Goal: Task Accomplishment & Management: Use online tool/utility

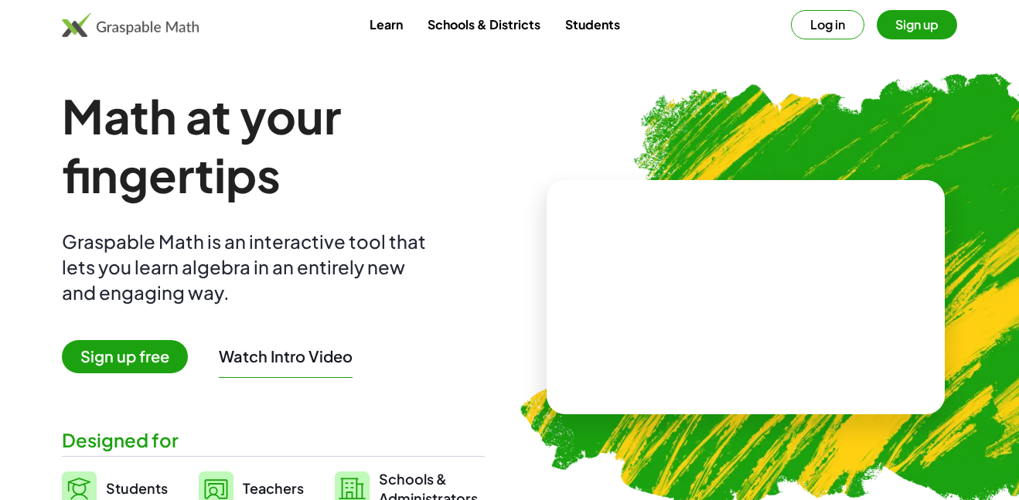
click at [892, 26] on button "Sign up" at bounding box center [917, 24] width 80 height 29
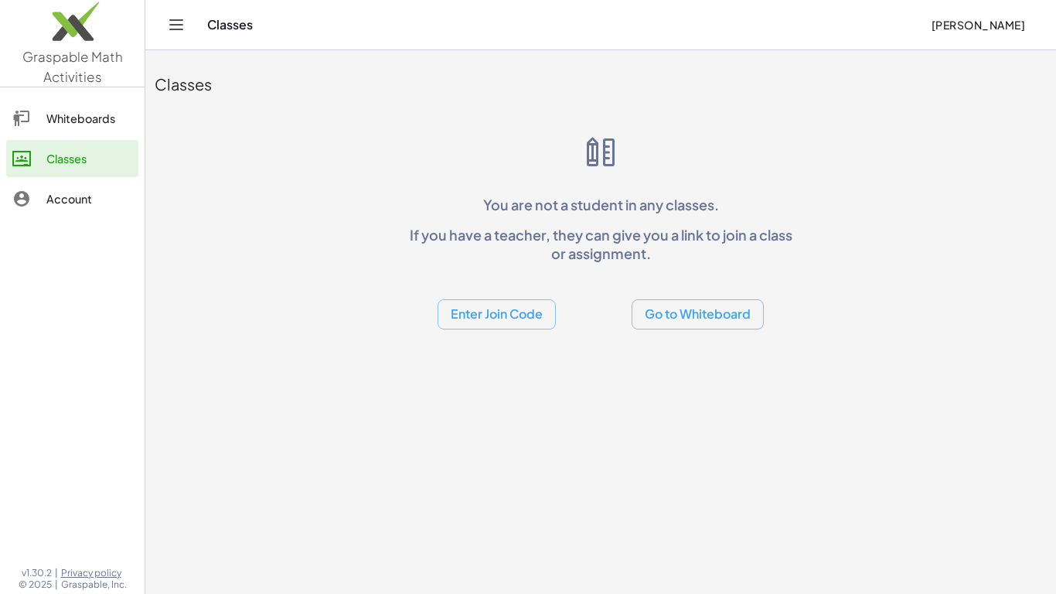
click at [518, 312] on button "Enter Join Code" at bounding box center [497, 314] width 118 height 30
click at [507, 347] on div "Join Class" at bounding box center [496, 354] width 94 height 19
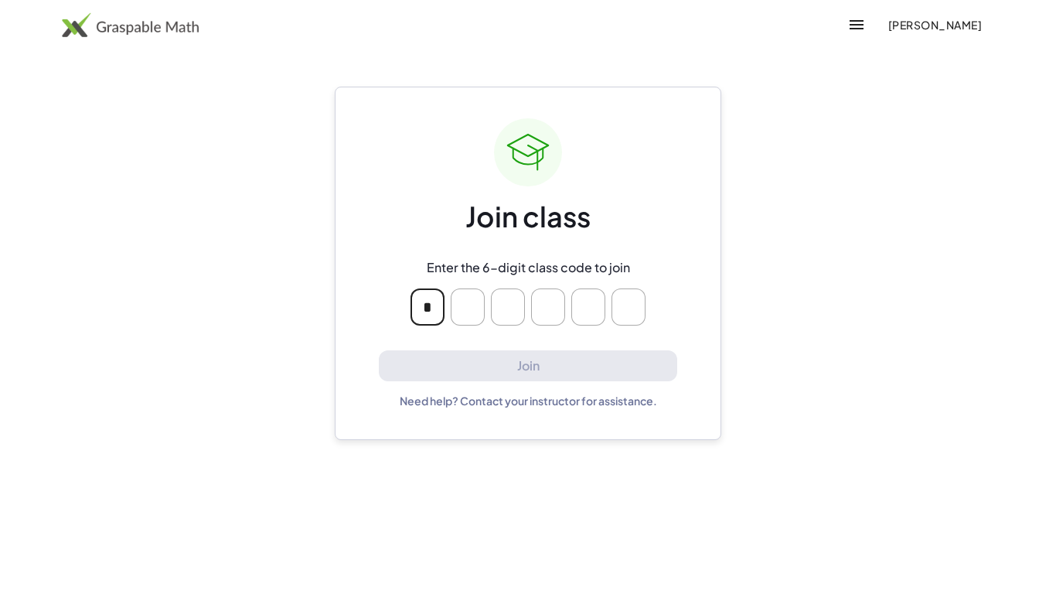
type input "*"
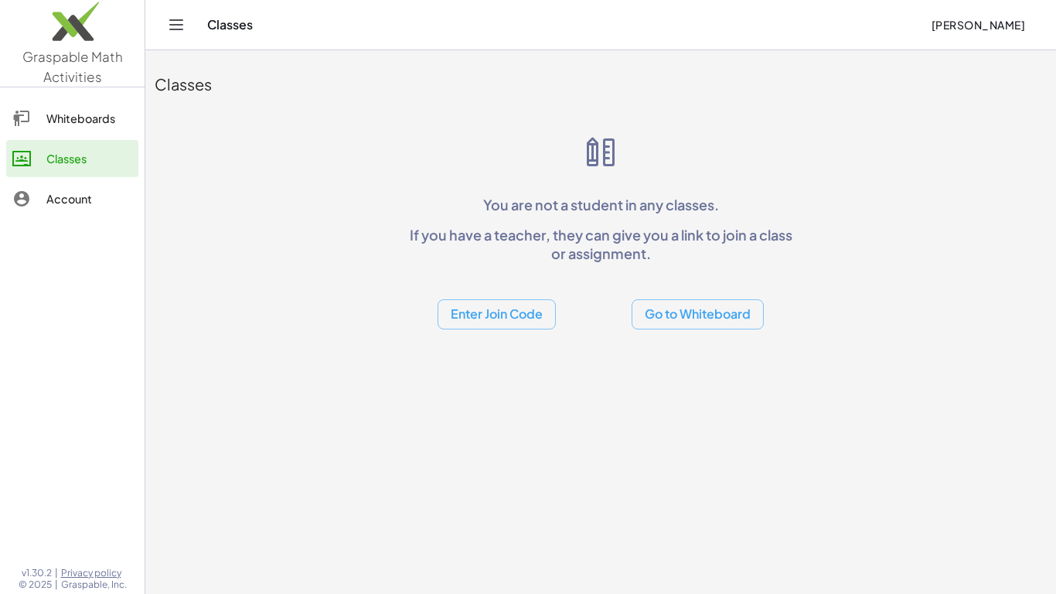
click at [526, 310] on button "Enter Join Code" at bounding box center [497, 314] width 118 height 30
click at [500, 392] on div "Join Activity" at bounding box center [496, 391] width 94 height 19
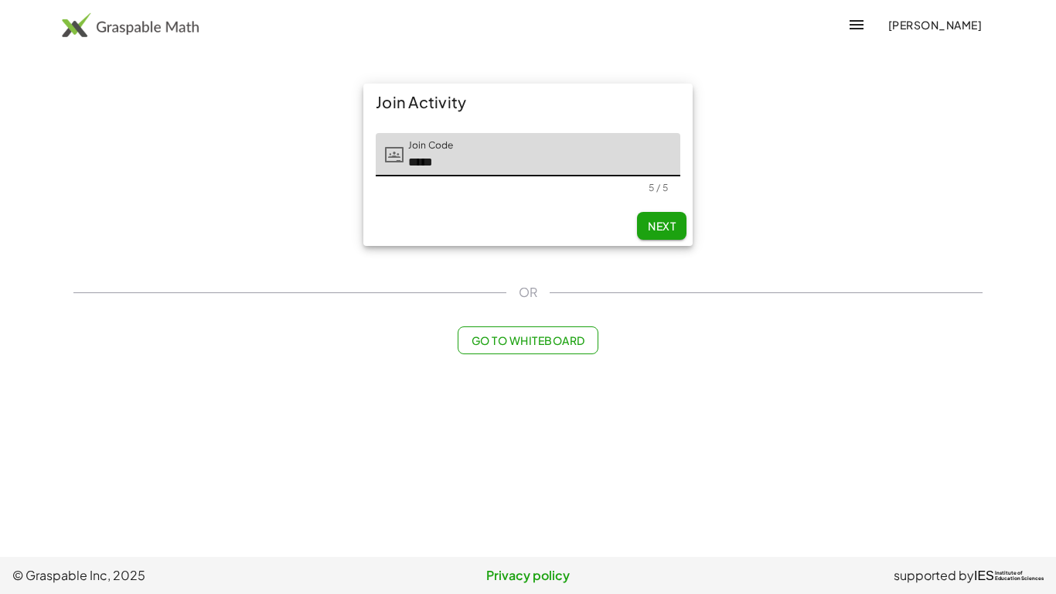
click at [653, 223] on span "Next" at bounding box center [662, 226] width 28 height 14
type input "*****"
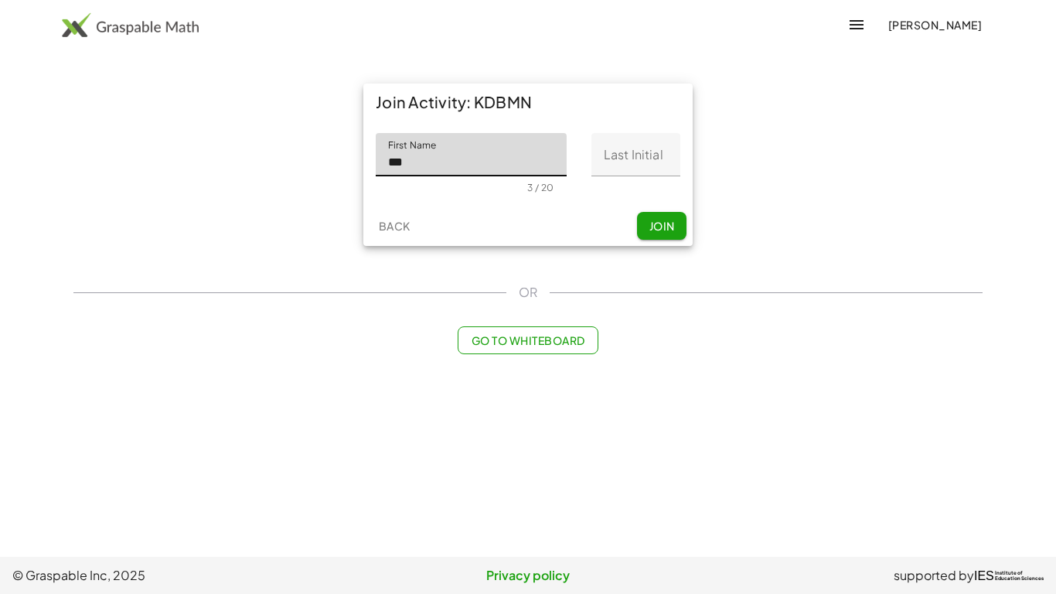
type input "***"
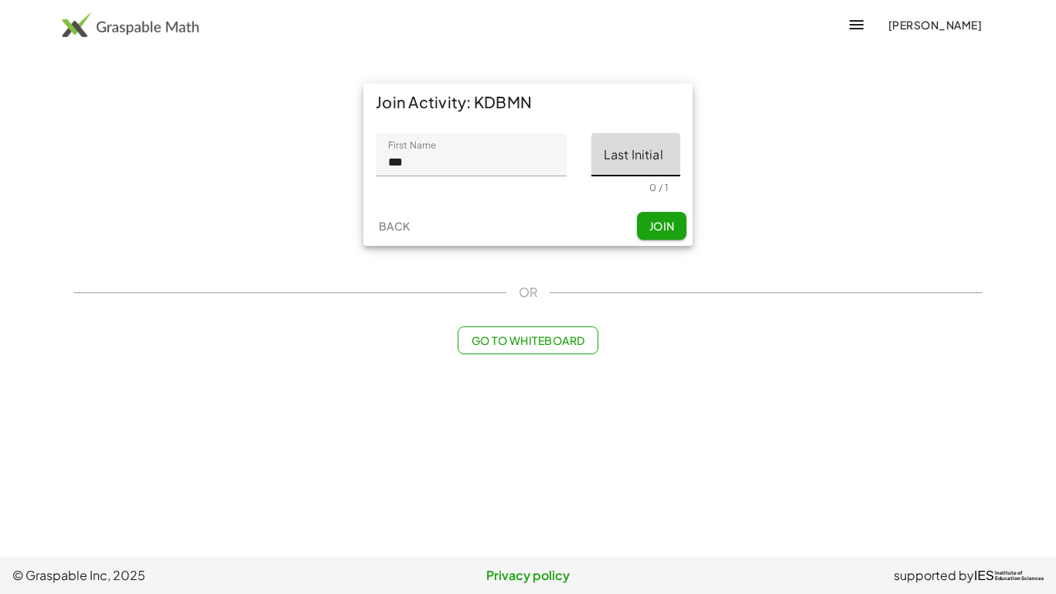
click at [627, 158] on input "Last Initial" at bounding box center [635, 154] width 89 height 43
type input "*"
click at [672, 221] on span "Join" at bounding box center [662, 226] width 26 height 14
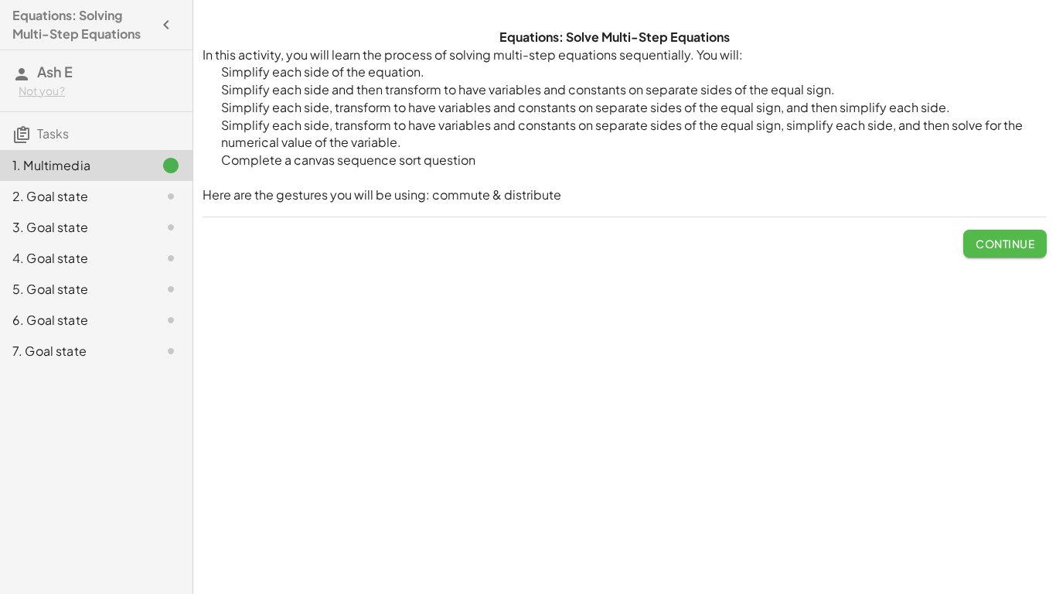
click at [990, 242] on span "Continue" at bounding box center [1005, 244] width 59 height 14
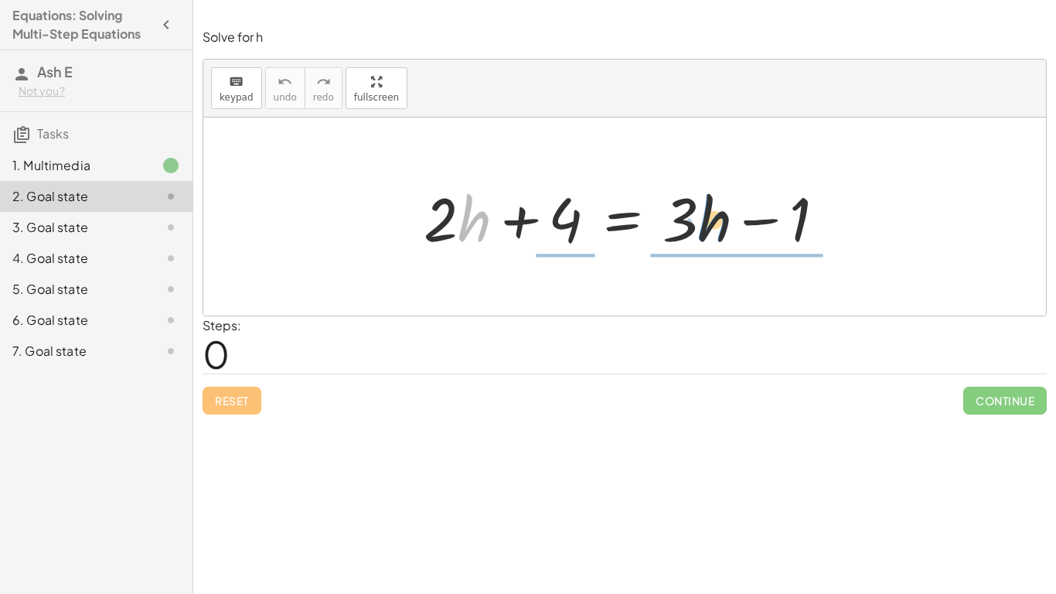
drag, startPoint x: 465, startPoint y: 227, endPoint x: 704, endPoint y: 227, distance: 239.6
click at [704, 227] on div at bounding box center [630, 217] width 429 height 80
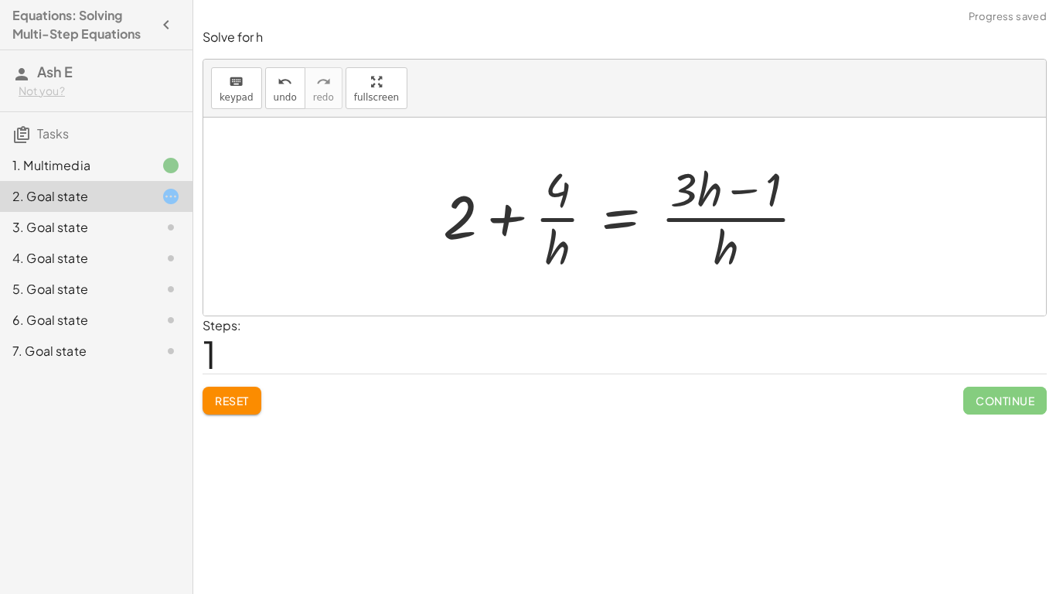
click at [247, 398] on span "Reset" at bounding box center [232, 400] width 34 height 14
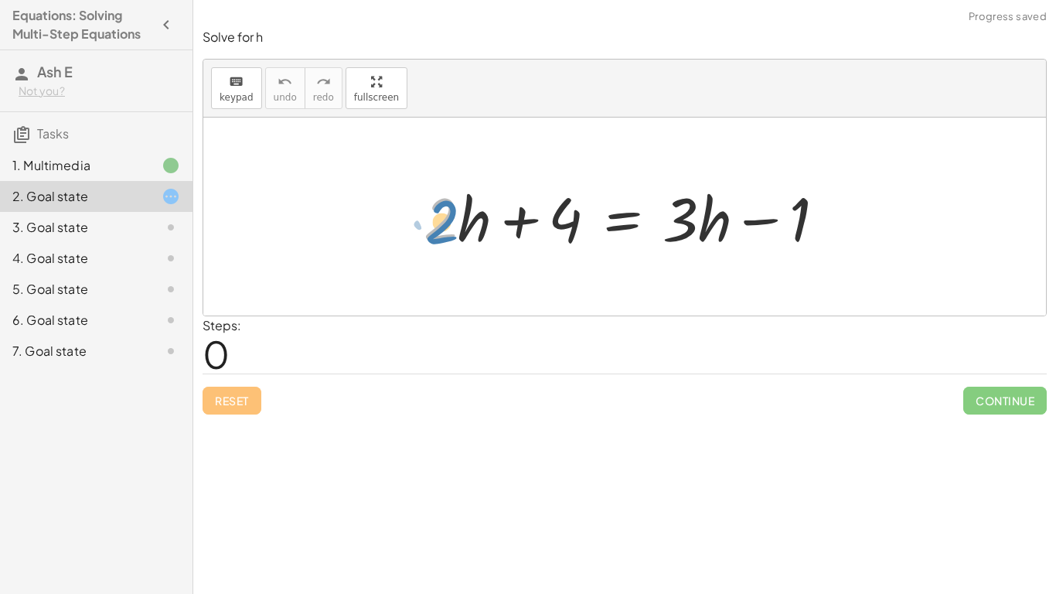
click at [445, 220] on div at bounding box center [630, 217] width 429 height 80
drag, startPoint x: 800, startPoint y: 229, endPoint x: 559, endPoint y: 231, distance: 241.2
click at [559, 231] on div at bounding box center [630, 217] width 429 height 80
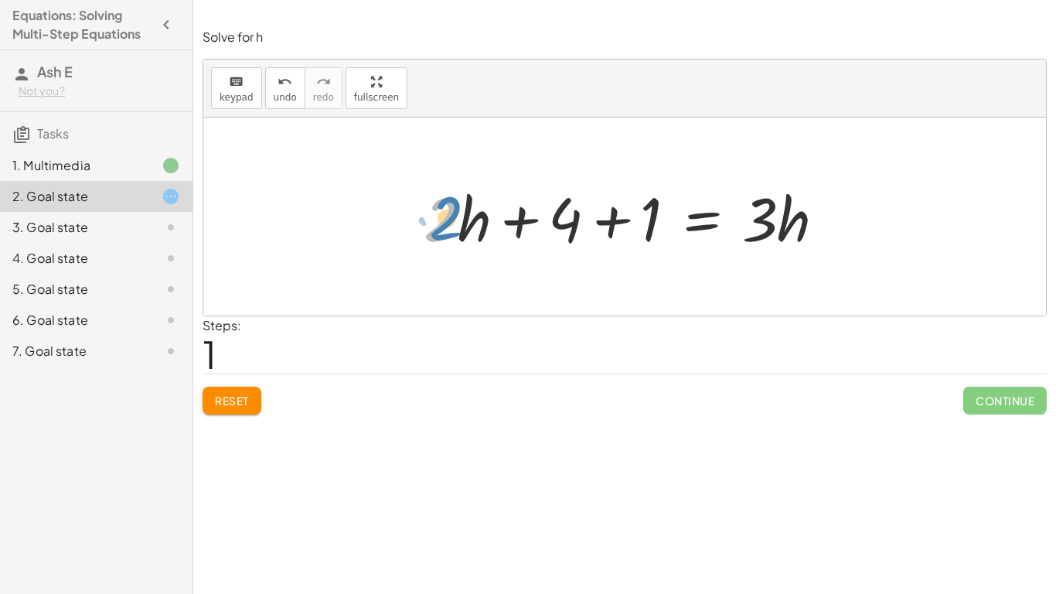
click at [459, 221] on div at bounding box center [630, 217] width 429 height 80
click at [472, 222] on div at bounding box center [630, 217] width 429 height 80
drag, startPoint x: 422, startPoint y: 200, endPoint x: 433, endPoint y: 203, distance: 11.1
click at [433, 203] on div at bounding box center [630, 217] width 429 height 80
drag, startPoint x: 381, startPoint y: 196, endPoint x: 489, endPoint y: 226, distance: 111.6
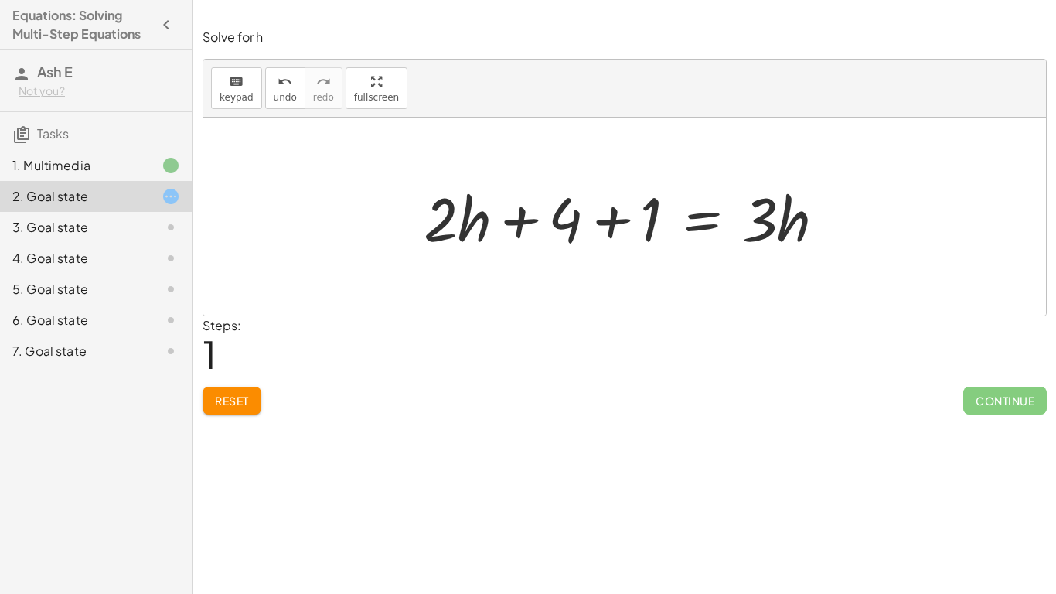
click at [489, 226] on div "+ · 2 · h + 4 = + · 3 · h − 1 + · 2 · h + 4 = · 3 · h 1 +" at bounding box center [624, 216] width 843 height 198
click at [451, 213] on div at bounding box center [630, 217] width 429 height 80
drag, startPoint x: 469, startPoint y: 221, endPoint x: 813, endPoint y: 226, distance: 344.0
click at [813, 226] on div at bounding box center [630, 217] width 429 height 80
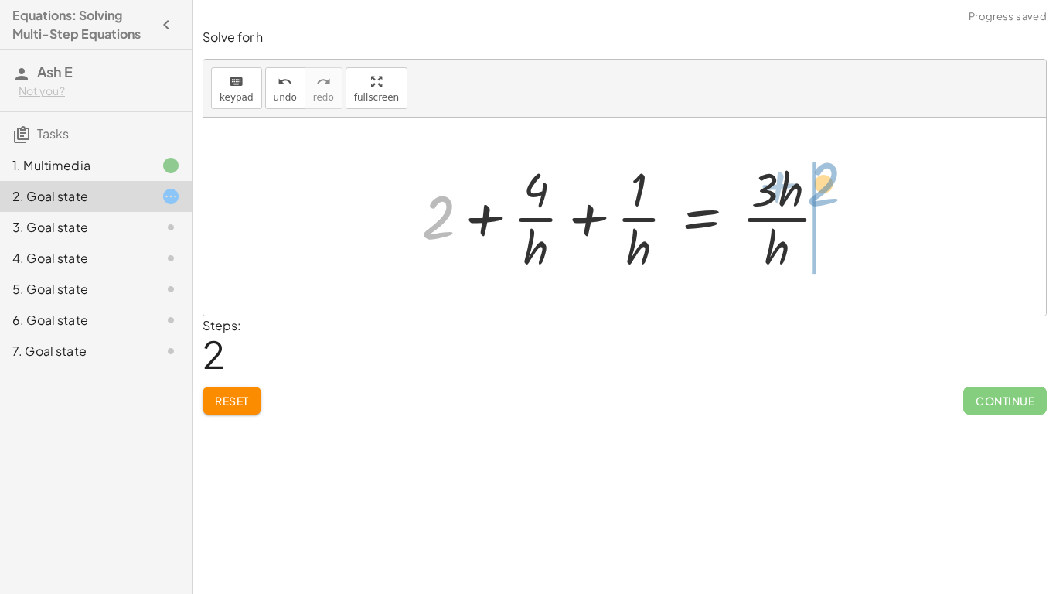
drag, startPoint x: 431, startPoint y: 221, endPoint x: 816, endPoint y: 189, distance: 386.3
click at [816, 189] on div at bounding box center [631, 216] width 434 height 119
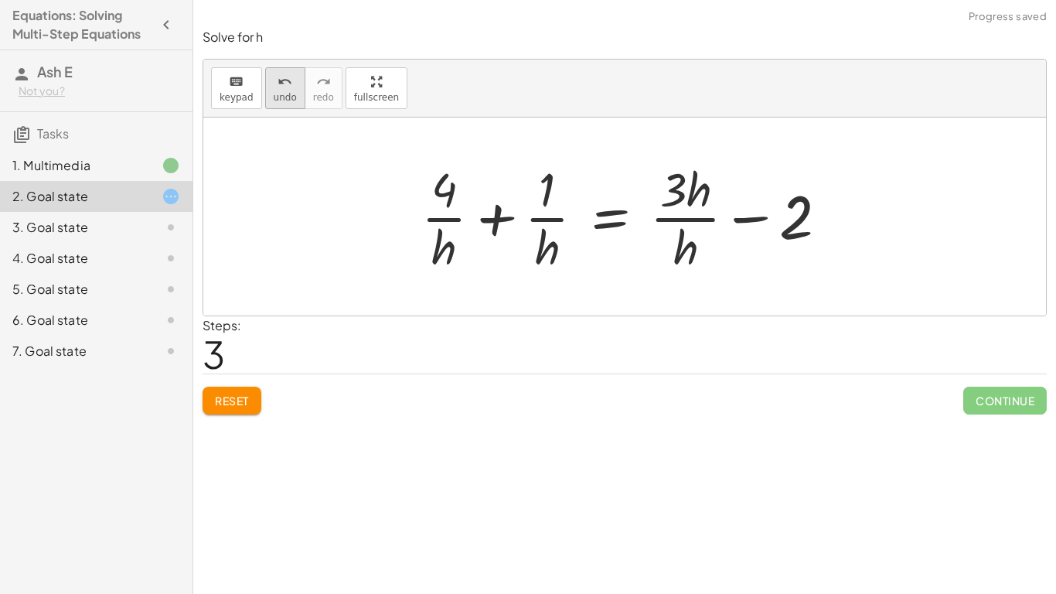
click at [282, 95] on span "undo" at bounding box center [285, 97] width 23 height 11
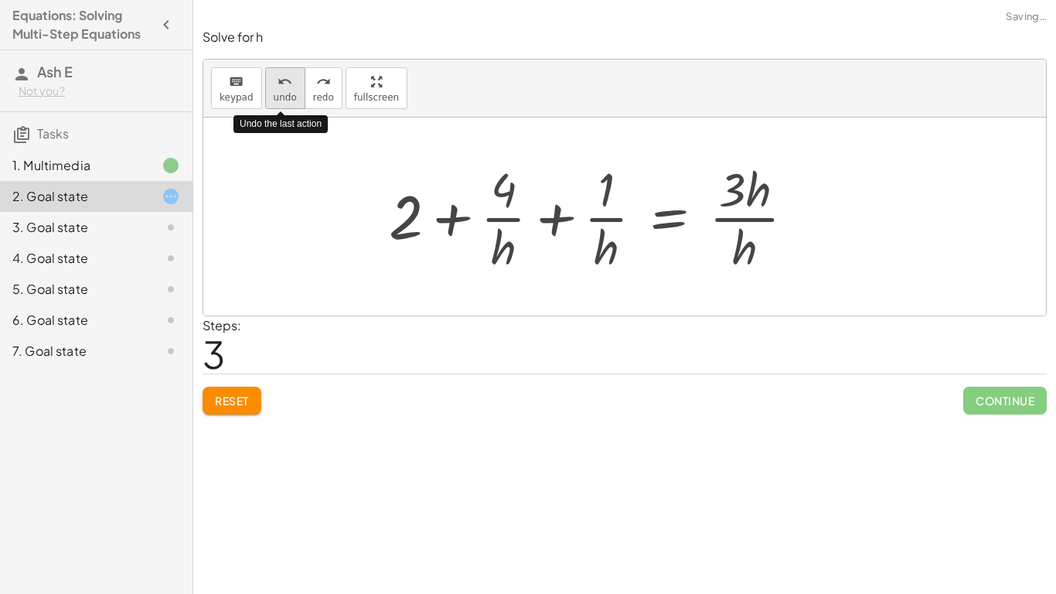
click at [282, 95] on span "undo" at bounding box center [285, 97] width 23 height 11
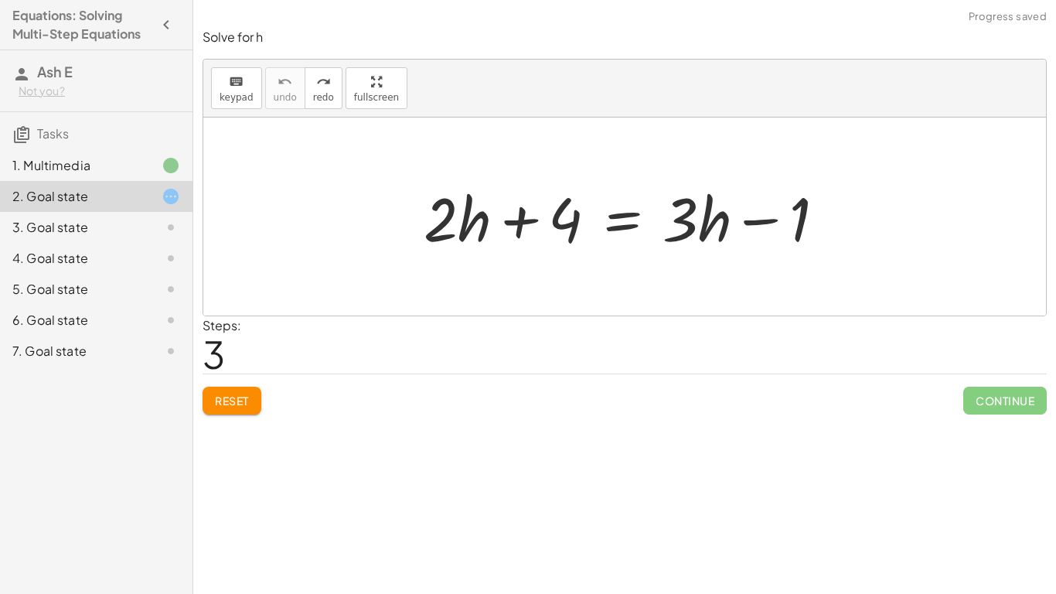
click at [237, 398] on span "Reset" at bounding box center [232, 400] width 34 height 14
click at [718, 223] on div at bounding box center [630, 217] width 429 height 80
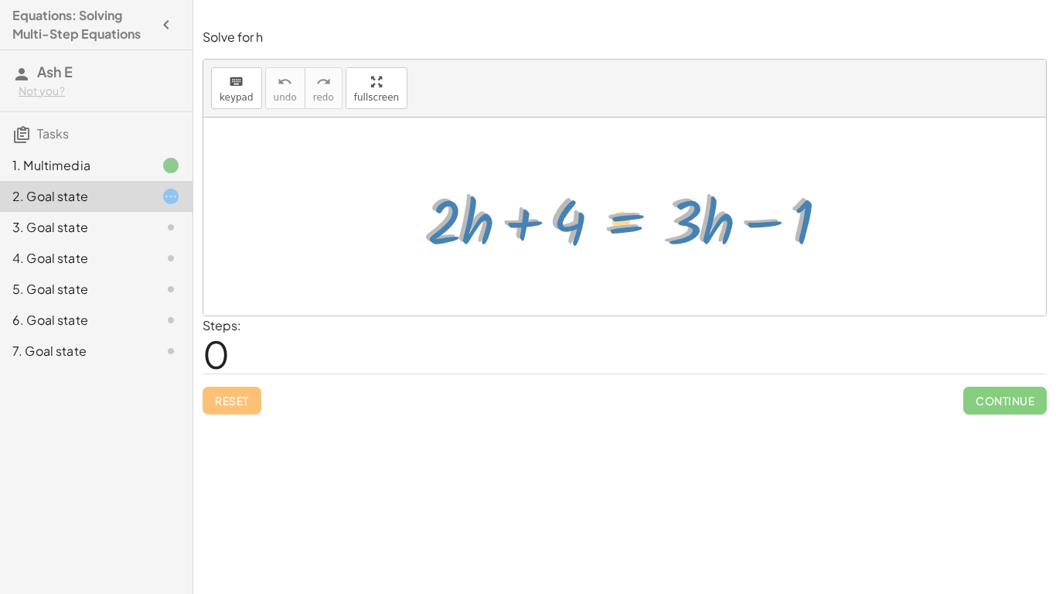
click at [625, 224] on div at bounding box center [630, 217] width 429 height 80
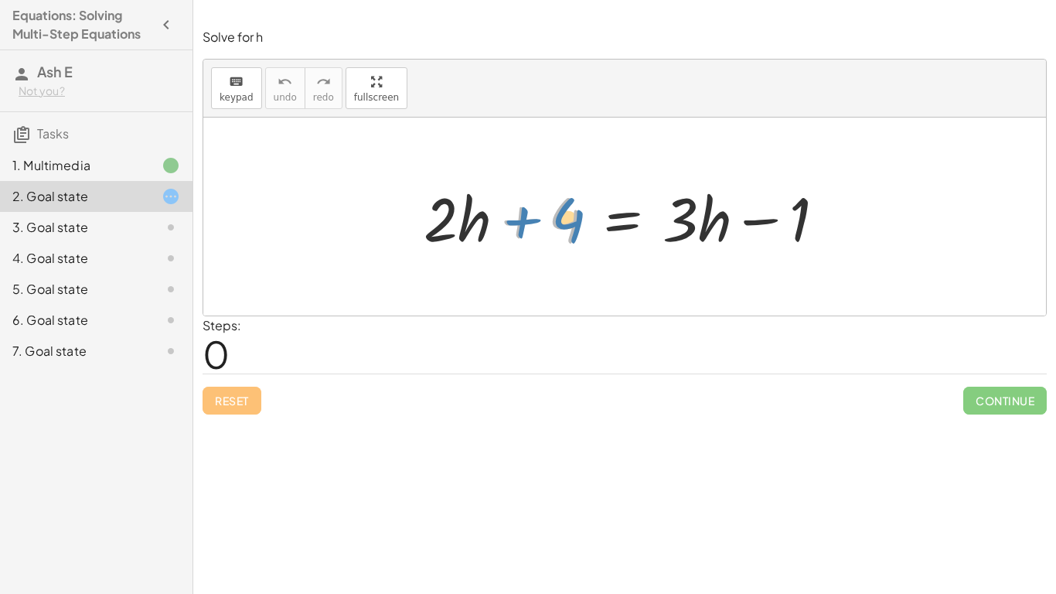
click at [500, 228] on div at bounding box center [630, 217] width 429 height 80
click at [490, 228] on div at bounding box center [630, 217] width 429 height 80
click at [239, 92] on span "keypad" at bounding box center [237, 97] width 34 height 11
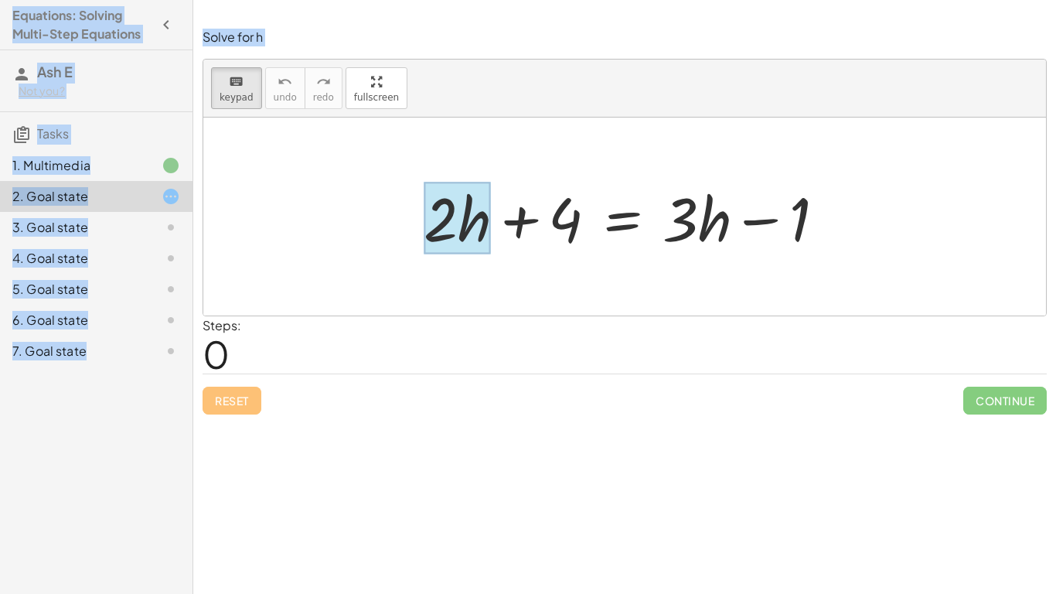
drag, startPoint x: 463, startPoint y: 213, endPoint x: 473, endPoint y: 237, distance: 26.0
click at [473, 237] on div at bounding box center [457, 218] width 67 height 72
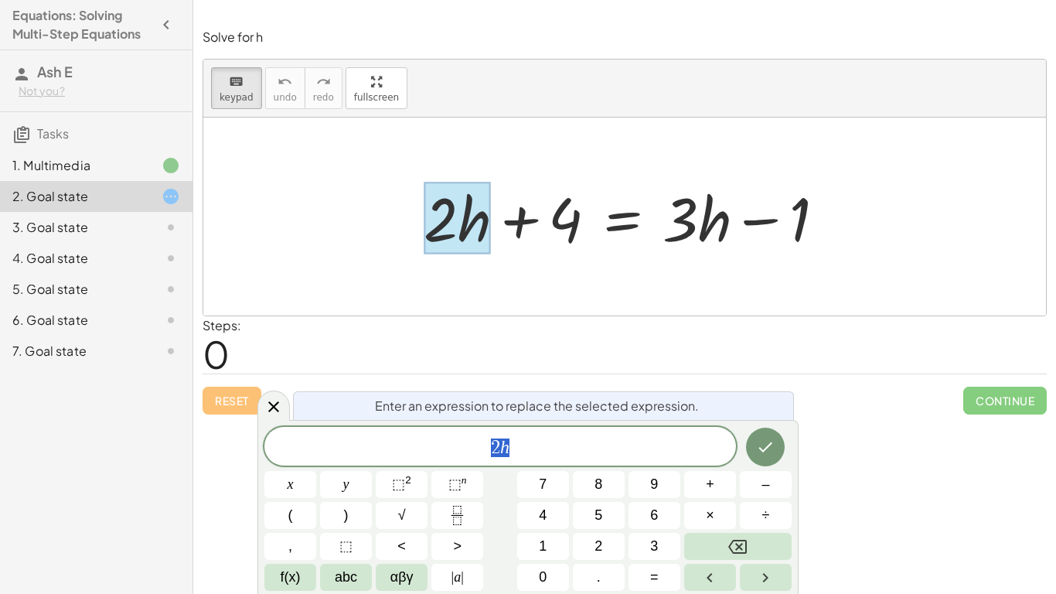
scroll to position [1, 0]
drag, startPoint x: 473, startPoint y: 237, endPoint x: 582, endPoint y: 254, distance: 110.4
click at [622, 218] on div "+ · 2 · h + 4 = + · 3 · h − 1" at bounding box center [622, 218] width 0 height 0
click at [462, 243] on div at bounding box center [457, 218] width 67 height 72
drag, startPoint x: 447, startPoint y: 222, endPoint x: 456, endPoint y: 234, distance: 15.5
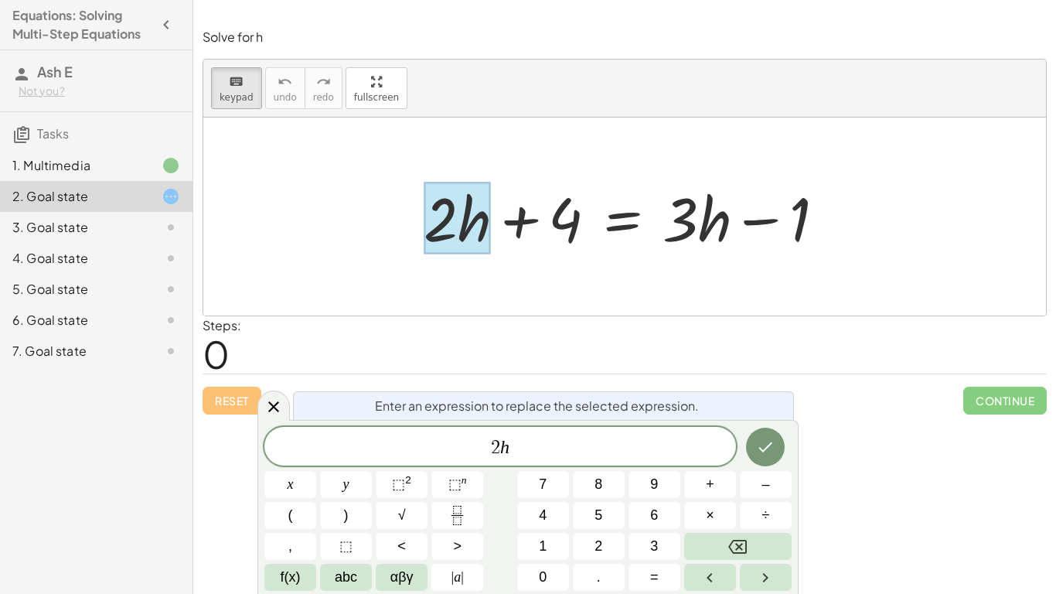
click at [456, 234] on div at bounding box center [457, 218] width 67 height 72
click at [767, 438] on icon "Done" at bounding box center [765, 447] width 19 height 19
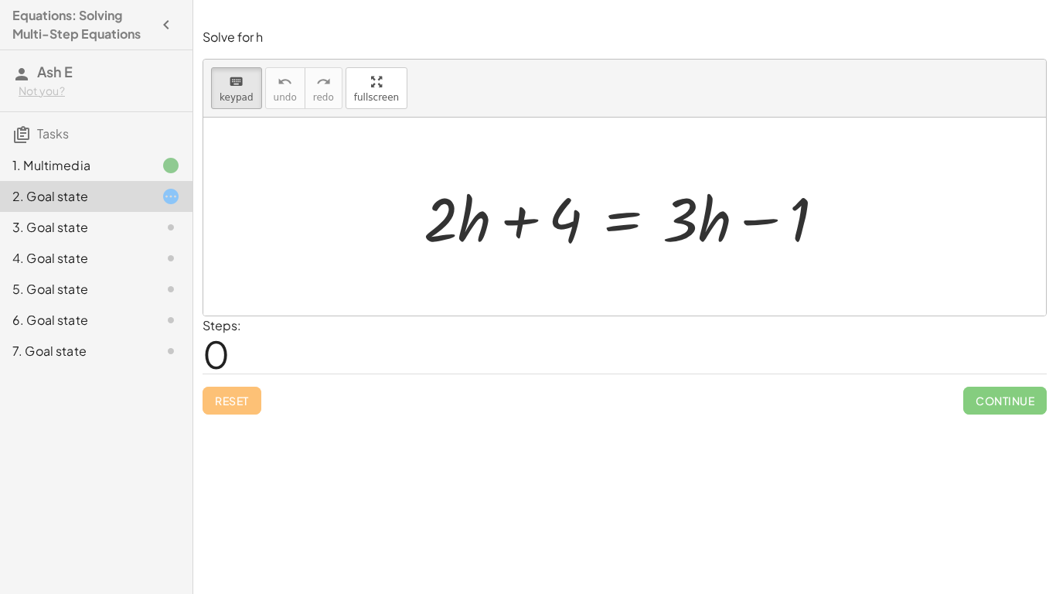
scroll to position [0, 0]
click at [458, 228] on div at bounding box center [441, 218] width 34 height 72
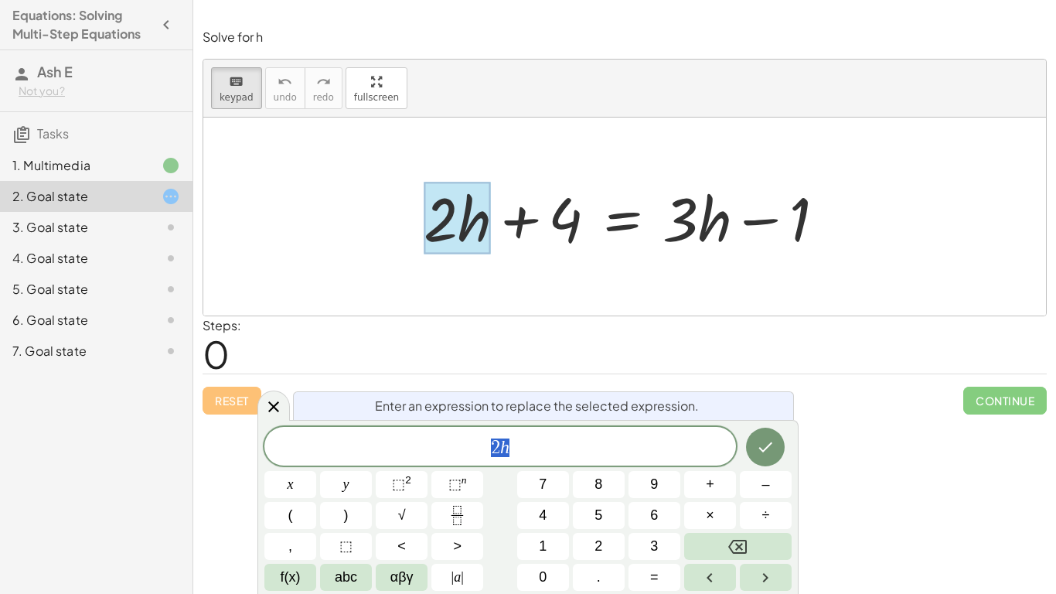
scroll to position [2, 0]
drag, startPoint x: 478, startPoint y: 229, endPoint x: 564, endPoint y: 264, distance: 92.6
click at [564, 264] on div "+ · 2 · h + 4 = + · 3 · h − 1" at bounding box center [624, 216] width 843 height 198
click at [493, 292] on div at bounding box center [624, 216] width 843 height 198
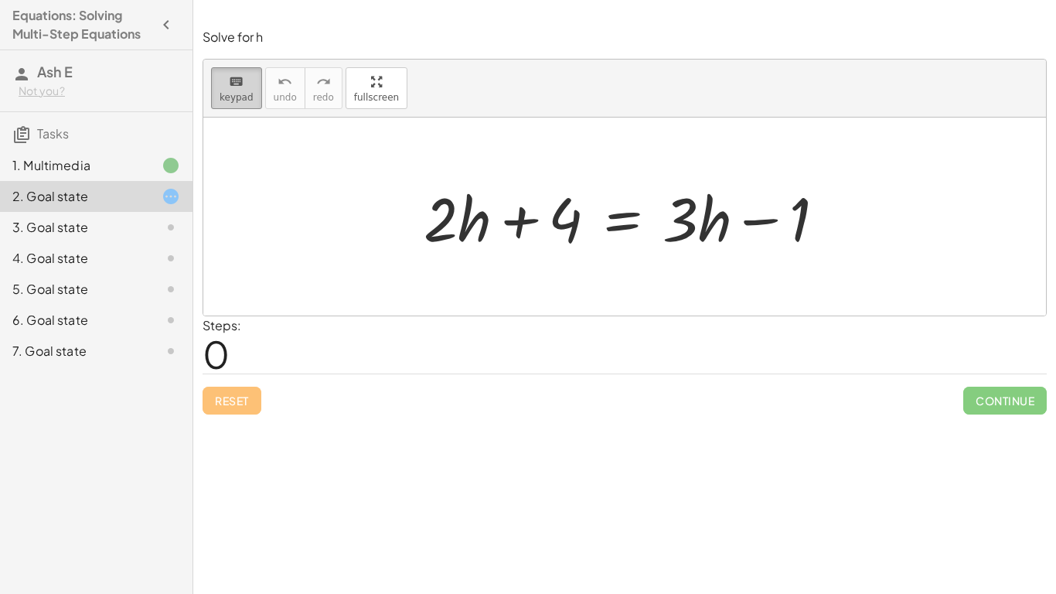
click at [246, 104] on button "keyboard keypad" at bounding box center [236, 88] width 51 height 42
drag, startPoint x: 492, startPoint y: 230, endPoint x: 423, endPoint y: 215, distance: 71.3
click at [502, 256] on div "+ · 2 · h + 4 = + · 3 · h − 1" at bounding box center [624, 216] width 448 height 87
click at [408, 222] on div "+ · 2 · h + 4 = + · 3 · h − 1" at bounding box center [624, 216] width 448 height 87
click at [448, 230] on div at bounding box center [630, 217] width 429 height 80
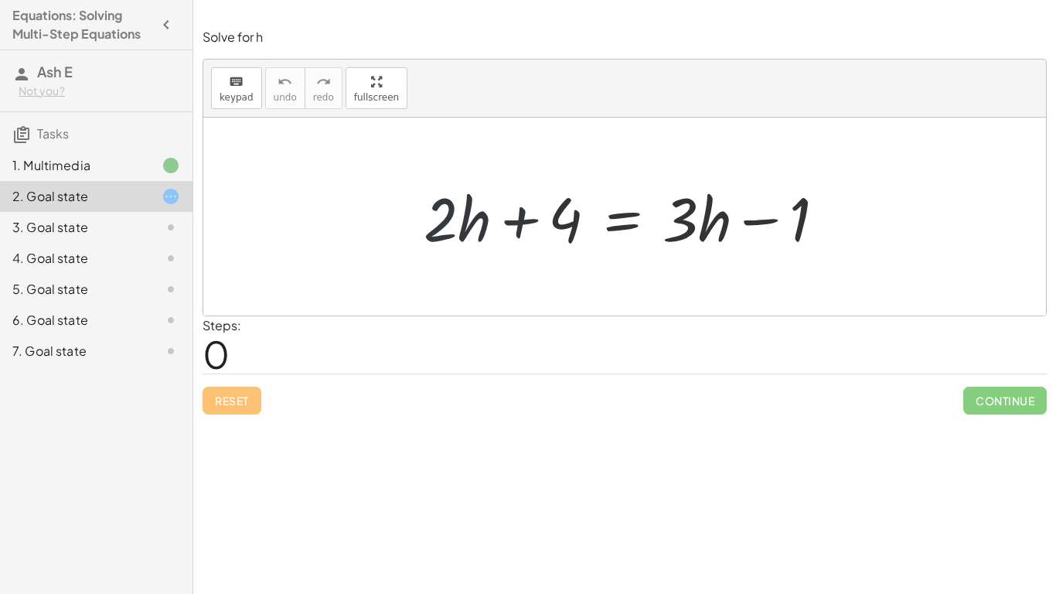
click at [436, 240] on div at bounding box center [630, 217] width 429 height 80
drag, startPoint x: 398, startPoint y: 231, endPoint x: 464, endPoint y: 237, distance: 65.9
click at [464, 237] on div "+ · 2 · h + 4 = + · 3 · h − 1" at bounding box center [624, 216] width 843 height 198
drag, startPoint x: 406, startPoint y: 213, endPoint x: 475, endPoint y: 228, distance: 71.1
click at [475, 228] on div "+ · 2 · h + 4 = + · 3 · h − 1" at bounding box center [624, 216] width 448 height 87
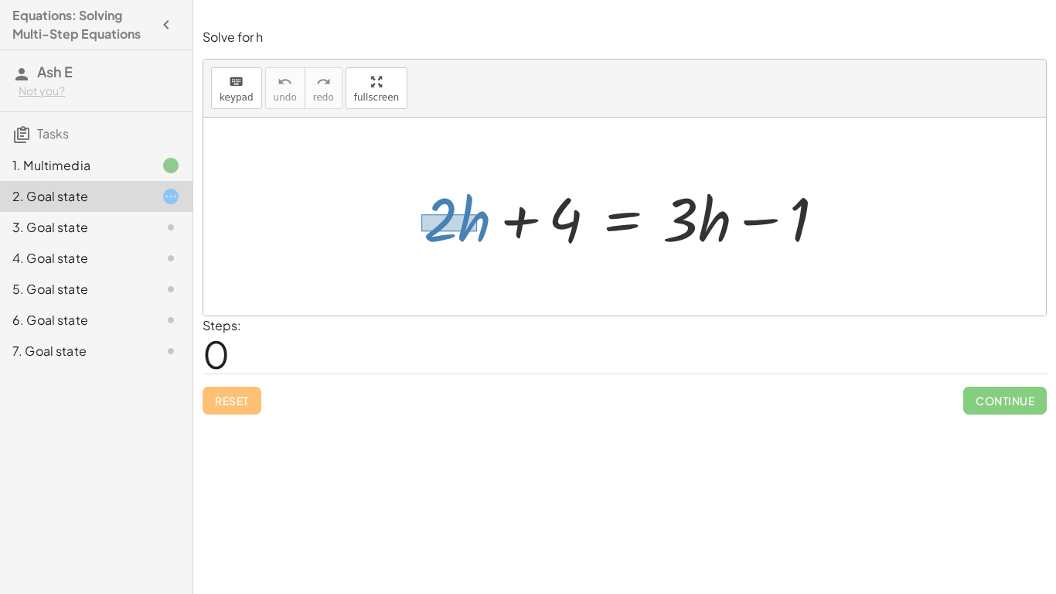
drag, startPoint x: 421, startPoint y: 214, endPoint x: 478, endPoint y: 231, distance: 58.9
click at [478, 231] on div at bounding box center [630, 217] width 429 height 80
drag, startPoint x: 478, startPoint y: 231, endPoint x: 775, endPoint y: 233, distance: 297.6
click at [775, 233] on div at bounding box center [630, 217] width 429 height 80
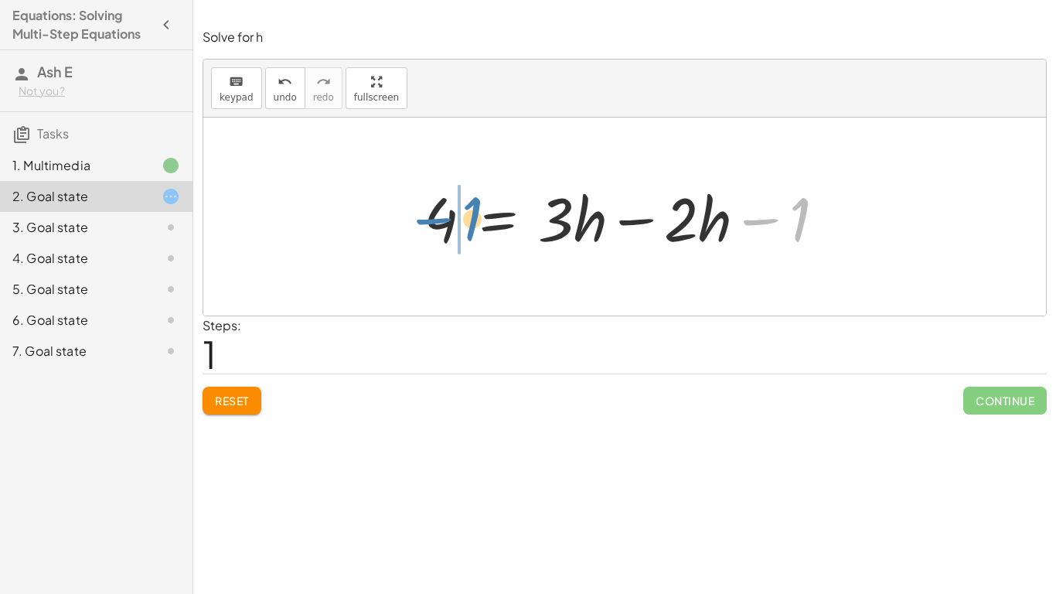
drag, startPoint x: 802, startPoint y: 216, endPoint x: 472, endPoint y: 213, distance: 330.1
click at [472, 213] on div at bounding box center [630, 217] width 429 height 80
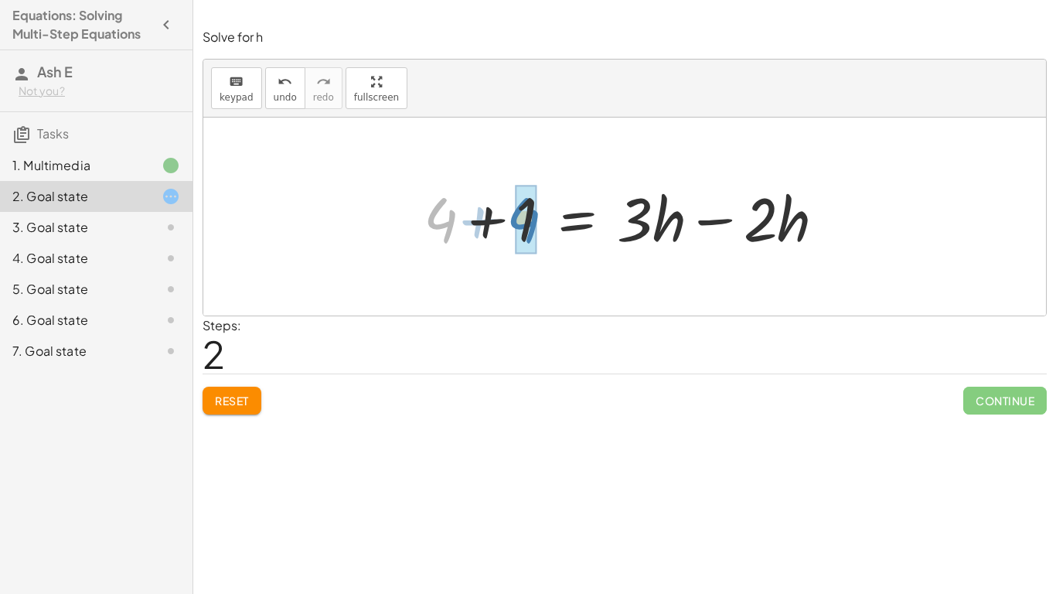
drag, startPoint x: 443, startPoint y: 223, endPoint x: 526, endPoint y: 224, distance: 82.7
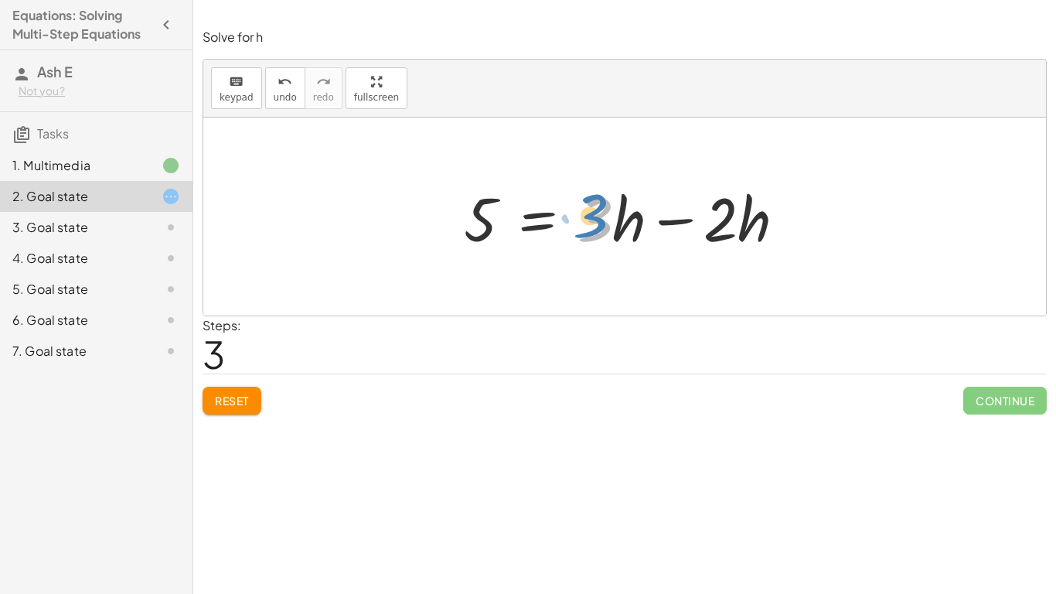
click at [597, 222] on div at bounding box center [630, 217] width 349 height 80
drag, startPoint x: 589, startPoint y: 216, endPoint x: 634, endPoint y: 230, distance: 46.9
click at [634, 230] on div at bounding box center [630, 217] width 349 height 80
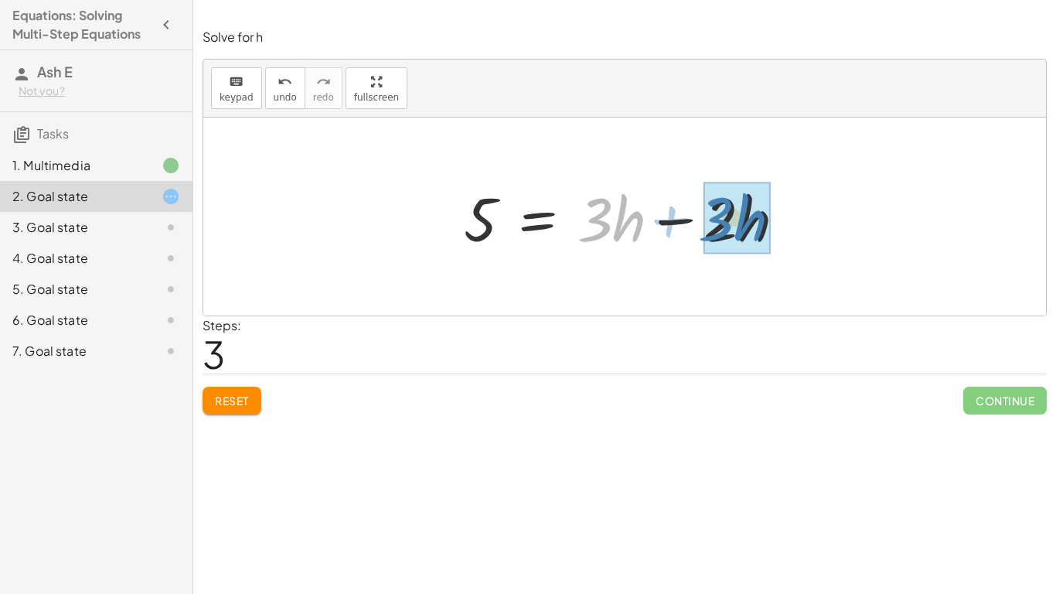
drag, startPoint x: 620, startPoint y: 224, endPoint x: 741, endPoint y: 223, distance: 120.6
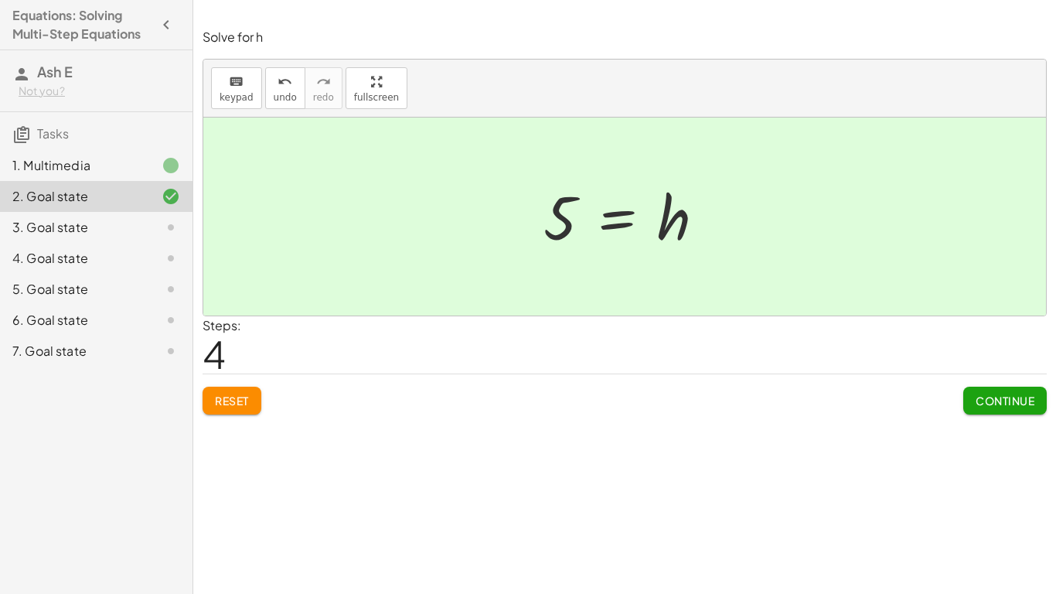
click at [996, 407] on span "Continue" at bounding box center [1005, 400] width 59 height 14
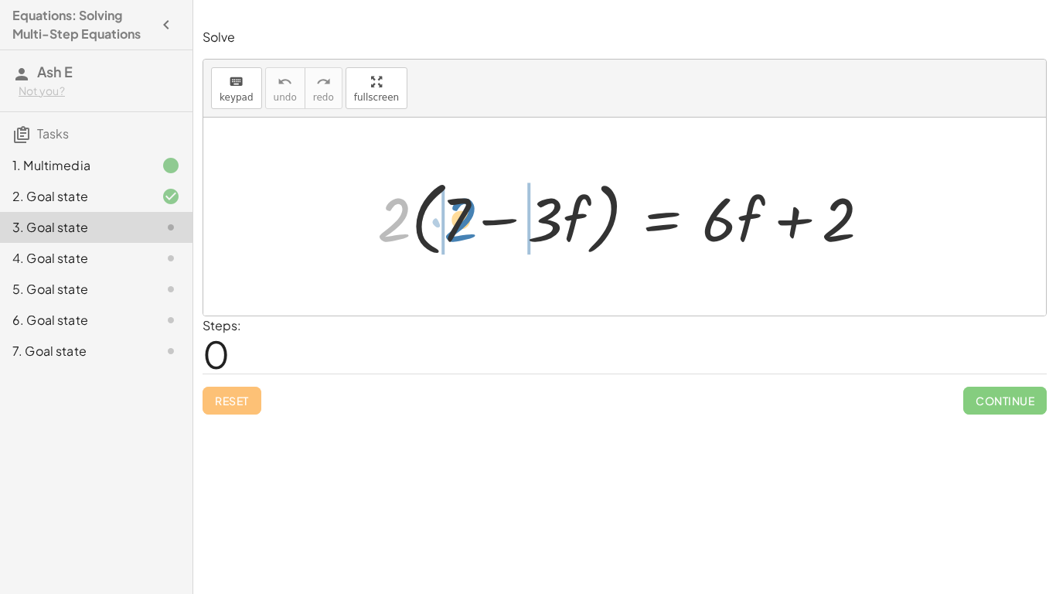
drag, startPoint x: 396, startPoint y: 231, endPoint x: 462, endPoint y: 233, distance: 66.5
click at [462, 233] on div at bounding box center [629, 216] width 521 height 89
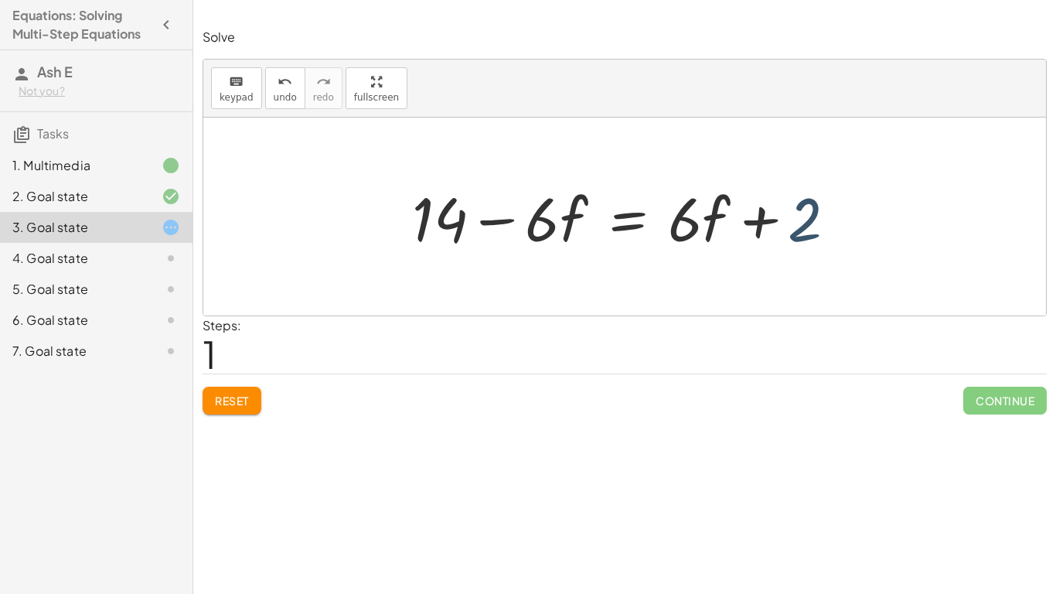
click at [793, 214] on div at bounding box center [630, 217] width 452 height 80
drag, startPoint x: 807, startPoint y: 223, endPoint x: 489, endPoint y: 231, distance: 317.8
click at [489, 231] on div at bounding box center [630, 217] width 452 height 80
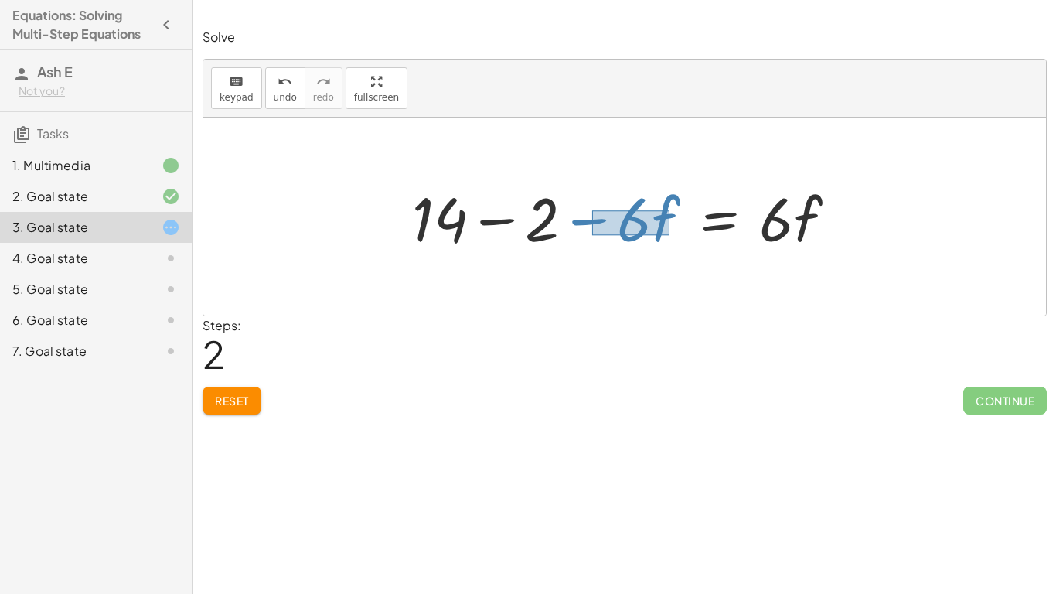
drag, startPoint x: 592, startPoint y: 210, endPoint x: 669, endPoint y: 235, distance: 81.2
click at [669, 235] on div at bounding box center [630, 217] width 452 height 80
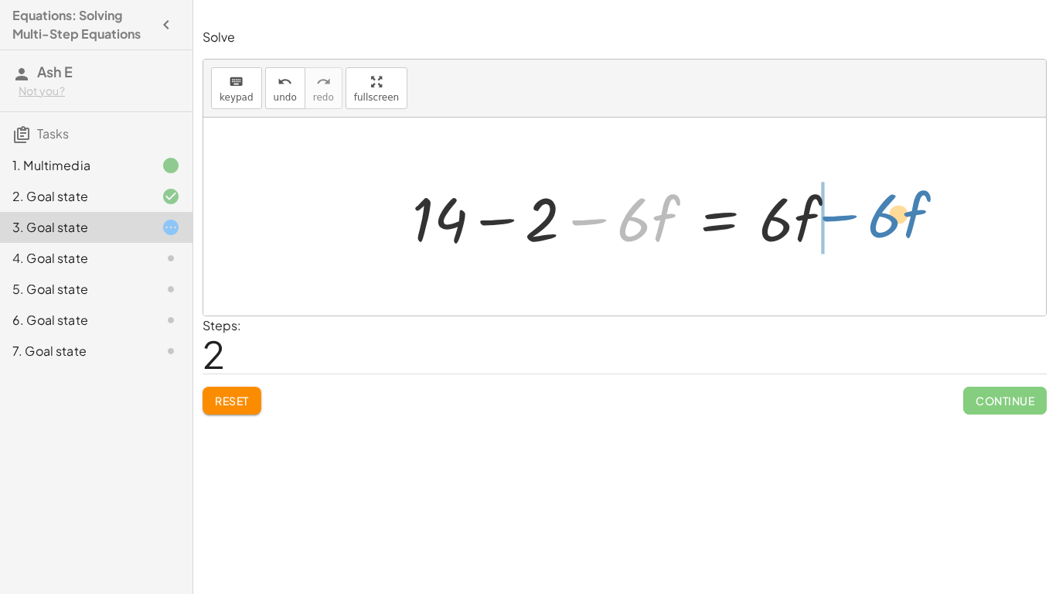
drag, startPoint x: 636, startPoint y: 229, endPoint x: 887, endPoint y: 225, distance: 250.5
click at [887, 225] on div "· 2 · ( + 7 − · 3 · f ) = + · 6 · f + 2 + · 2 · 7 − · 2 · 3 · f = + · 6 · f + 2…" at bounding box center [624, 216] width 843 height 198
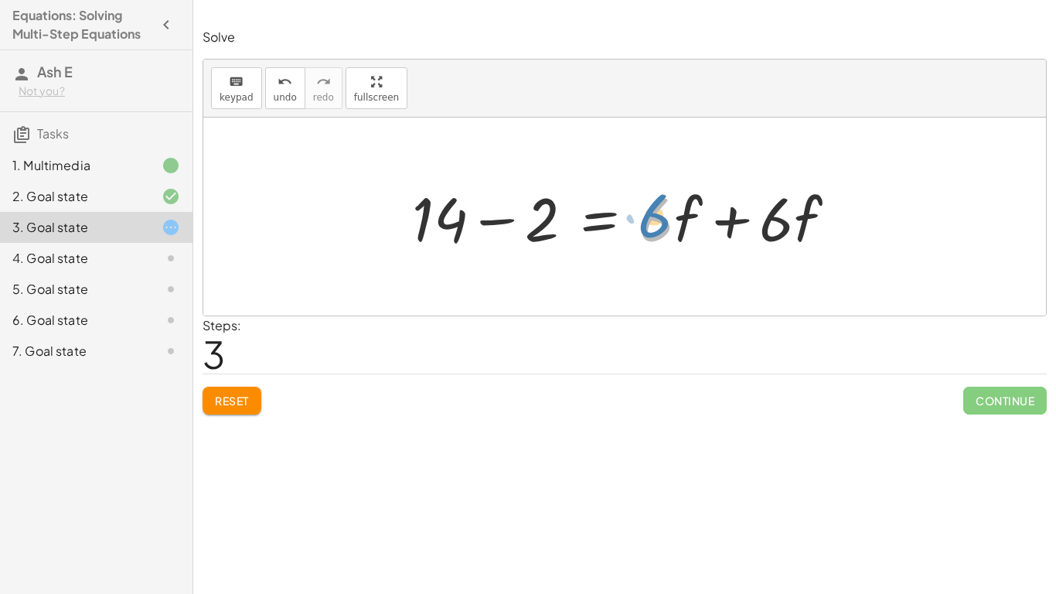
click at [655, 222] on div at bounding box center [630, 217] width 452 height 80
drag, startPoint x: 655, startPoint y: 222, endPoint x: 694, endPoint y: 229, distance: 40.0
click at [694, 229] on div at bounding box center [630, 217] width 452 height 80
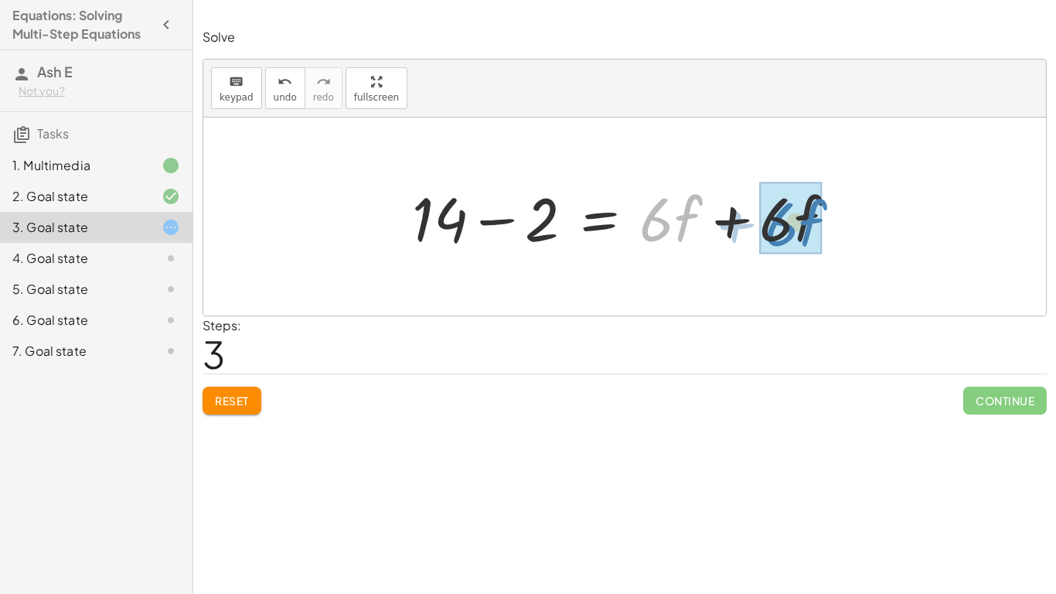
drag, startPoint x: 679, startPoint y: 226, endPoint x: 804, endPoint y: 230, distance: 125.3
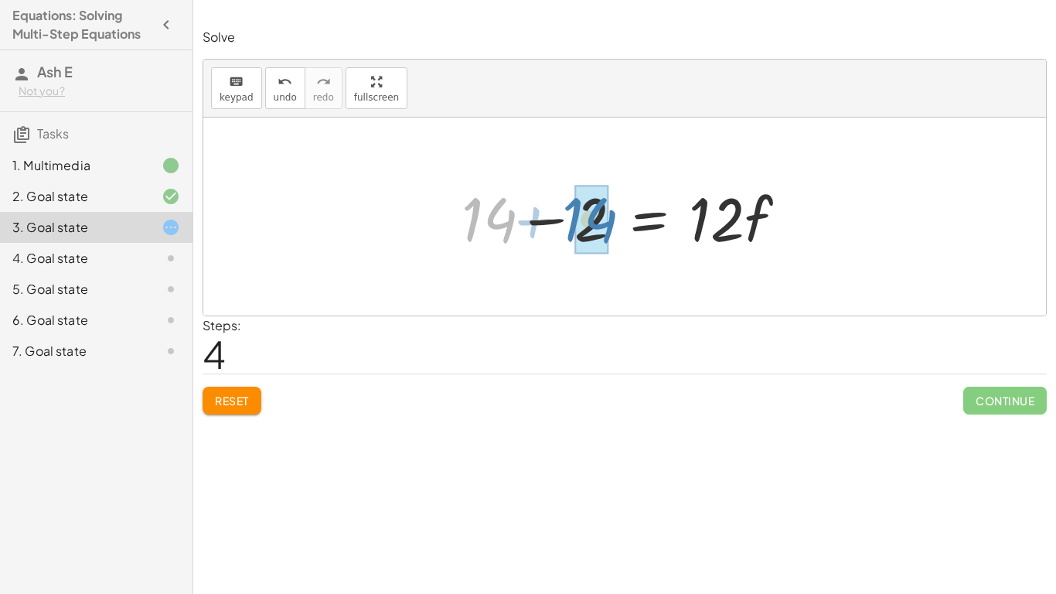
drag, startPoint x: 499, startPoint y: 221, endPoint x: 598, endPoint y: 220, distance: 99.0
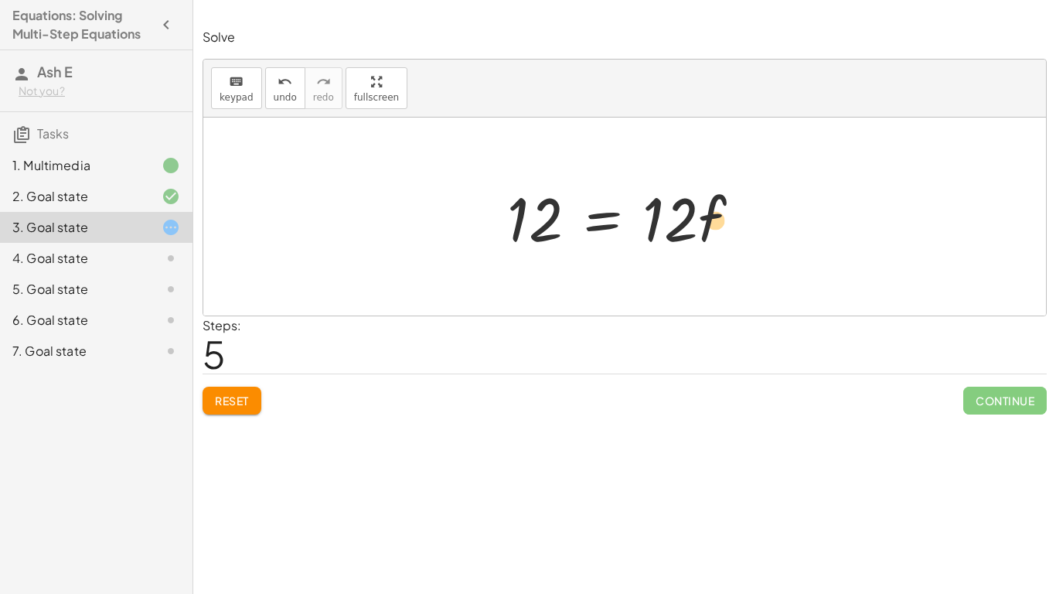
click at [746, 218] on div at bounding box center [629, 217] width 261 height 80
drag, startPoint x: 724, startPoint y: 219, endPoint x: 652, endPoint y: 219, distance: 71.9
drag, startPoint x: 654, startPoint y: 224, endPoint x: 508, endPoint y: 228, distance: 146.1
click at [508, 228] on div at bounding box center [629, 217] width 261 height 80
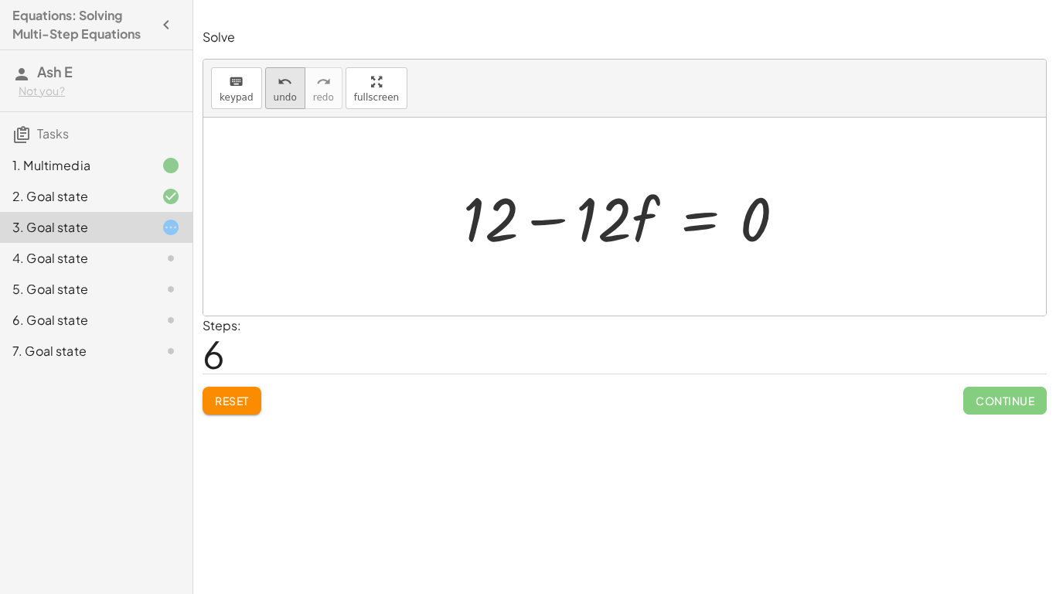
click at [277, 95] on span "undo" at bounding box center [285, 97] width 23 height 11
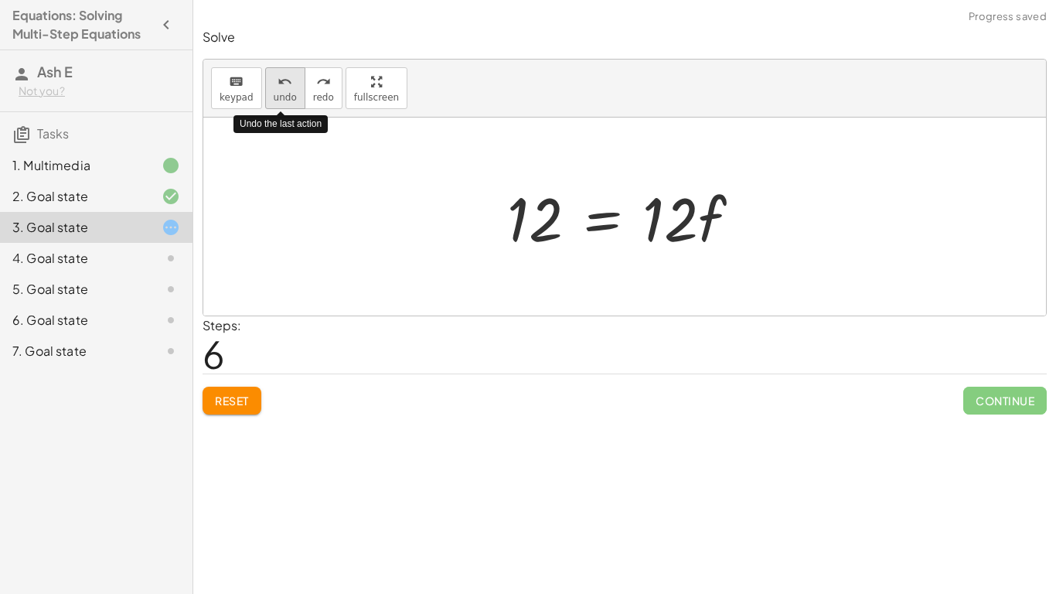
click at [277, 95] on span "undo" at bounding box center [285, 97] width 23 height 11
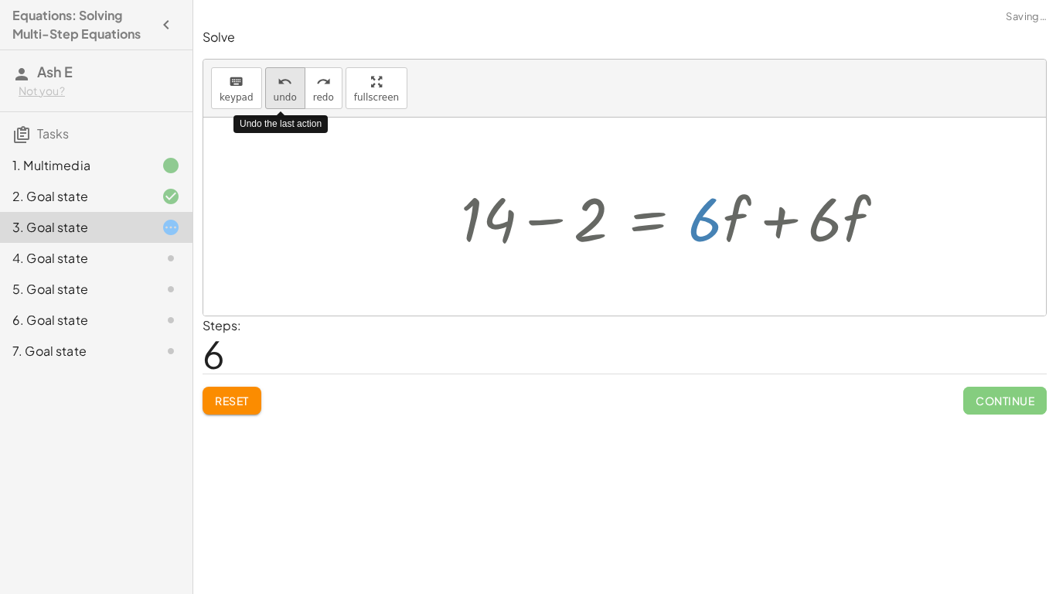
click at [277, 95] on span "undo" at bounding box center [285, 97] width 23 height 11
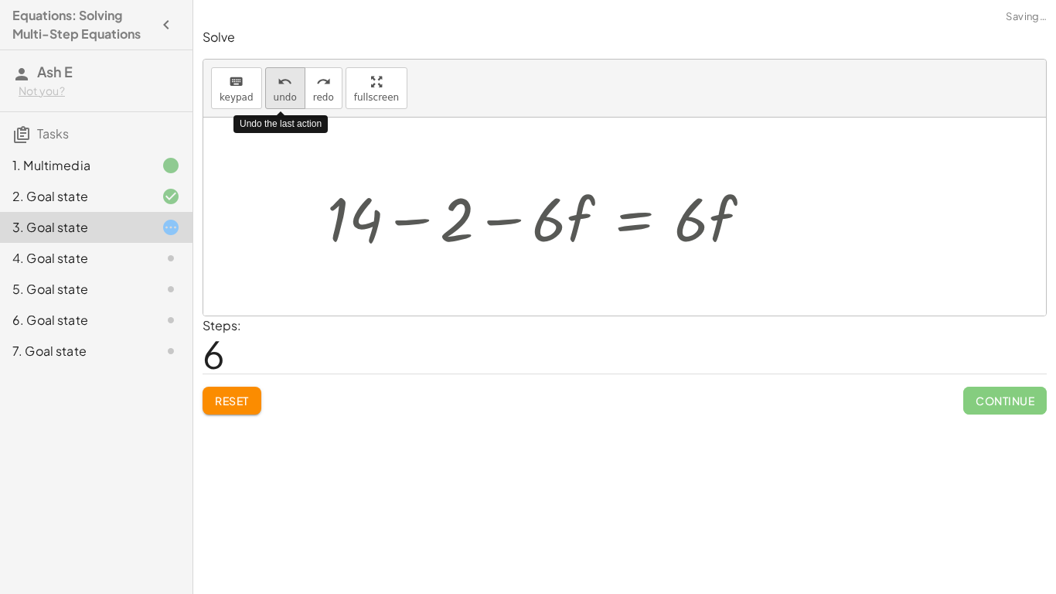
click at [277, 95] on span "undo" at bounding box center [285, 97] width 23 height 11
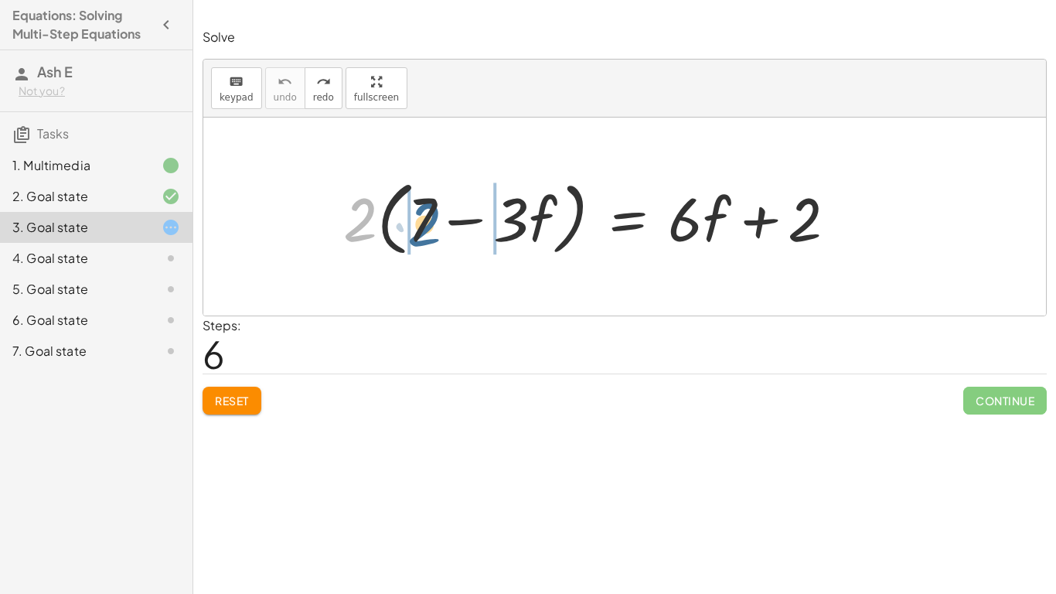
drag, startPoint x: 363, startPoint y: 230, endPoint x: 429, endPoint y: 236, distance: 66.7
click at [429, 236] on div at bounding box center [595, 216] width 521 height 89
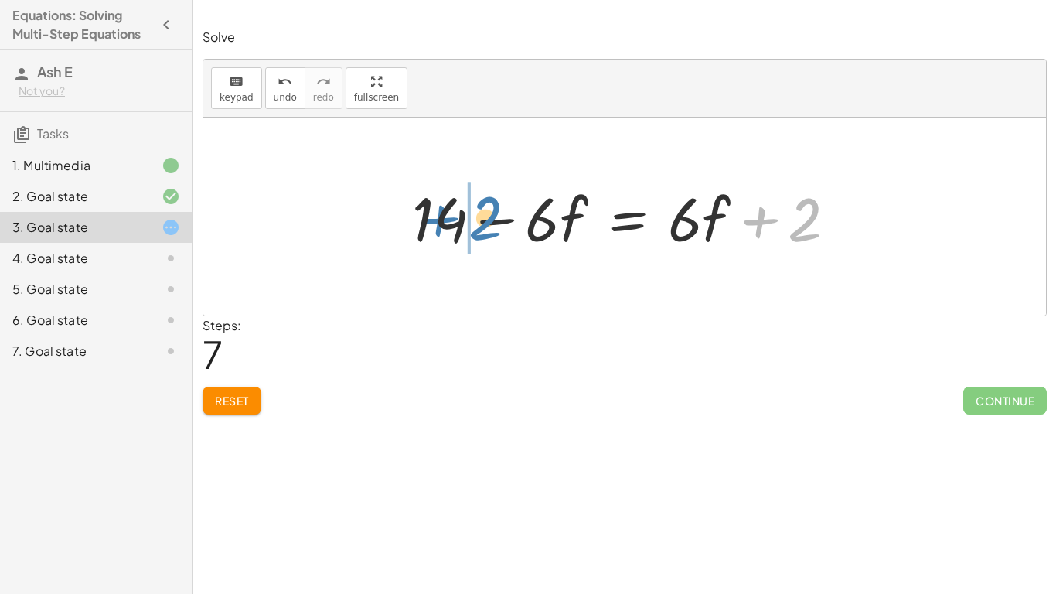
drag, startPoint x: 799, startPoint y: 235, endPoint x: 479, endPoint y: 234, distance: 319.3
click at [479, 234] on div at bounding box center [630, 217] width 452 height 80
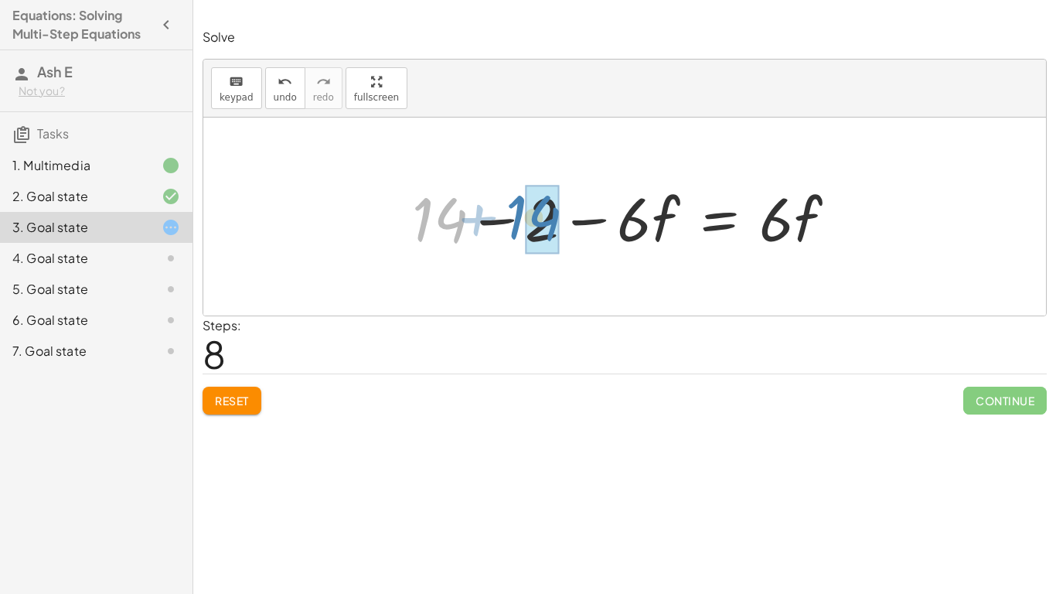
drag, startPoint x: 457, startPoint y: 230, endPoint x: 550, endPoint y: 227, distance: 92.8
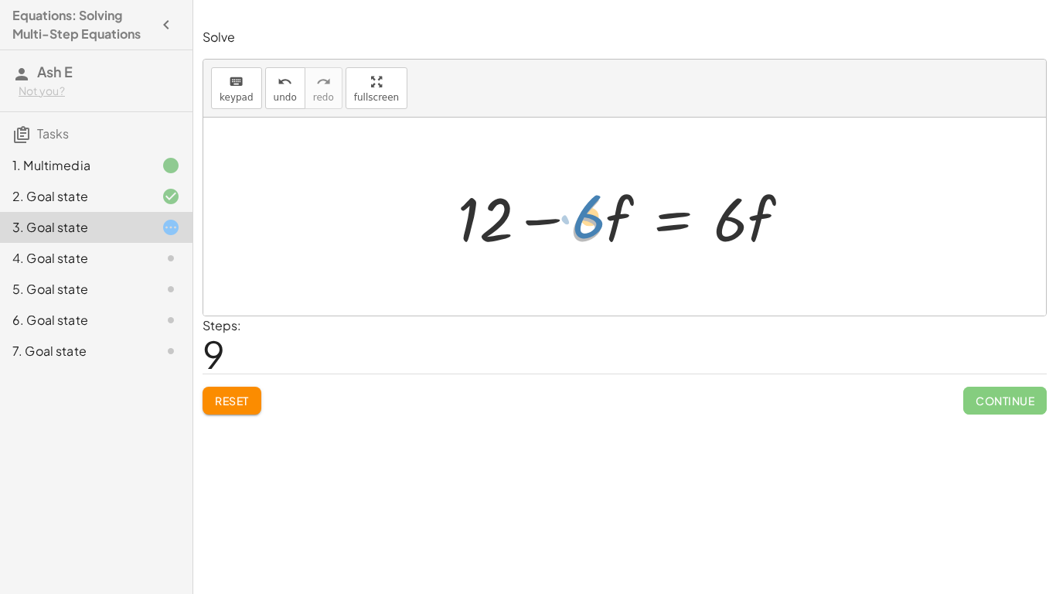
click at [591, 223] on div at bounding box center [630, 217] width 360 height 80
drag, startPoint x: 499, startPoint y: 221, endPoint x: 891, endPoint y: 219, distance: 391.1
click at [891, 219] on div "· 2 · ( + 7 − · 3 · f ) = + · 6 · f + 2 + · 2 · 7 − · 2 · 3 · f = + · 6 · f + 2…" at bounding box center [624, 216] width 843 height 198
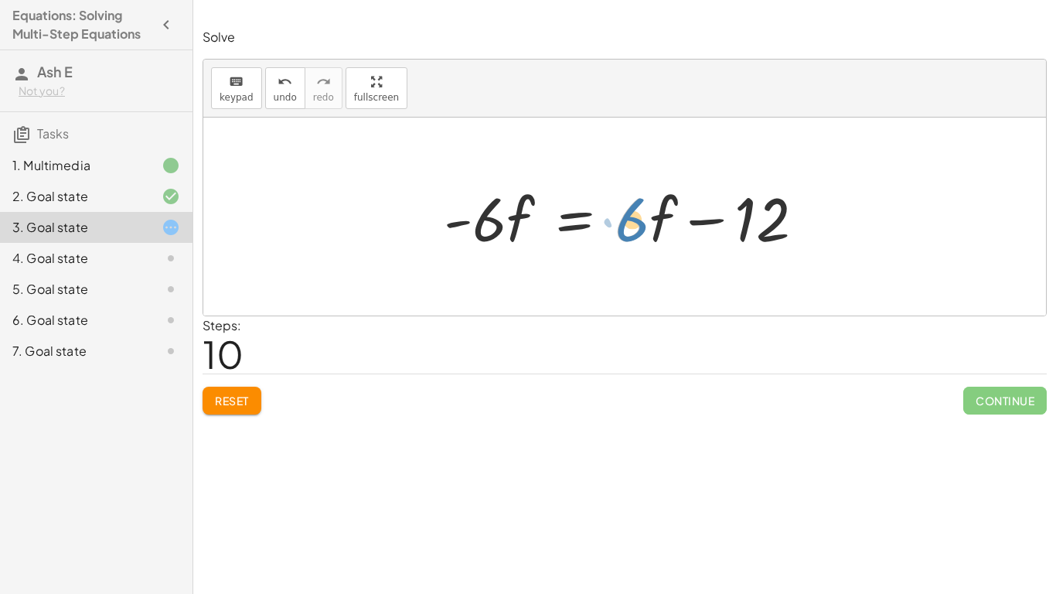
click at [627, 228] on div at bounding box center [630, 217] width 389 height 80
drag, startPoint x: 604, startPoint y: 215, endPoint x: 673, endPoint y: 230, distance: 70.3
click at [673, 230] on div at bounding box center [630, 217] width 389 height 80
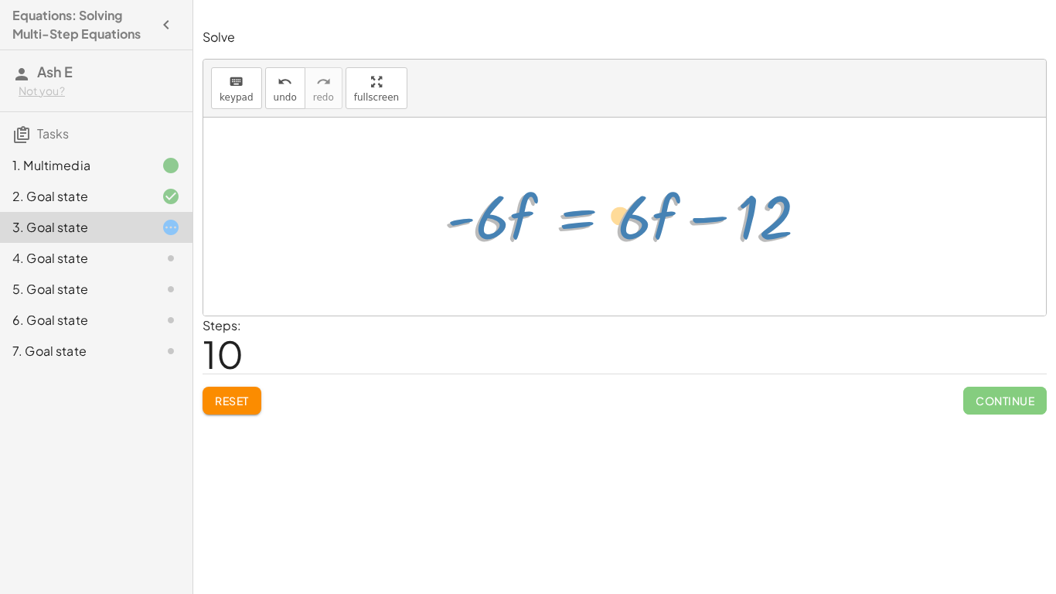
click at [639, 226] on div at bounding box center [630, 217] width 389 height 80
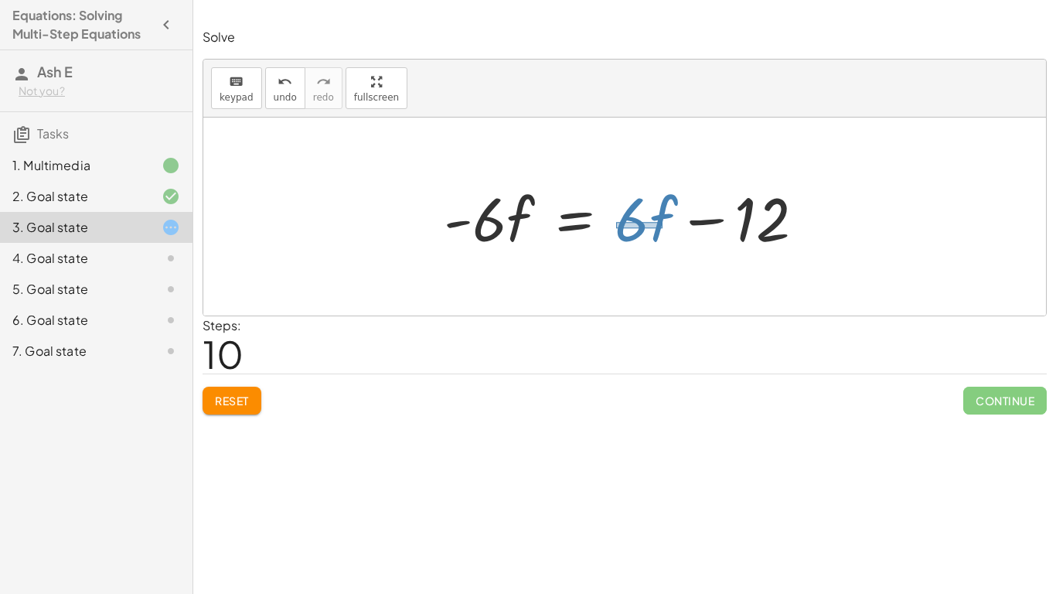
drag, startPoint x: 616, startPoint y: 222, endPoint x: 662, endPoint y: 228, distance: 46.8
click at [662, 228] on div at bounding box center [630, 217] width 389 height 80
drag, startPoint x: 660, startPoint y: 227, endPoint x: 426, endPoint y: 227, distance: 234.2
click at [426, 227] on div "· 2 · ( + 7 − · 3 · f ) = + · 6 · f + 2 + · 2 · 7 − · 2 · 3 · f = + · 6 · f + 2…" at bounding box center [625, 216] width 408 height 87
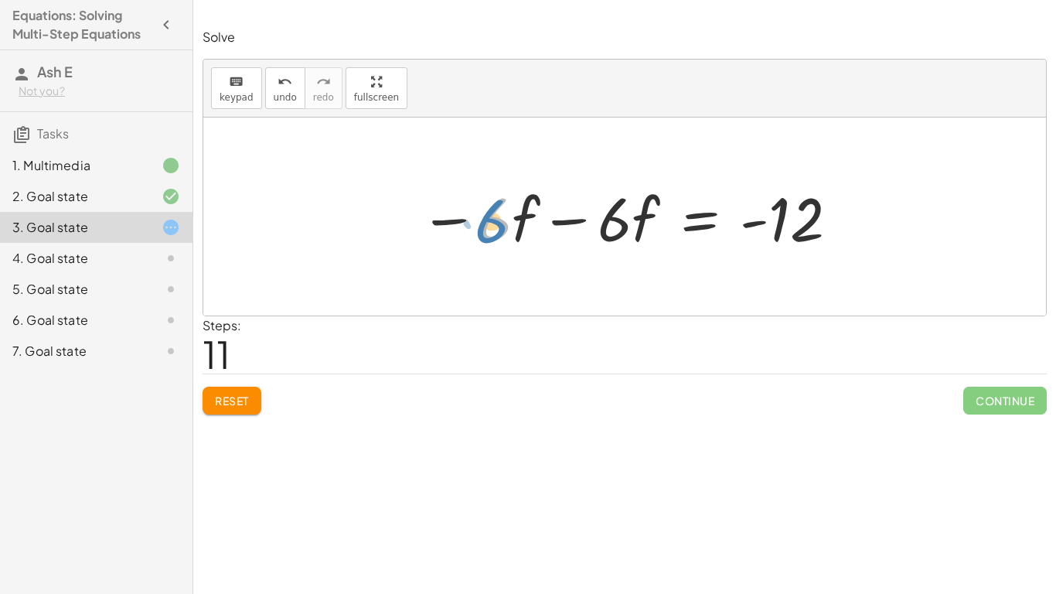
click at [492, 224] on div at bounding box center [630, 217] width 436 height 80
drag, startPoint x: 492, startPoint y: 224, endPoint x: 529, endPoint y: 232, distance: 37.9
click at [529, 232] on div at bounding box center [630, 217] width 436 height 80
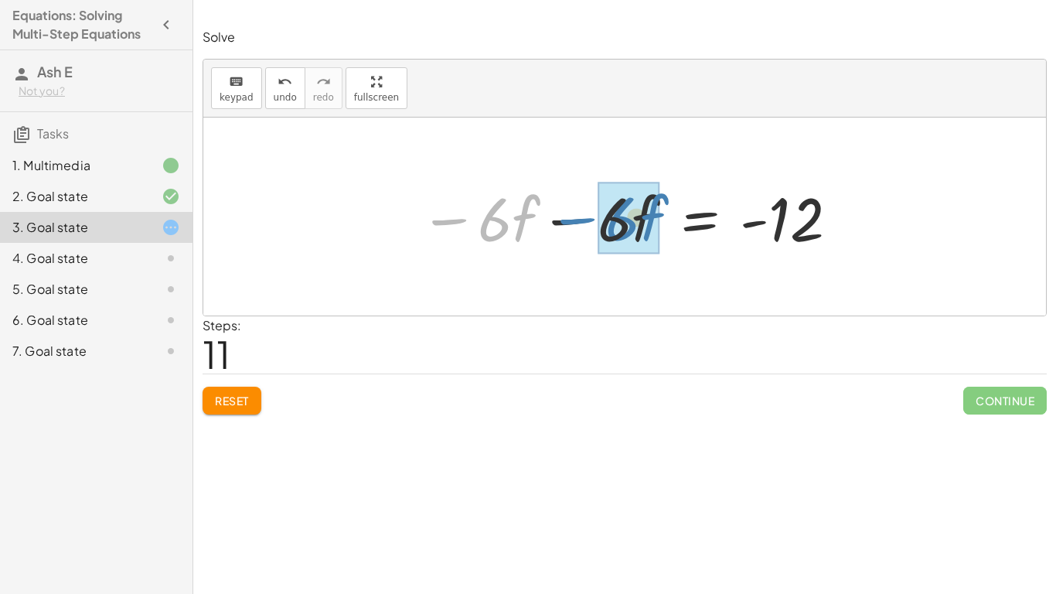
drag, startPoint x: 502, startPoint y: 220, endPoint x: 631, endPoint y: 220, distance: 129.1
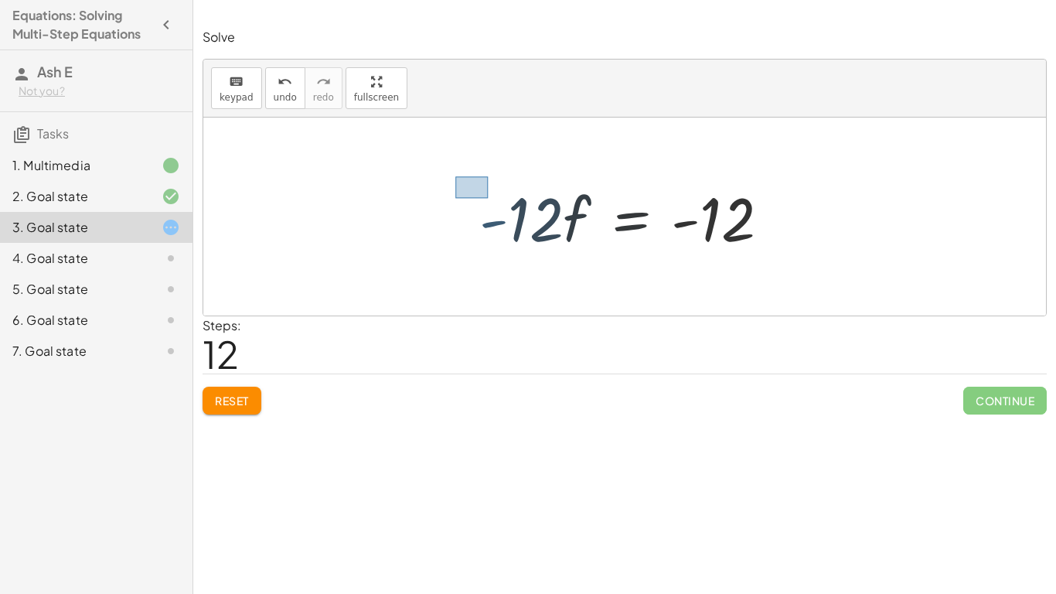
drag, startPoint x: 488, startPoint y: 198, endPoint x: 451, endPoint y: 178, distance: 42.2
click at [451, 195] on div at bounding box center [624, 216] width 843 height 198
click at [225, 400] on span "Reset" at bounding box center [232, 400] width 34 height 14
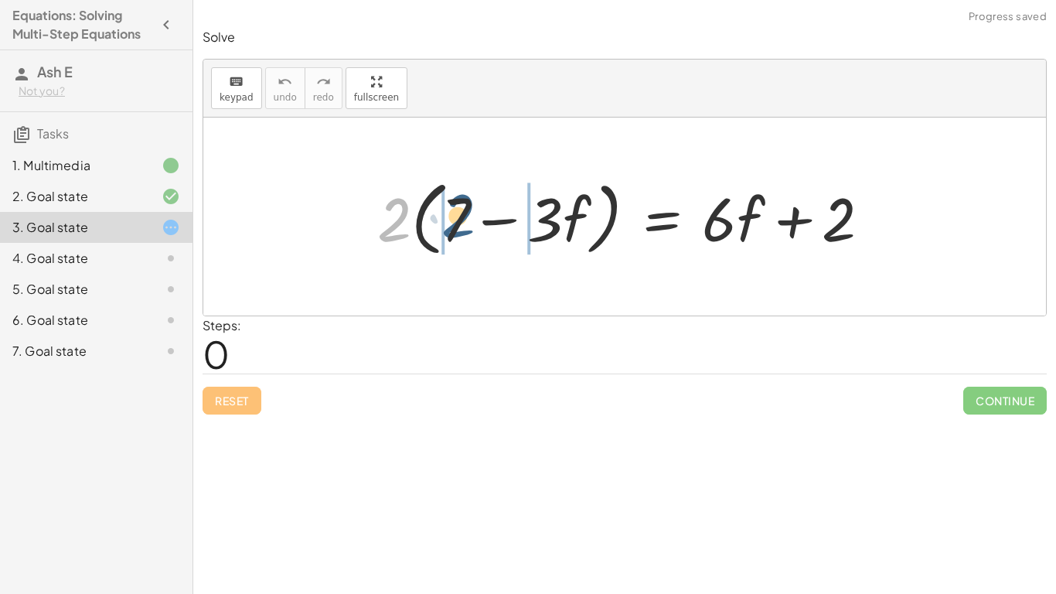
drag, startPoint x: 390, startPoint y: 230, endPoint x: 454, endPoint y: 226, distance: 64.3
click at [454, 226] on div at bounding box center [629, 216] width 521 height 89
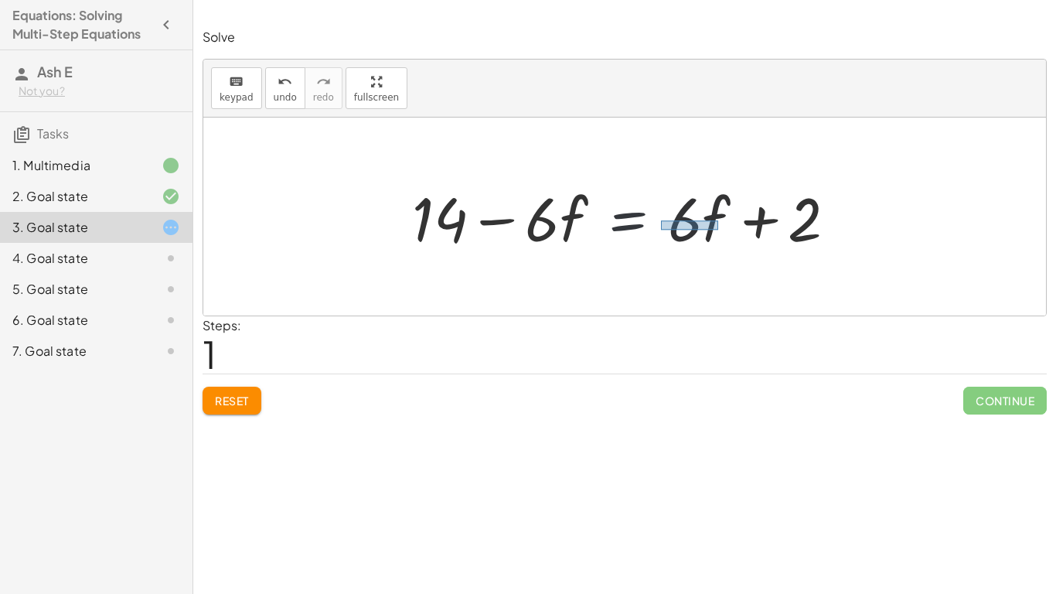
drag, startPoint x: 661, startPoint y: 220, endPoint x: 719, endPoint y: 230, distance: 58.7
click at [719, 230] on div at bounding box center [630, 217] width 452 height 80
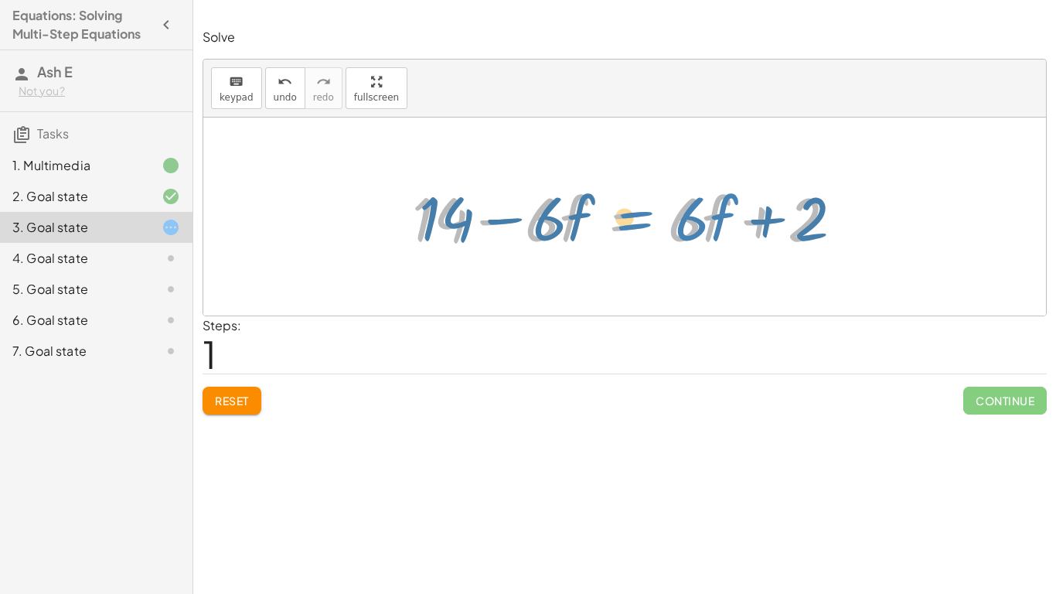
drag, startPoint x: 676, startPoint y: 221, endPoint x: 686, endPoint y: 220, distance: 9.3
click at [686, 220] on div at bounding box center [630, 217] width 452 height 80
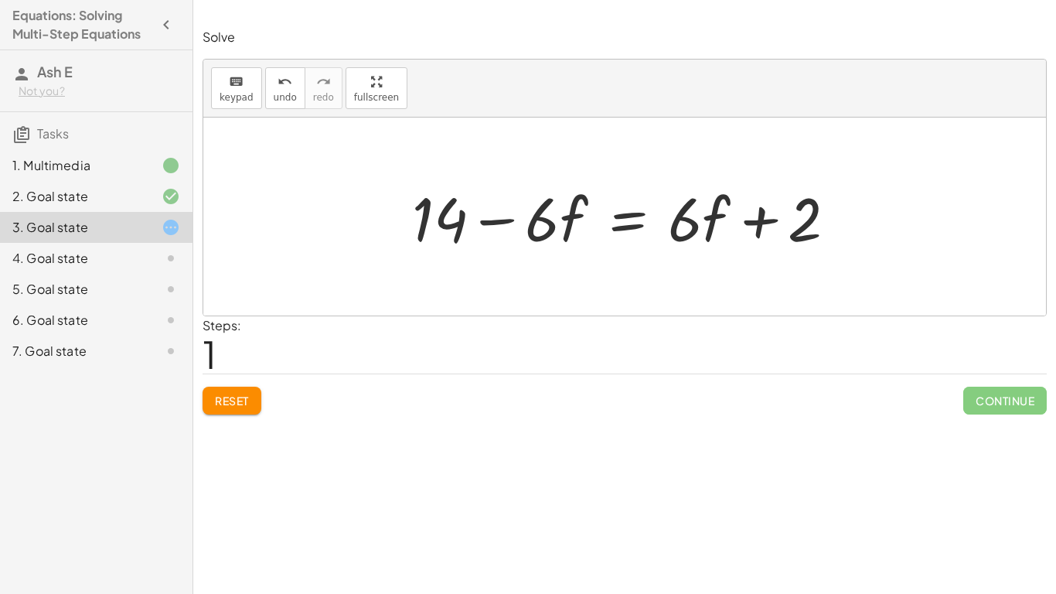
click at [669, 248] on div at bounding box center [630, 217] width 452 height 80
drag, startPoint x: 674, startPoint y: 215, endPoint x: 717, endPoint y: 228, distance: 45.2
click at [717, 228] on div at bounding box center [630, 217] width 452 height 80
drag, startPoint x: 705, startPoint y: 228, endPoint x: 566, endPoint y: 230, distance: 139.2
click at [566, 230] on div at bounding box center [630, 217] width 452 height 80
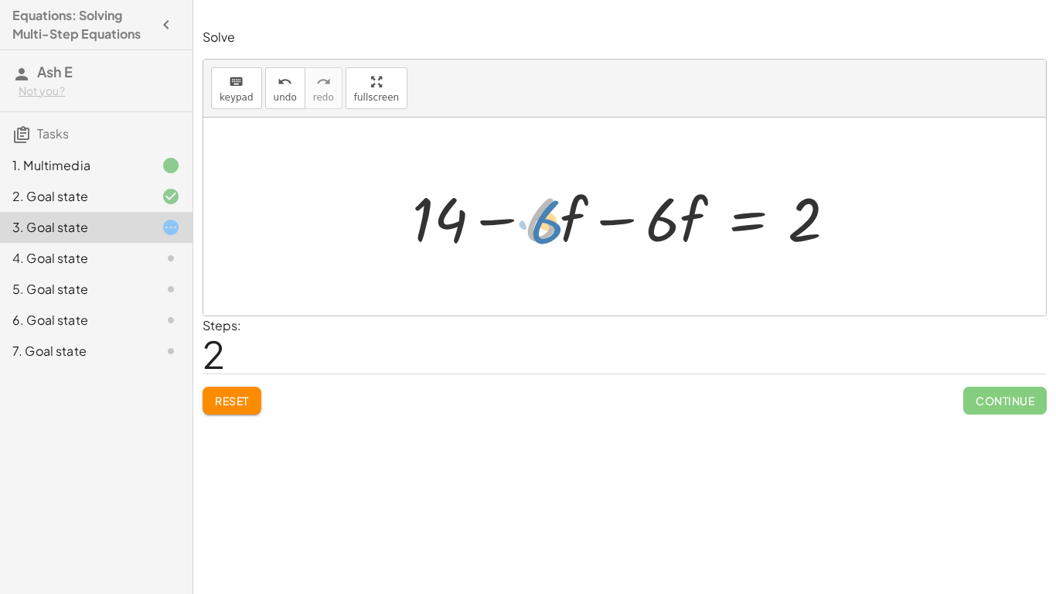
click at [550, 228] on div at bounding box center [630, 217] width 452 height 80
drag, startPoint x: 525, startPoint y: 208, endPoint x: 582, endPoint y: 227, distance: 60.4
click at [582, 227] on div at bounding box center [630, 217] width 452 height 80
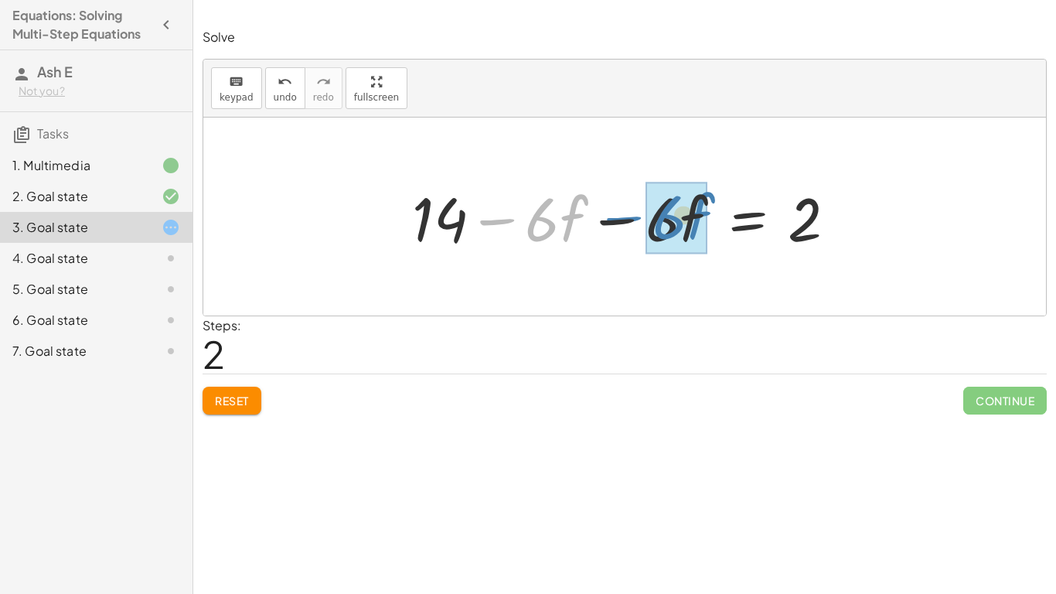
drag, startPoint x: 547, startPoint y: 223, endPoint x: 673, endPoint y: 223, distance: 126.0
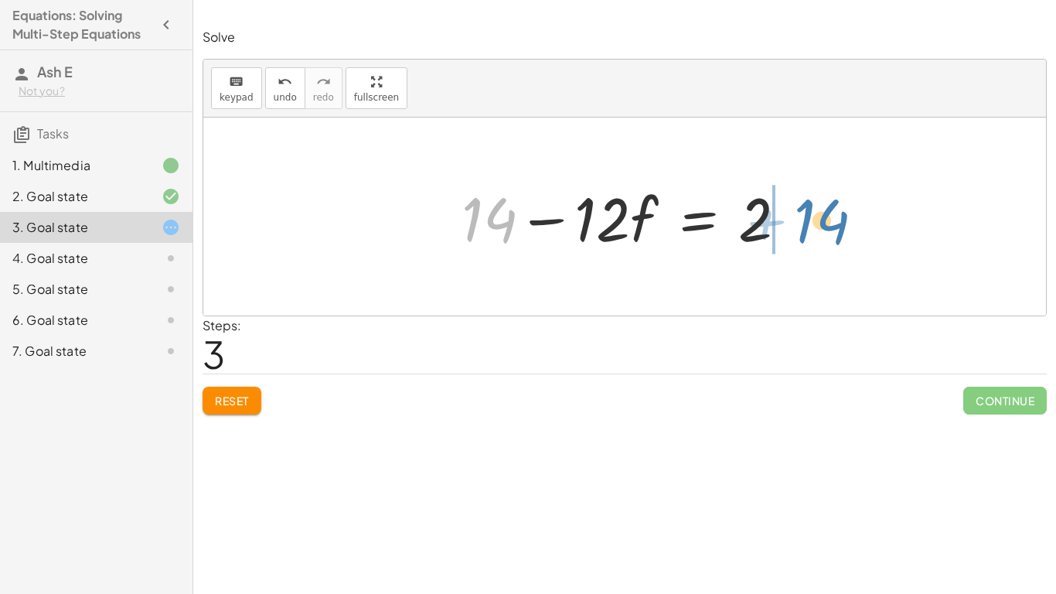
drag, startPoint x: 472, startPoint y: 223, endPoint x: 805, endPoint y: 225, distance: 332.4
click at [805, 225] on div at bounding box center [630, 217] width 353 height 80
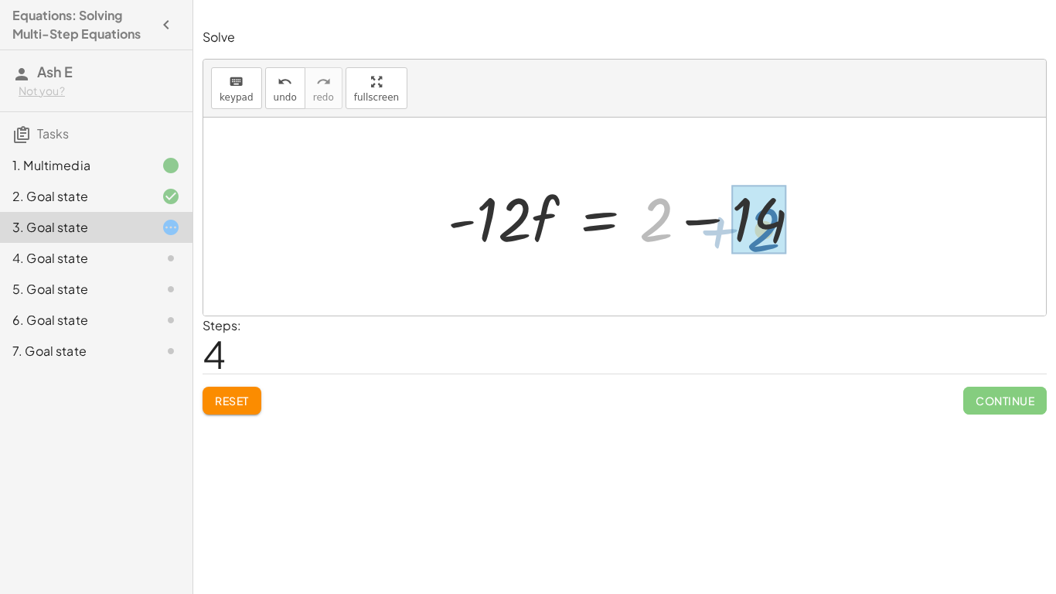
drag, startPoint x: 658, startPoint y: 221, endPoint x: 765, endPoint y: 230, distance: 107.8
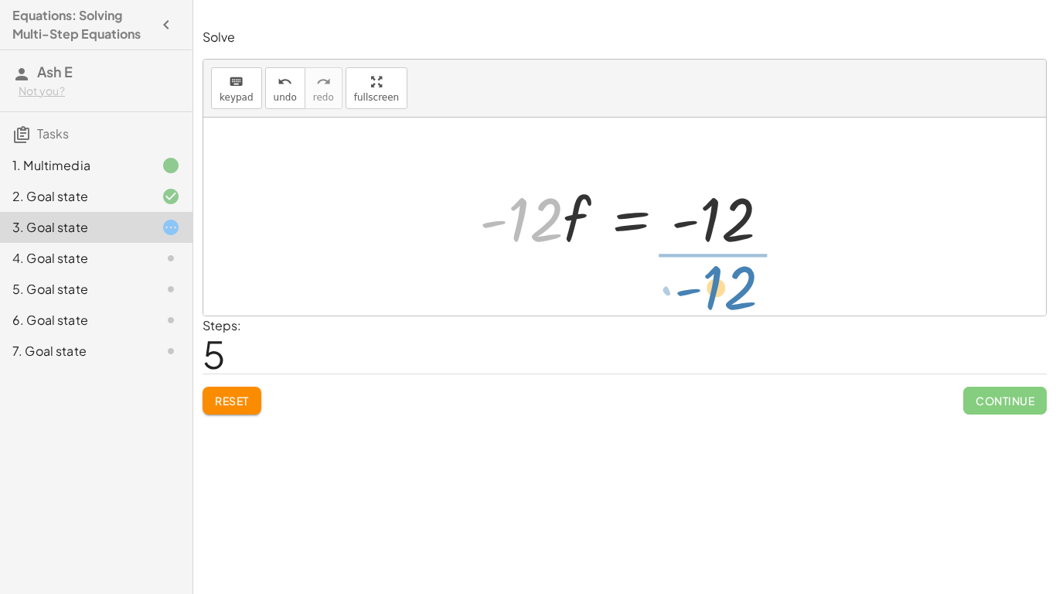
drag, startPoint x: 519, startPoint y: 218, endPoint x: 713, endPoint y: 286, distance: 206.3
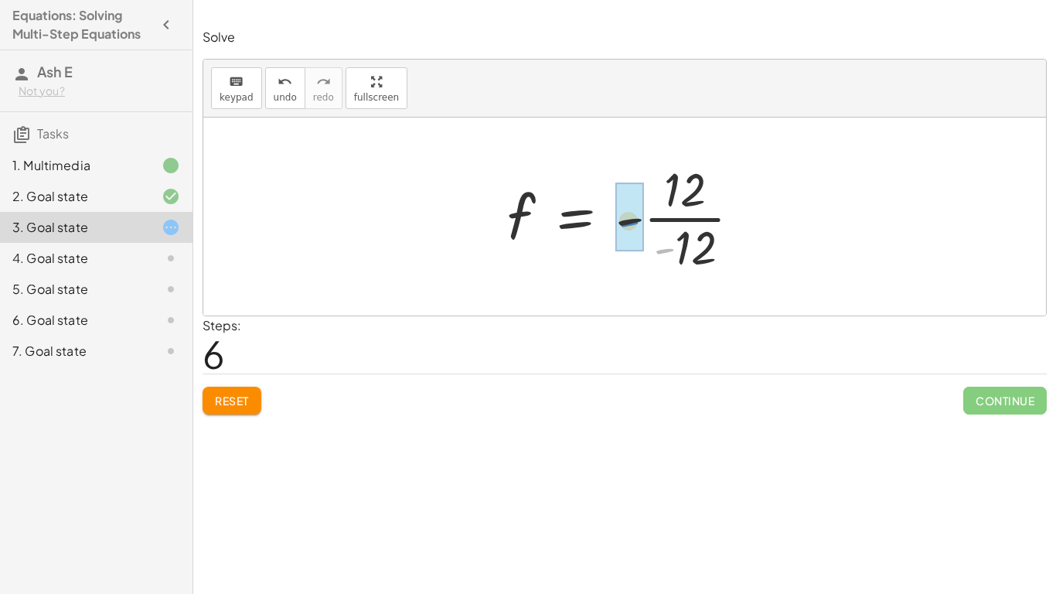
drag, startPoint x: 668, startPoint y: 250, endPoint x: 633, endPoint y: 227, distance: 41.4
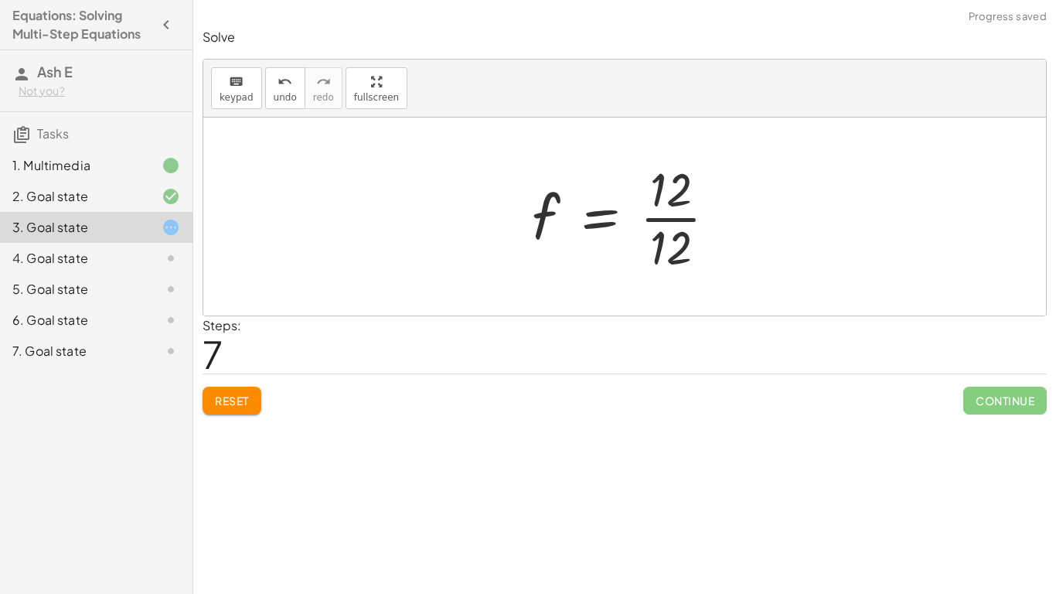
click at [672, 220] on div at bounding box center [630, 216] width 213 height 119
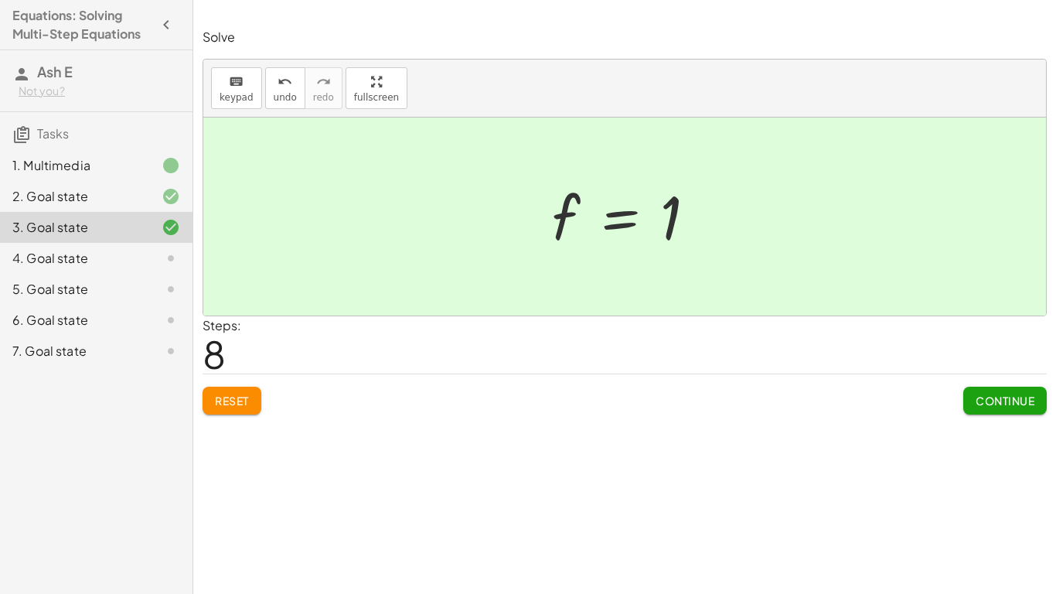
click at [1010, 399] on span "Continue" at bounding box center [1005, 400] width 59 height 14
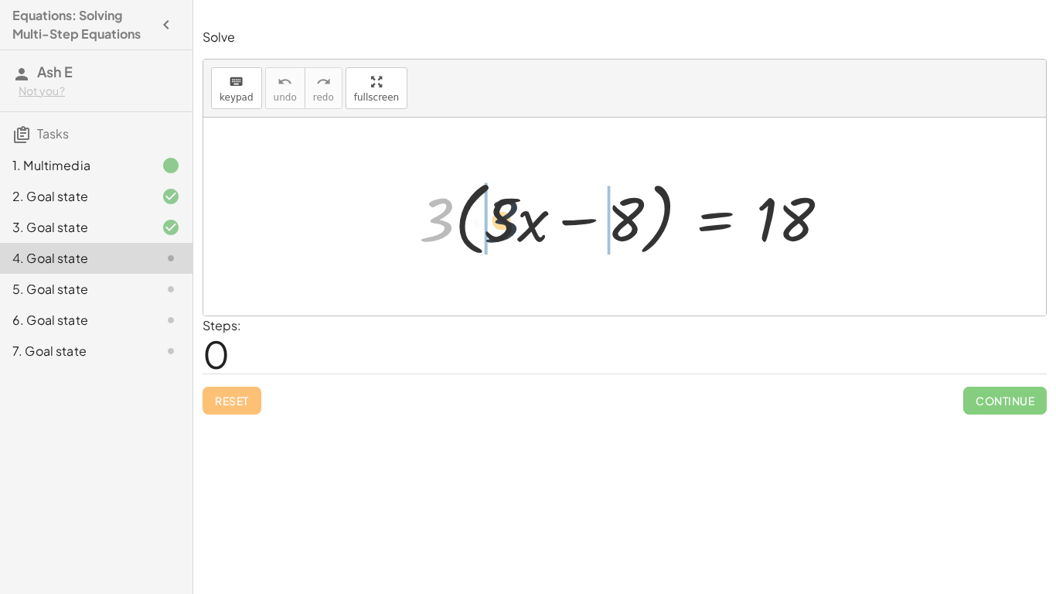
drag, startPoint x: 436, startPoint y: 223, endPoint x: 509, endPoint y: 223, distance: 73.4
click at [509, 223] on div at bounding box center [630, 216] width 438 height 89
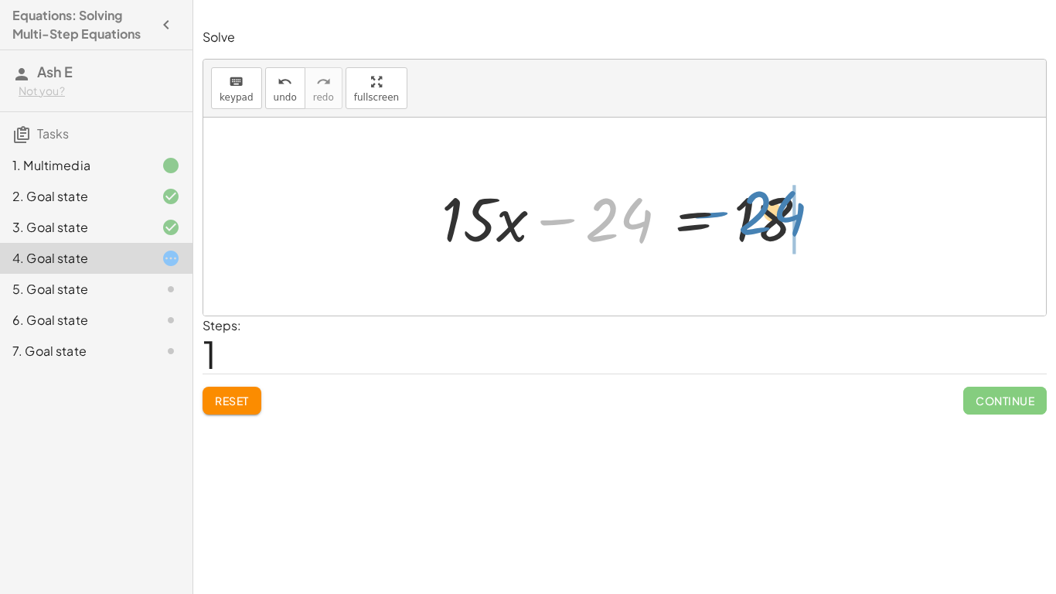
drag, startPoint x: 597, startPoint y: 230, endPoint x: 749, endPoint y: 223, distance: 152.4
click at [749, 223] on div at bounding box center [630, 217] width 393 height 80
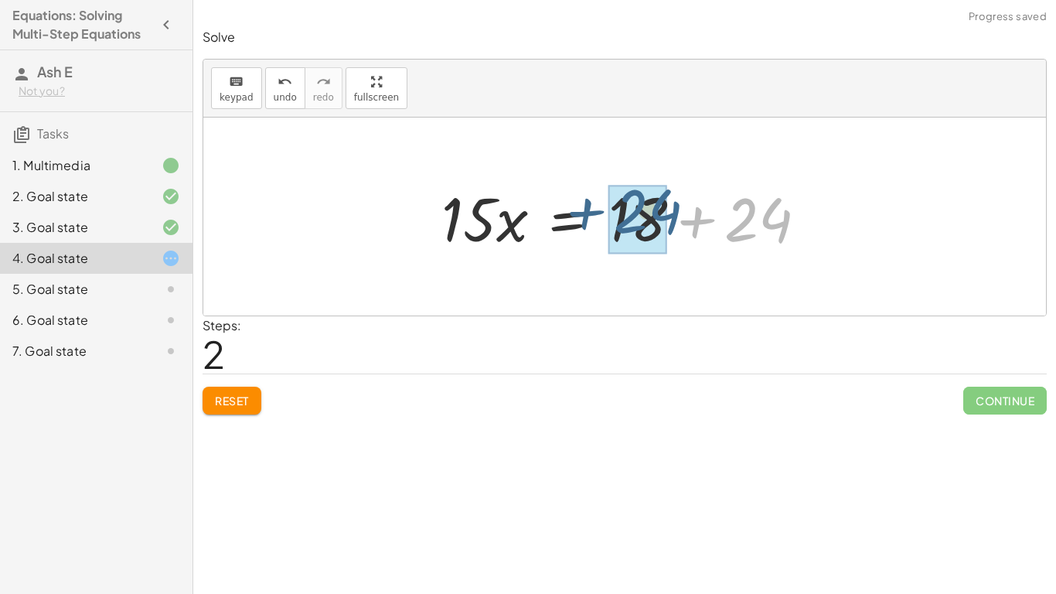
drag, startPoint x: 749, startPoint y: 223, endPoint x: 645, endPoint y: 216, distance: 103.8
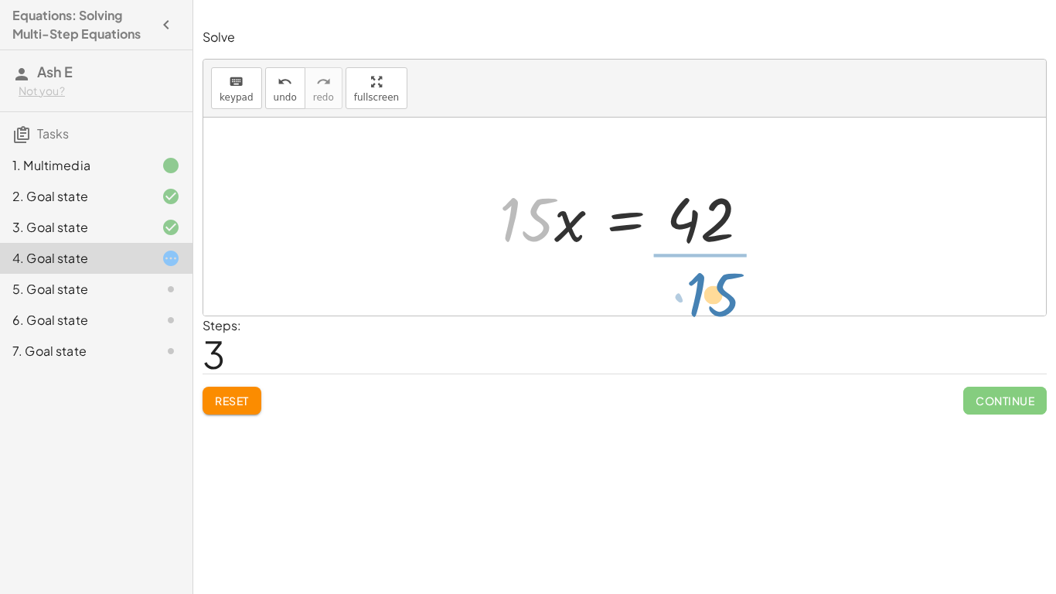
drag, startPoint x: 534, startPoint y: 238, endPoint x: 722, endPoint y: 313, distance: 202.3
click at [722, 313] on div "· 3 · ( + · 5 · x − 8 ) = 18 + · 3 · 5 · x − · 3 · 8 = 18 + · 15 · x − 24 = 18 …" at bounding box center [624, 216] width 843 height 198
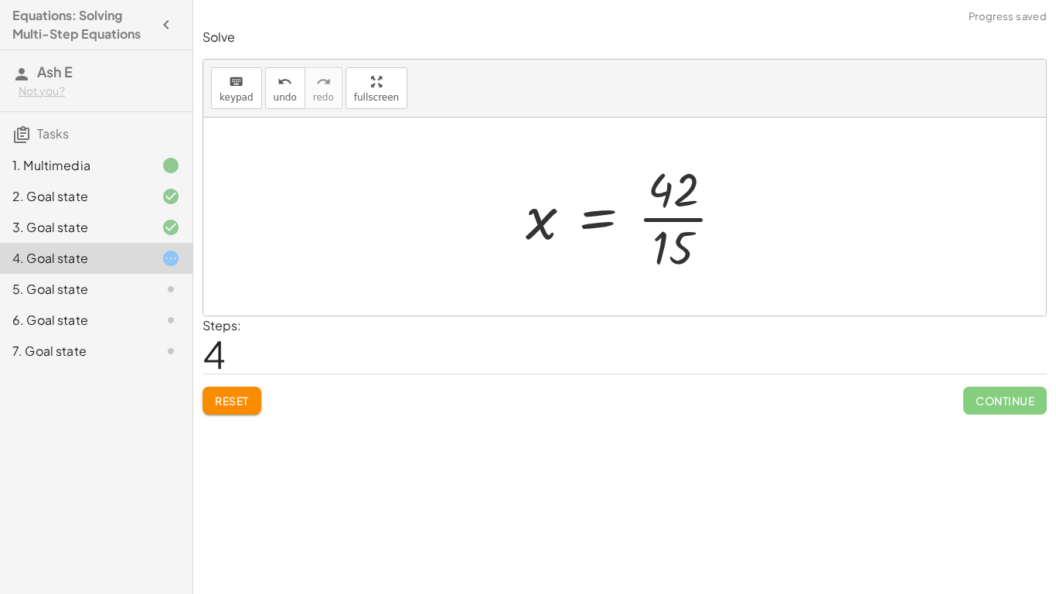
click at [682, 221] on div at bounding box center [631, 216] width 226 height 119
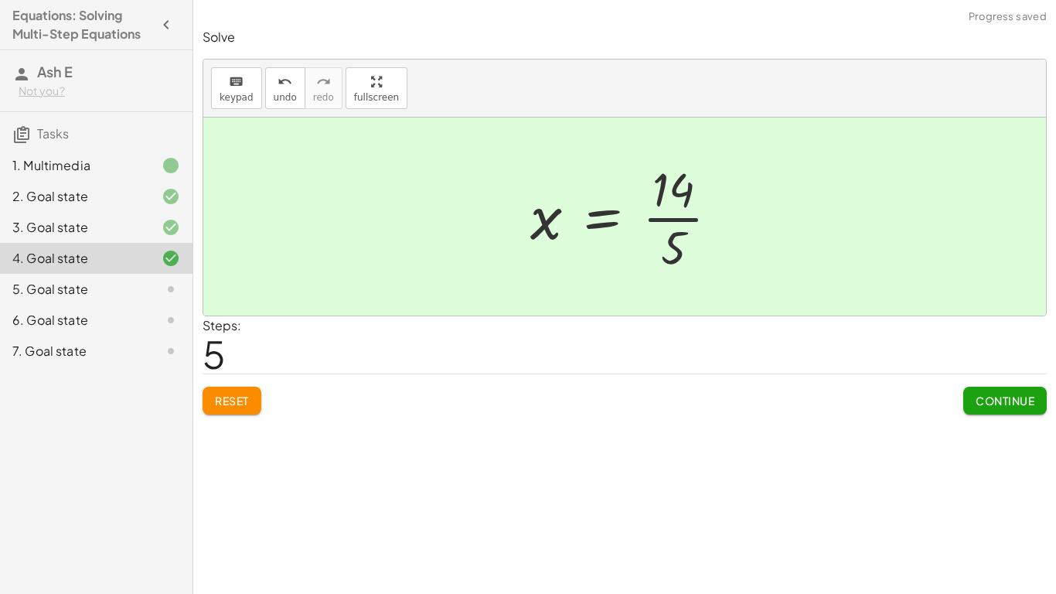
click at [662, 219] on div at bounding box center [631, 216] width 216 height 119
click at [979, 393] on span "Continue" at bounding box center [1005, 400] width 59 height 14
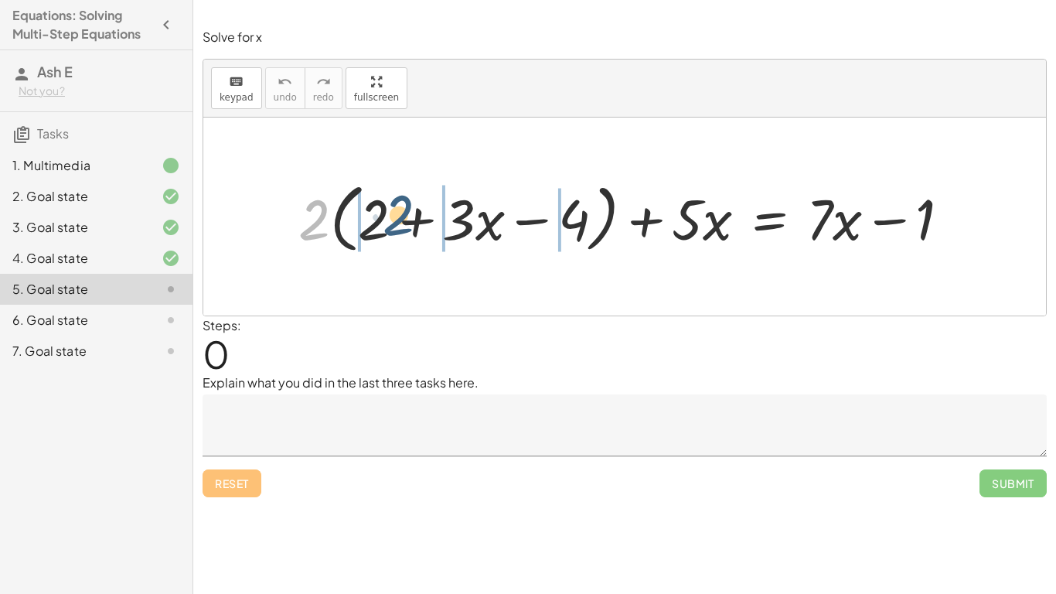
drag, startPoint x: 309, startPoint y: 233, endPoint x: 394, endPoint y: 228, distance: 85.2
click at [394, 228] on div at bounding box center [630, 216] width 679 height 83
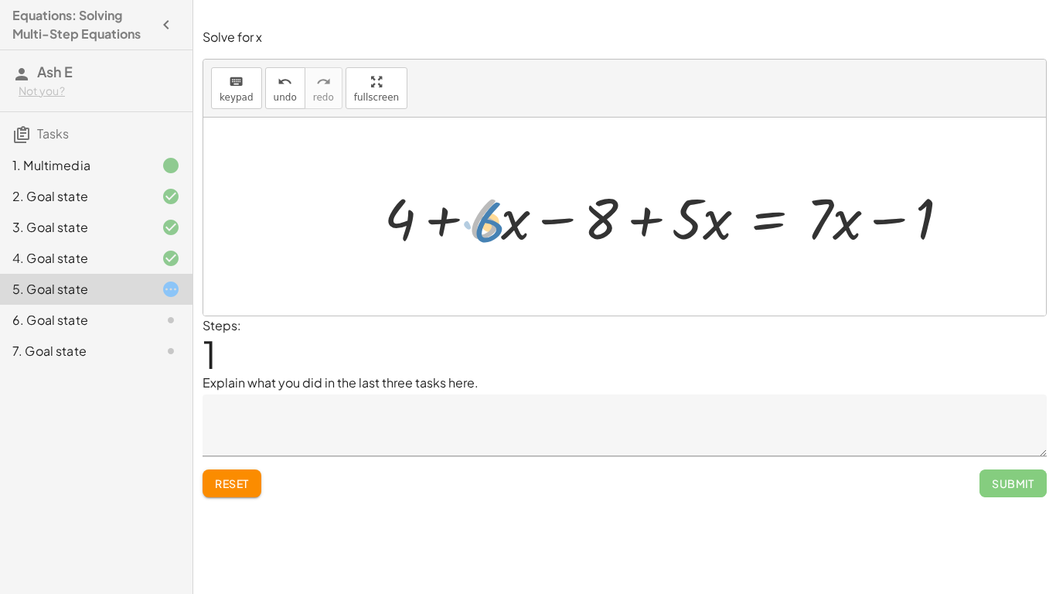
click at [492, 226] on div at bounding box center [673, 216] width 594 height 74
drag, startPoint x: 493, startPoint y: 226, endPoint x: 515, endPoint y: 230, distance: 21.9
click at [515, 230] on div at bounding box center [673, 216] width 594 height 74
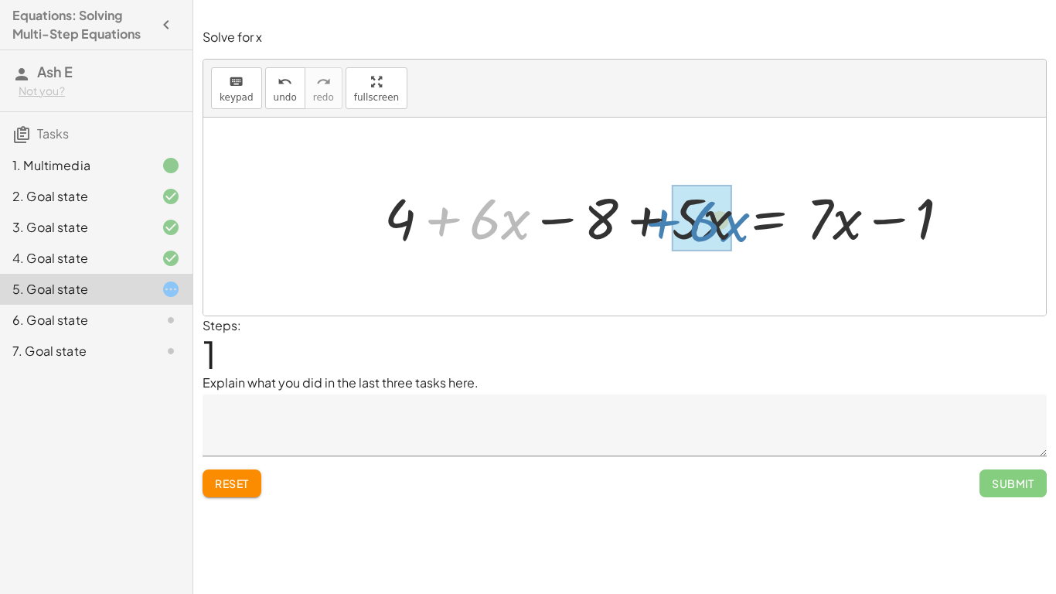
drag, startPoint x: 515, startPoint y: 230, endPoint x: 736, endPoint y: 233, distance: 221.1
click at [736, 233] on div at bounding box center [673, 216] width 594 height 74
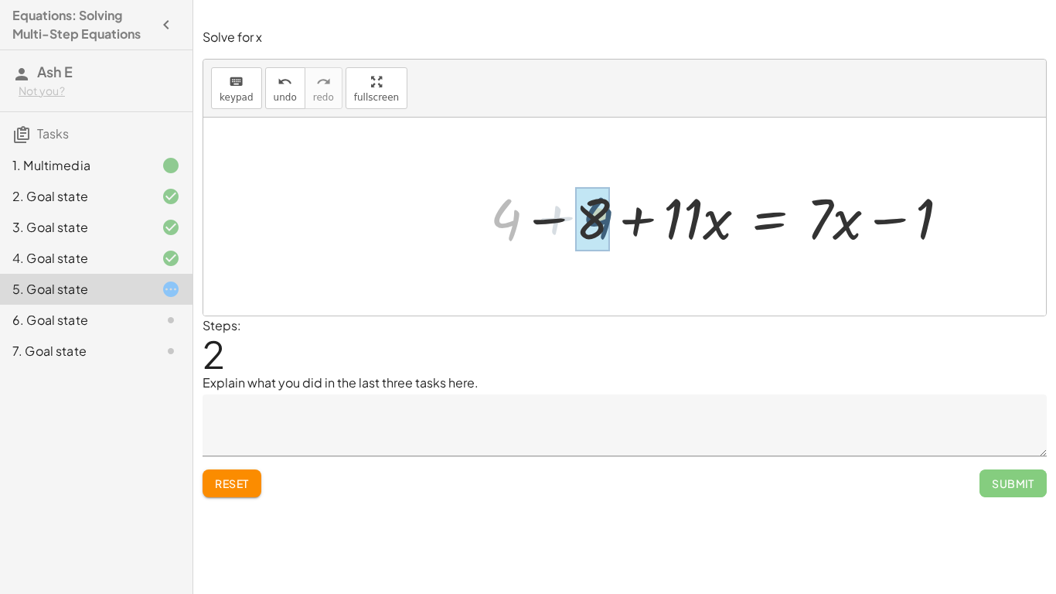
drag, startPoint x: 511, startPoint y: 223, endPoint x: 601, endPoint y: 221, distance: 90.5
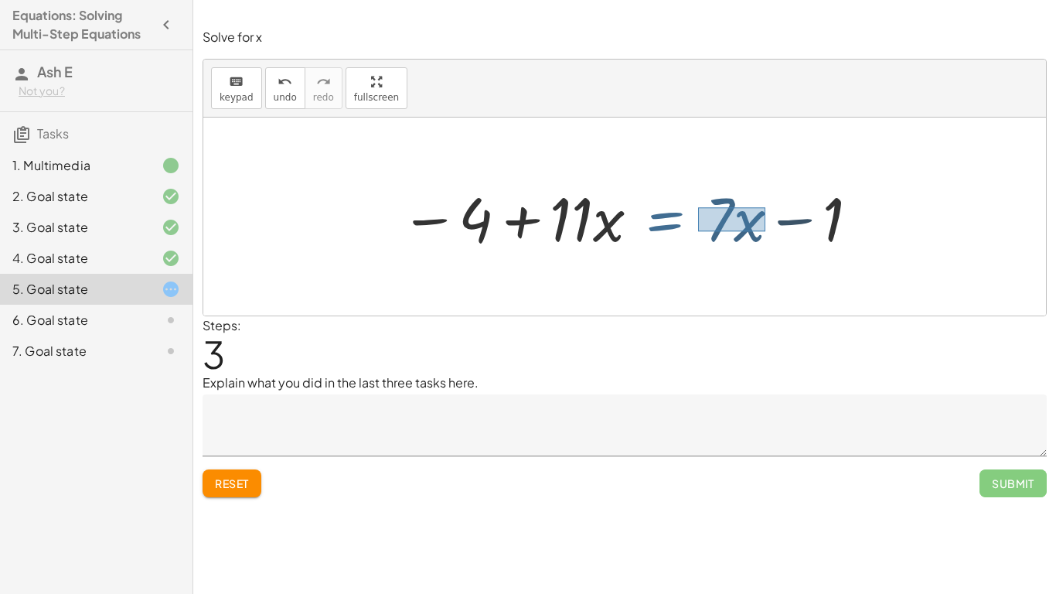
drag, startPoint x: 698, startPoint y: 207, endPoint x: 765, endPoint y: 230, distance: 70.2
click at [765, 230] on div at bounding box center [631, 217] width 476 height 80
click at [741, 226] on div at bounding box center [631, 217] width 476 height 80
drag, startPoint x: 724, startPoint y: 219, endPoint x: 748, endPoint y: 226, distance: 25.2
click at [748, 226] on div at bounding box center [631, 217] width 476 height 80
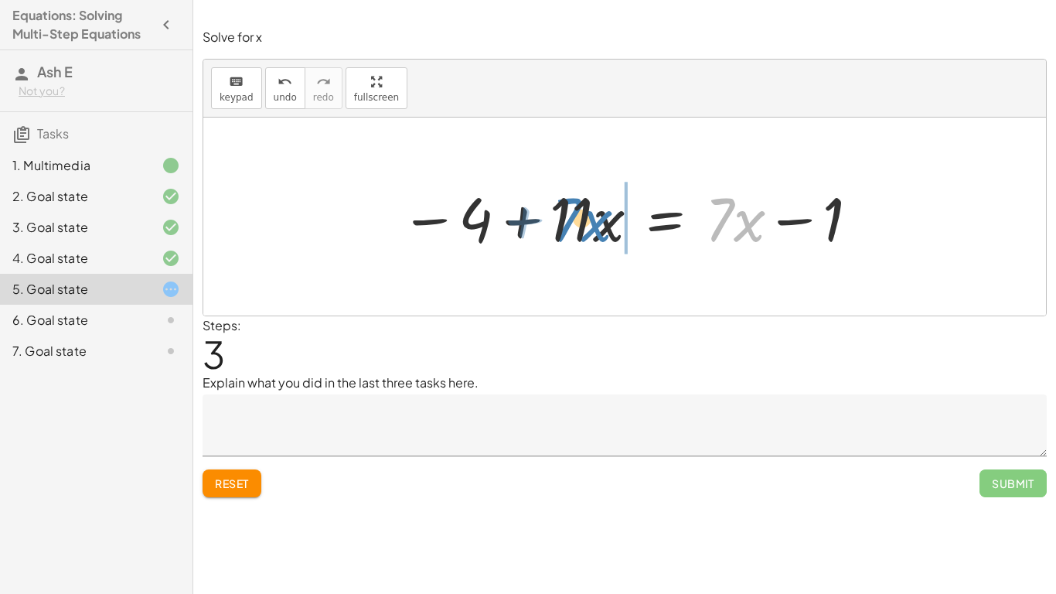
drag, startPoint x: 748, startPoint y: 226, endPoint x: 595, endPoint y: 229, distance: 153.1
click at [595, 229] on div at bounding box center [631, 217] width 476 height 80
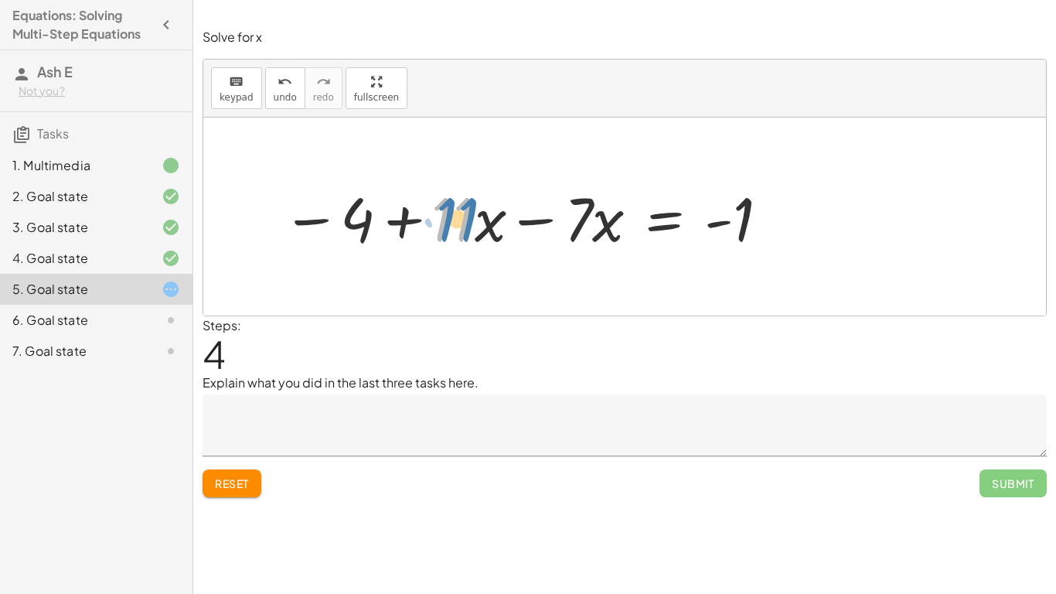
click at [449, 222] on div at bounding box center [526, 217] width 505 height 80
drag, startPoint x: 443, startPoint y: 223, endPoint x: 492, endPoint y: 234, distance: 50.6
click at [492, 234] on div at bounding box center [526, 217] width 505 height 80
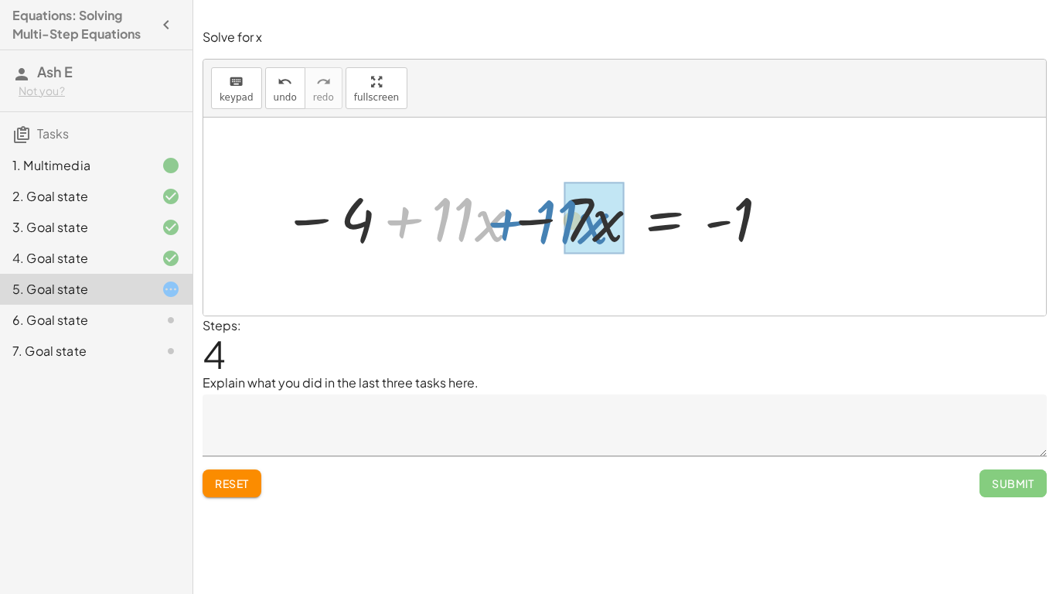
drag, startPoint x: 492, startPoint y: 234, endPoint x: 597, endPoint y: 237, distance: 104.4
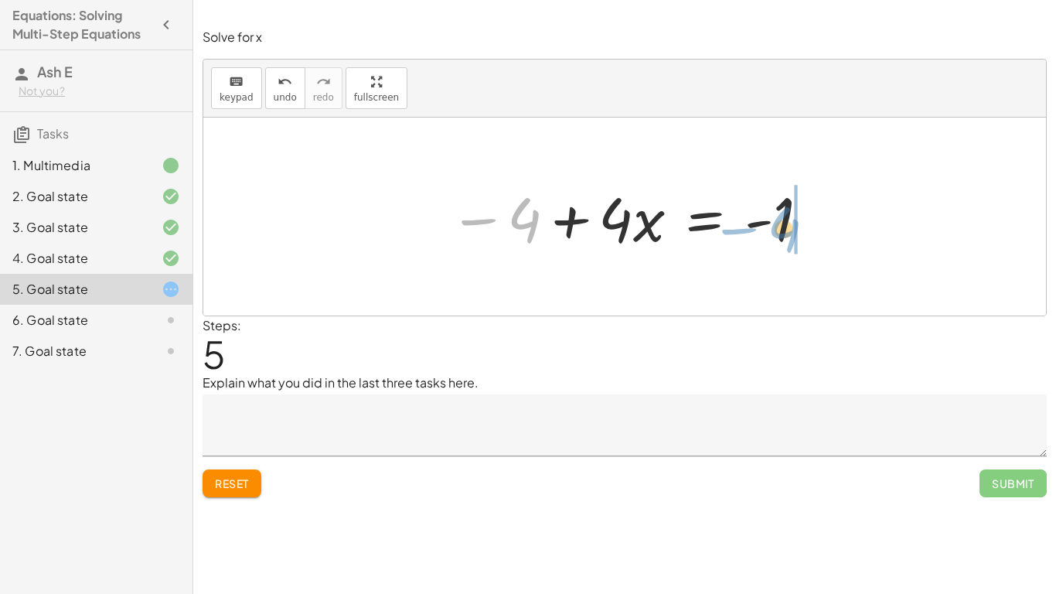
drag, startPoint x: 514, startPoint y: 222, endPoint x: 772, endPoint y: 232, distance: 258.4
click at [772, 232] on div at bounding box center [630, 217] width 378 height 80
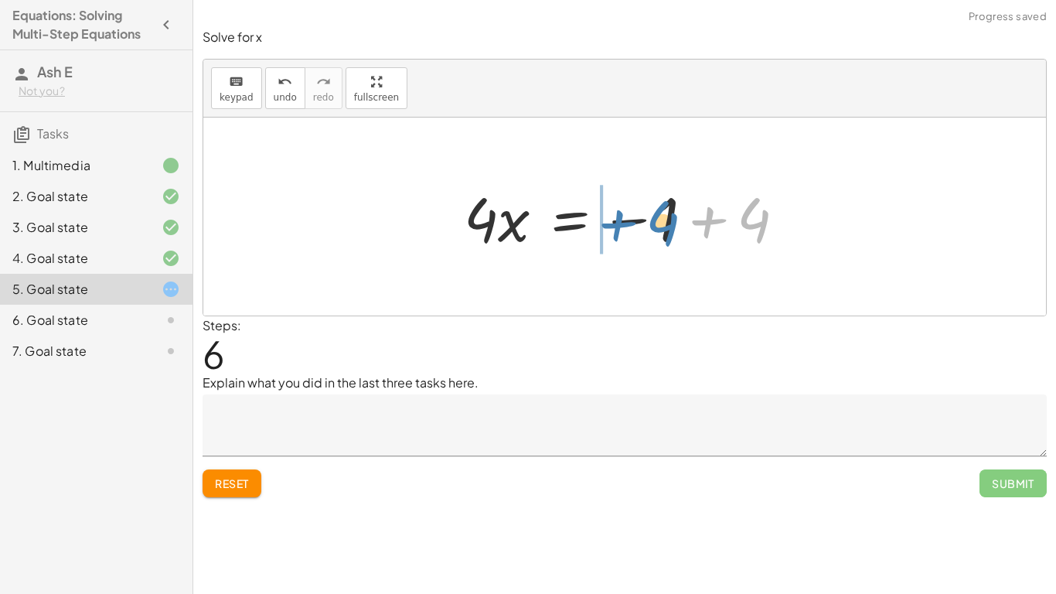
drag, startPoint x: 759, startPoint y: 226, endPoint x: 669, endPoint y: 228, distance: 90.5
click at [669, 228] on div at bounding box center [630, 217] width 349 height 80
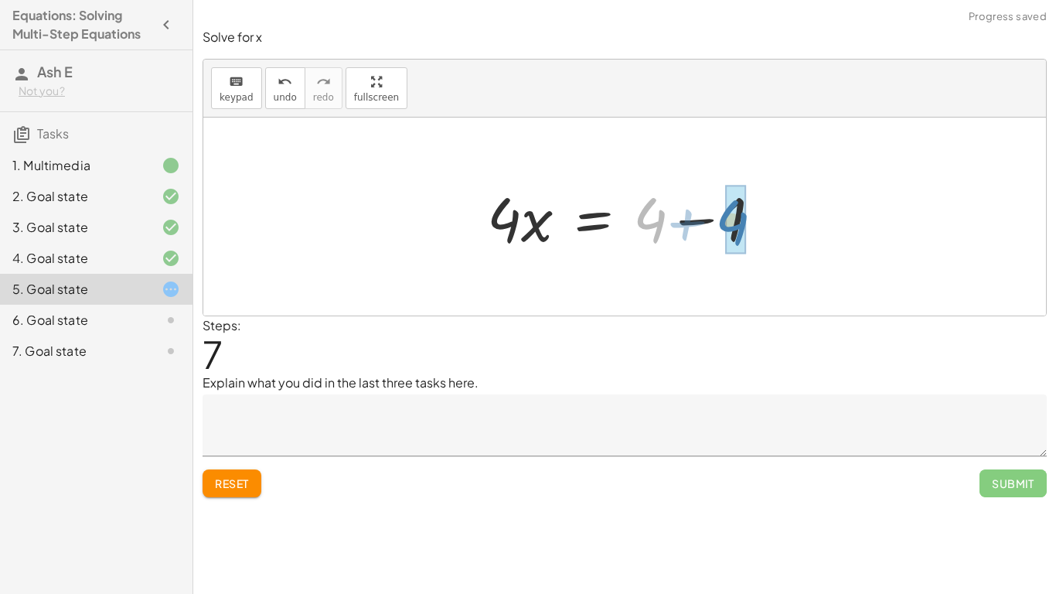
drag, startPoint x: 658, startPoint y: 224, endPoint x: 739, endPoint y: 225, distance: 81.2
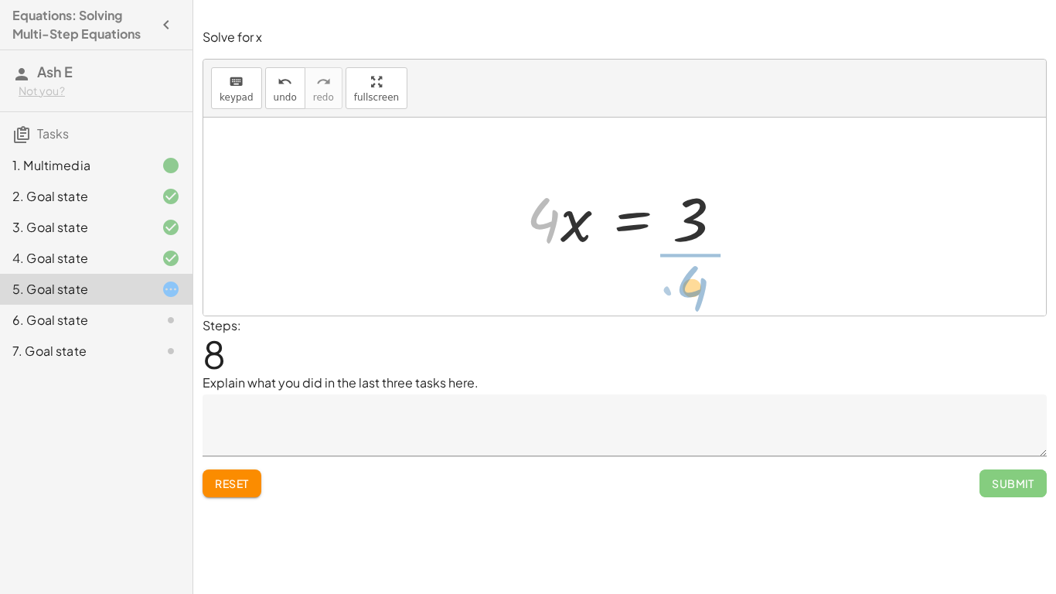
drag, startPoint x: 553, startPoint y: 229, endPoint x: 700, endPoint y: 296, distance: 162.2
click at [700, 296] on div "+ · 2 · ( + 2 + · 3 · x − 4 ) + · 5 · x = + · 7 · x − 1 + · 2 · 2 + · 2 · 3 · x…" at bounding box center [624, 216] width 843 height 198
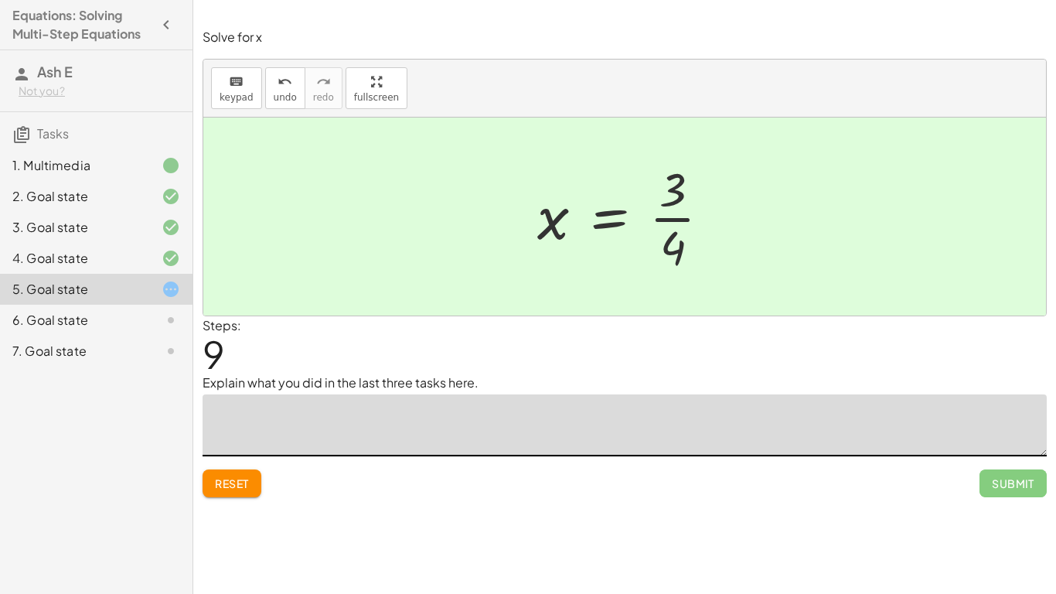
click at [588, 401] on textarea at bounding box center [625, 425] width 844 height 62
type textarea "*"
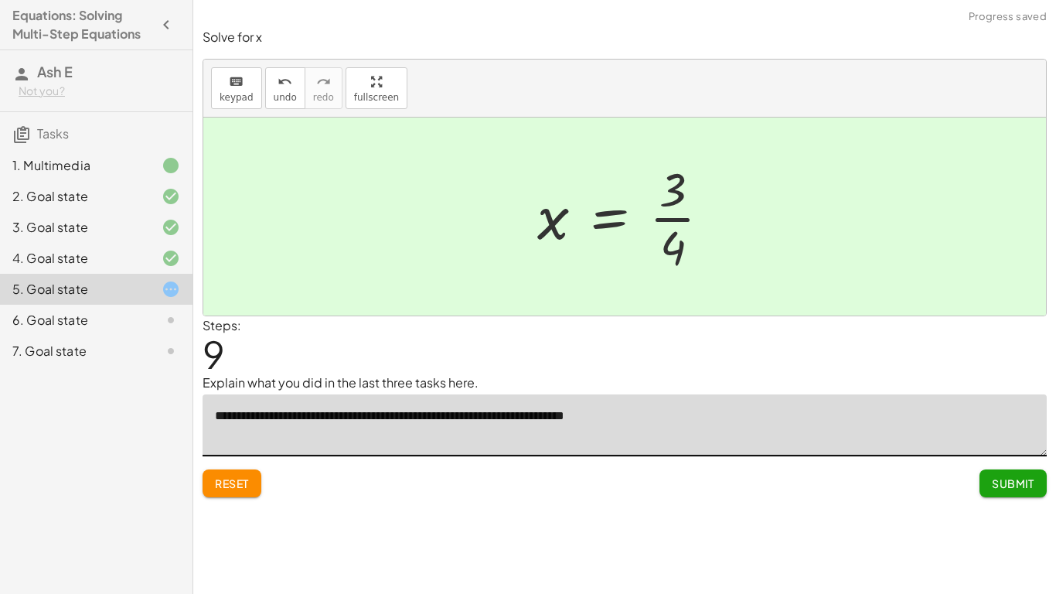
click at [414, 418] on textarea "**********" at bounding box center [625, 425] width 844 height 62
click at [402, 417] on textarea "**********" at bounding box center [625, 425] width 844 height 62
click at [458, 418] on textarea "**********" at bounding box center [625, 425] width 844 height 62
type textarea "**********"
click at [1000, 477] on span "Submit" at bounding box center [1013, 483] width 43 height 14
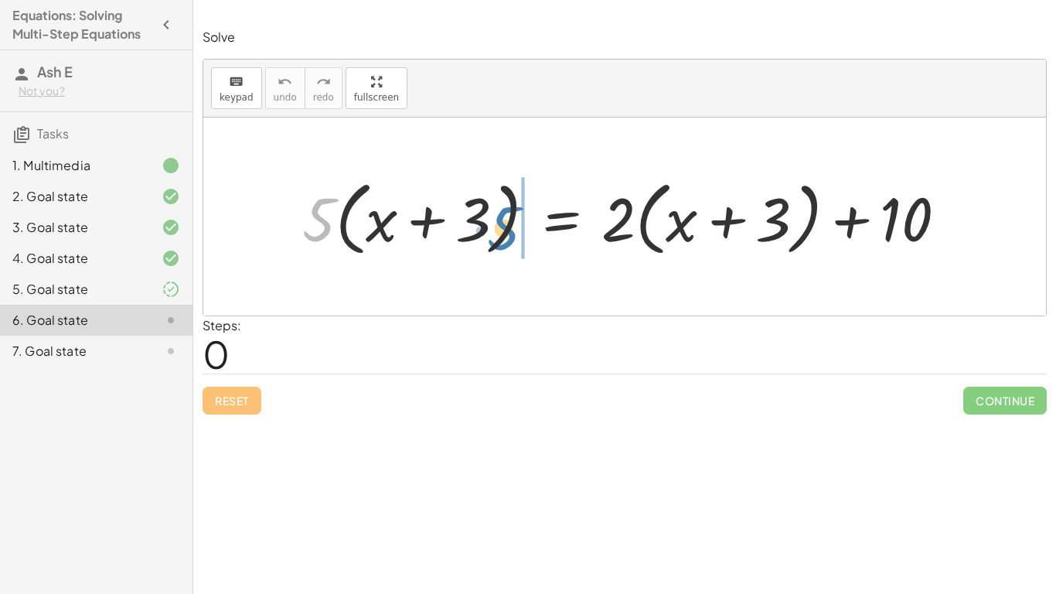
drag, startPoint x: 320, startPoint y: 228, endPoint x: 500, endPoint y: 237, distance: 180.3
click at [500, 237] on div at bounding box center [631, 216] width 672 height 89
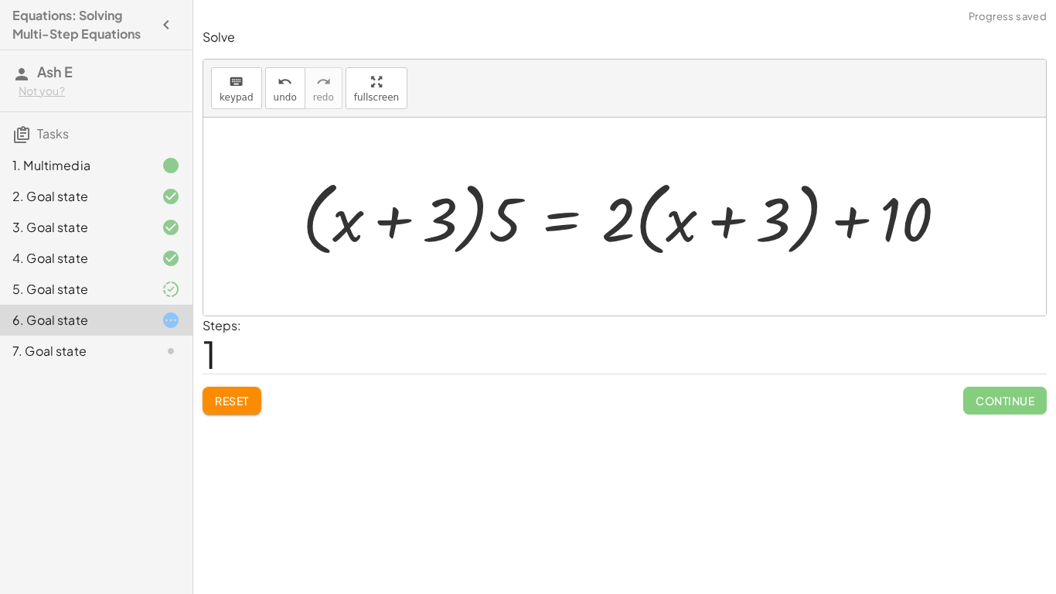
click at [216, 400] on span "Reset" at bounding box center [232, 400] width 34 height 14
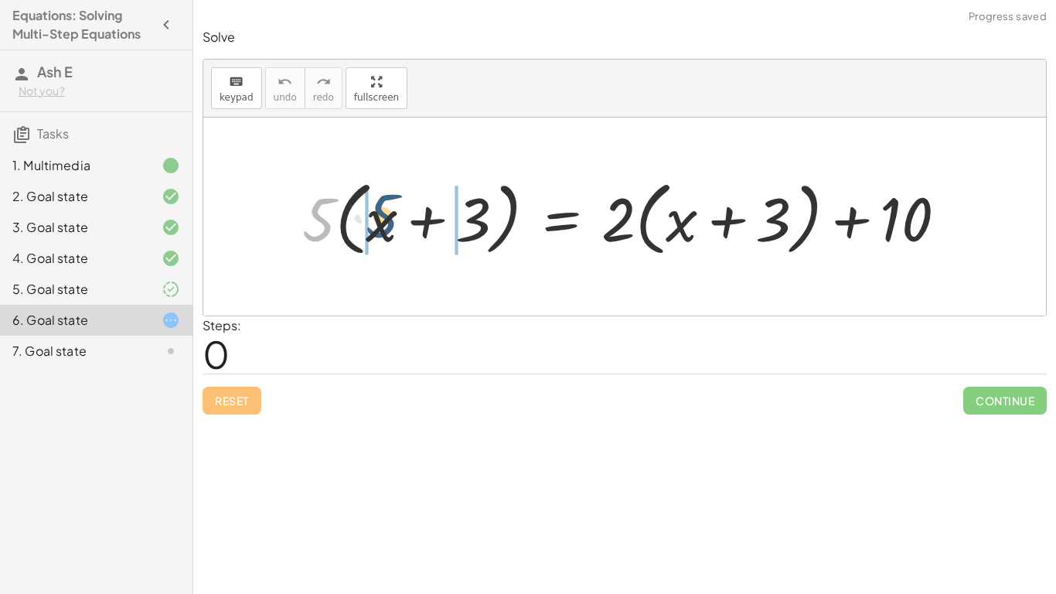
drag, startPoint x: 318, startPoint y: 233, endPoint x: 388, endPoint y: 230, distance: 69.6
click at [388, 230] on div at bounding box center [631, 216] width 672 height 89
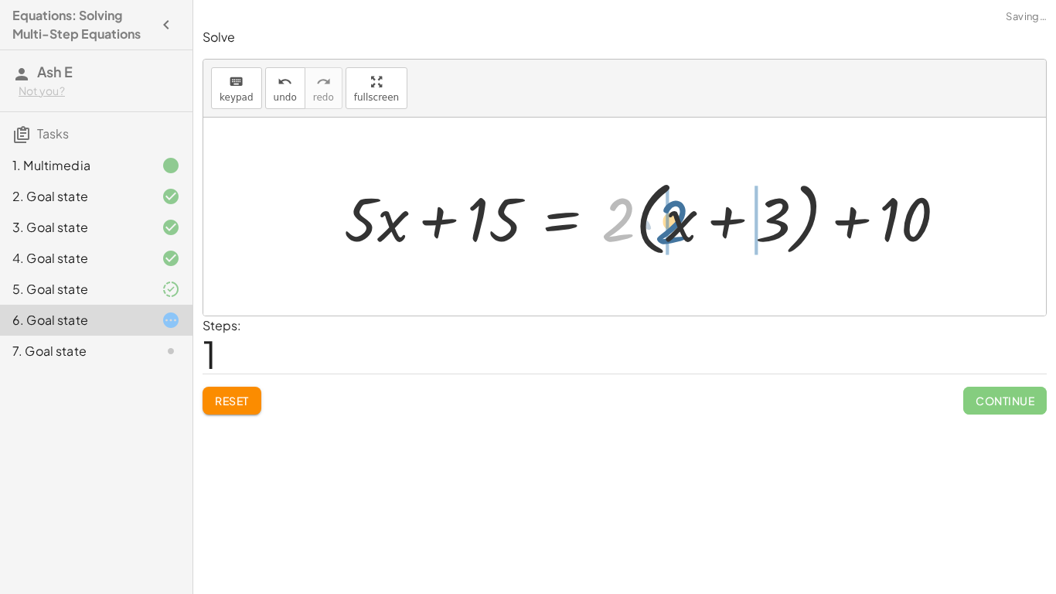
drag, startPoint x: 625, startPoint y: 224, endPoint x: 682, endPoint y: 226, distance: 56.5
click at [682, 226] on div at bounding box center [651, 216] width 630 height 89
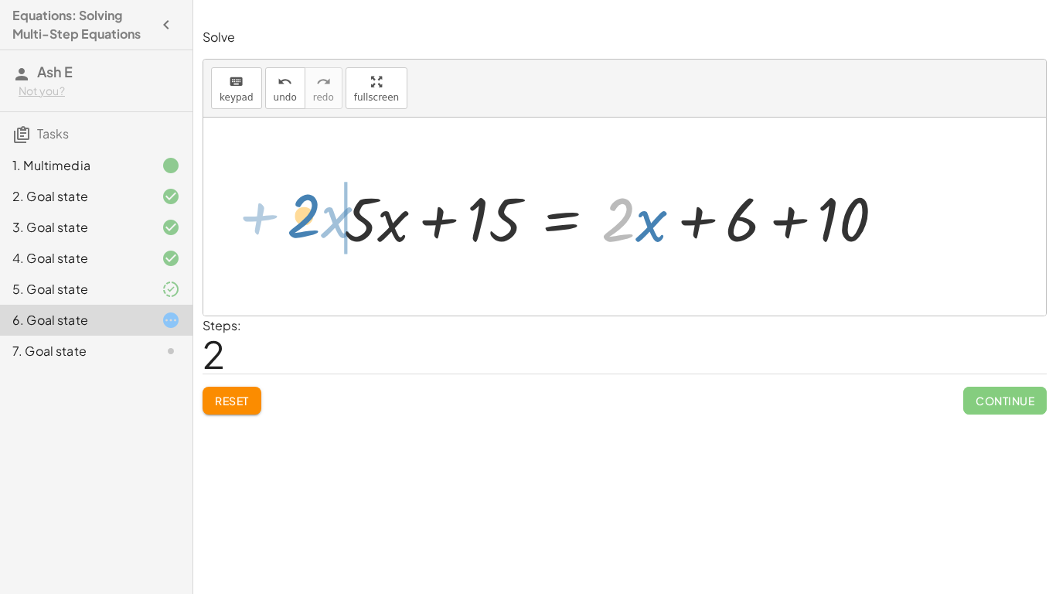
drag, startPoint x: 619, startPoint y: 226, endPoint x: 305, endPoint y: 223, distance: 314.6
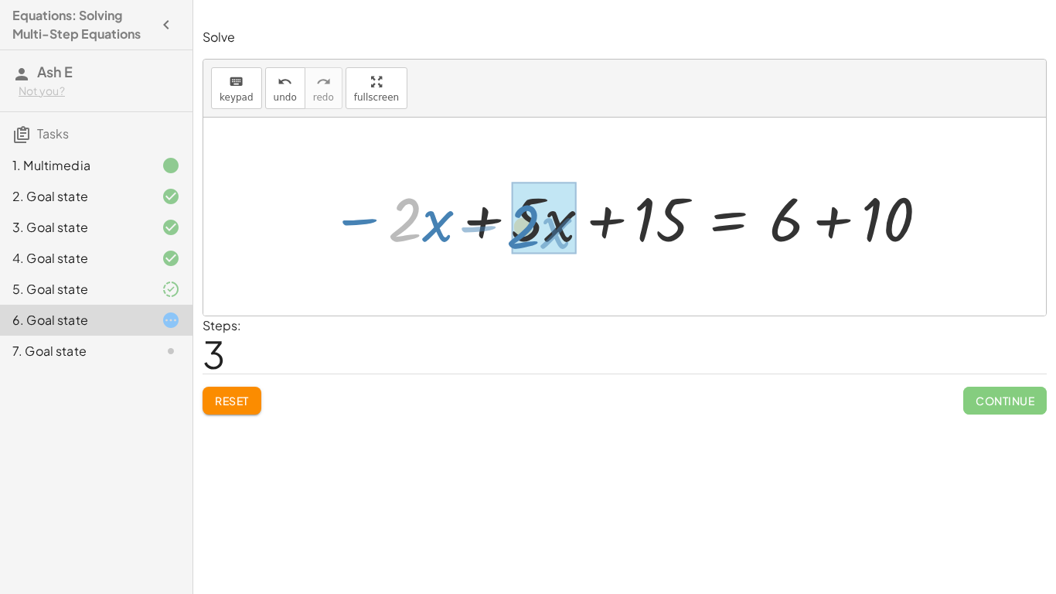
drag, startPoint x: 407, startPoint y: 230, endPoint x: 526, endPoint y: 237, distance: 119.2
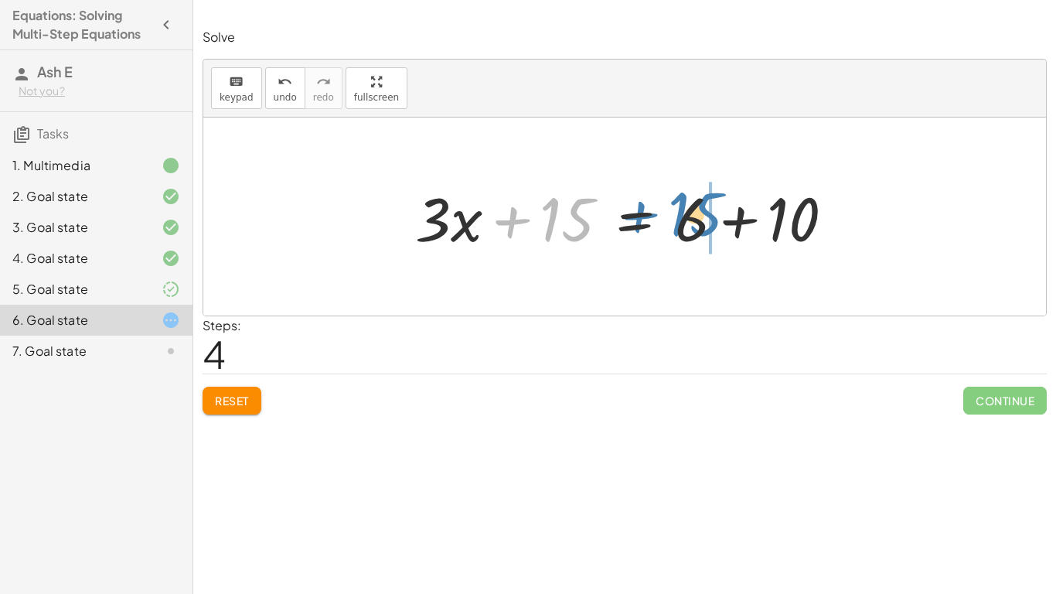
drag, startPoint x: 549, startPoint y: 228, endPoint x: 676, endPoint y: 222, distance: 127.7
click at [676, 222] on div at bounding box center [630, 217] width 447 height 80
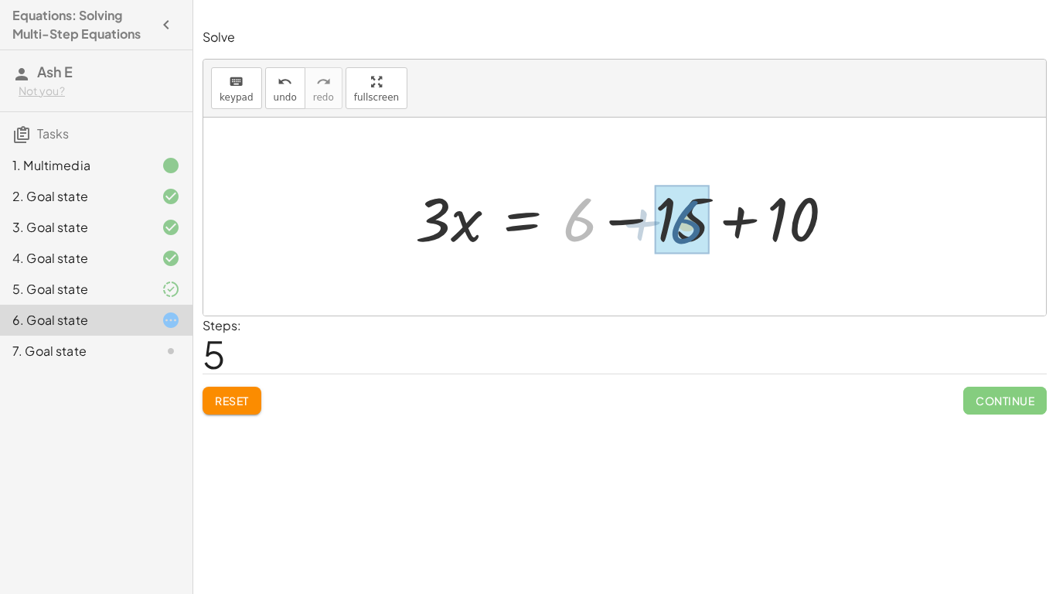
drag, startPoint x: 579, startPoint y: 229, endPoint x: 686, endPoint y: 231, distance: 107.5
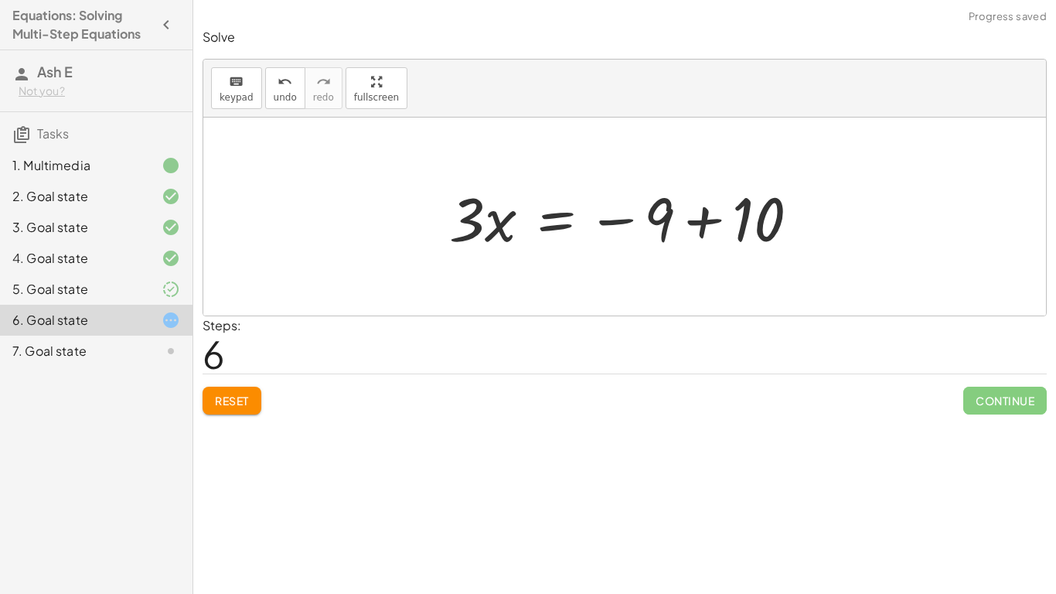
click at [628, 225] on div at bounding box center [629, 217] width 377 height 80
drag, startPoint x: 659, startPoint y: 216, endPoint x: 758, endPoint y: 223, distance: 99.1
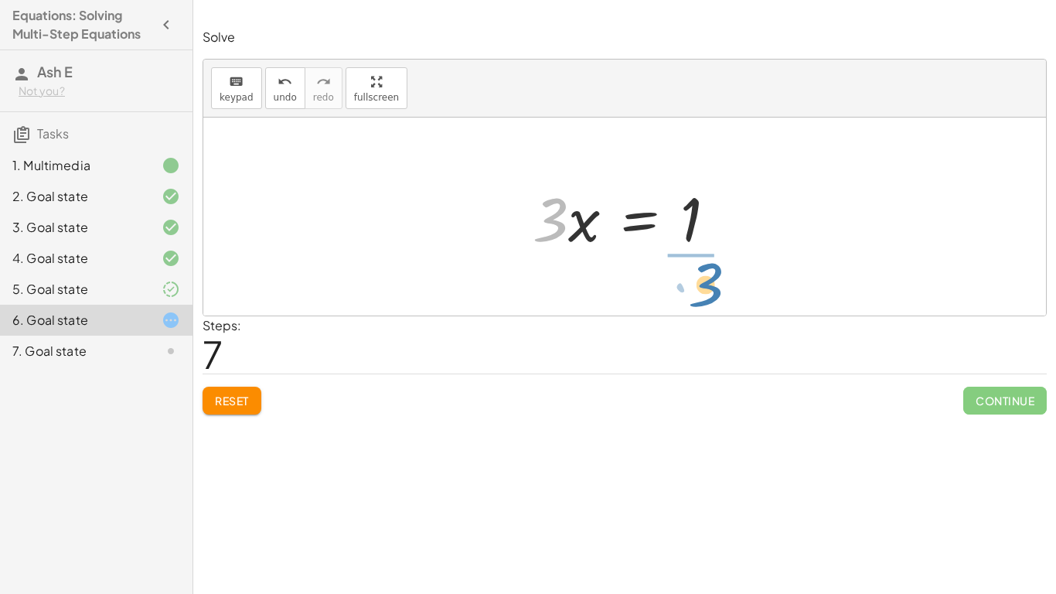
drag, startPoint x: 558, startPoint y: 230, endPoint x: 705, endPoint y: 294, distance: 160.0
click at [705, 294] on div "· 5 · ( + x + 3 ) = + · 2 · ( + x + 3 ) + 10 + · 5 · x + · 5 · 3 = + · 2 · ( + …" at bounding box center [624, 216] width 843 height 198
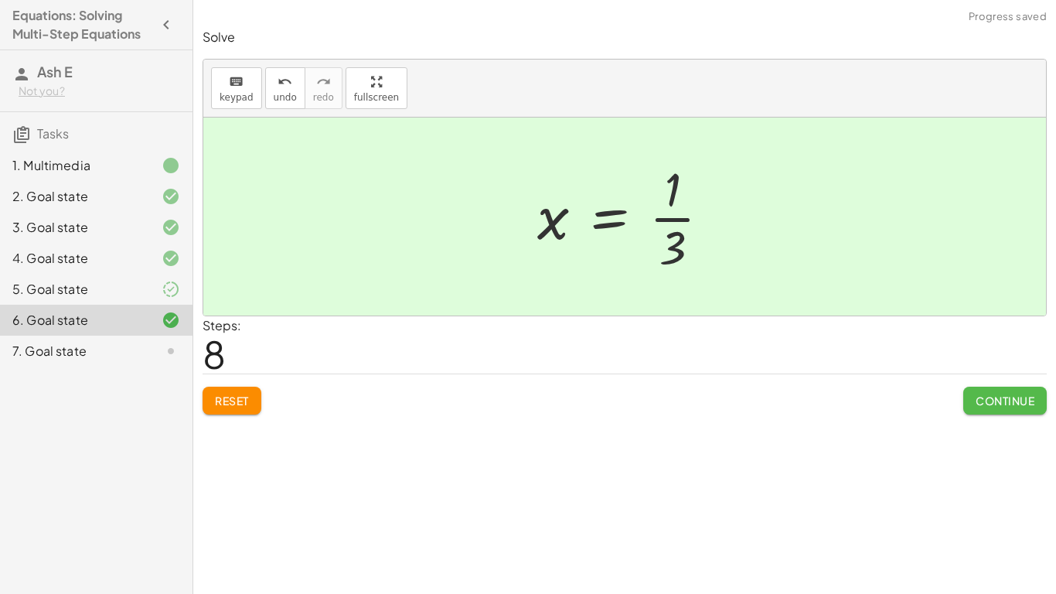
click at [982, 400] on span "Continue" at bounding box center [1005, 400] width 59 height 14
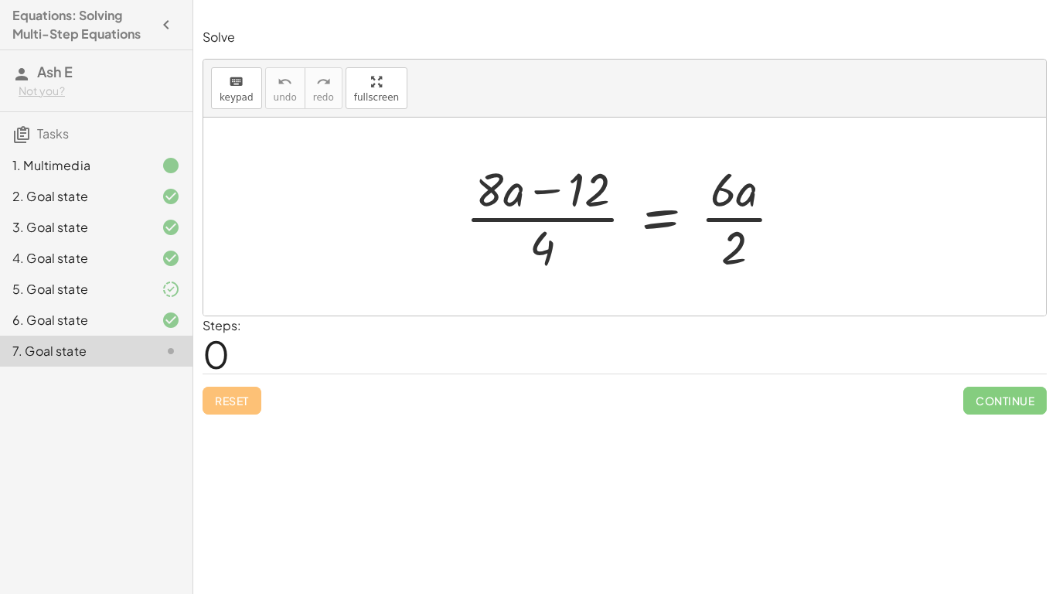
click at [524, 220] on div at bounding box center [630, 216] width 345 height 119
drag, startPoint x: 540, startPoint y: 247, endPoint x: 439, endPoint y: 217, distance: 105.4
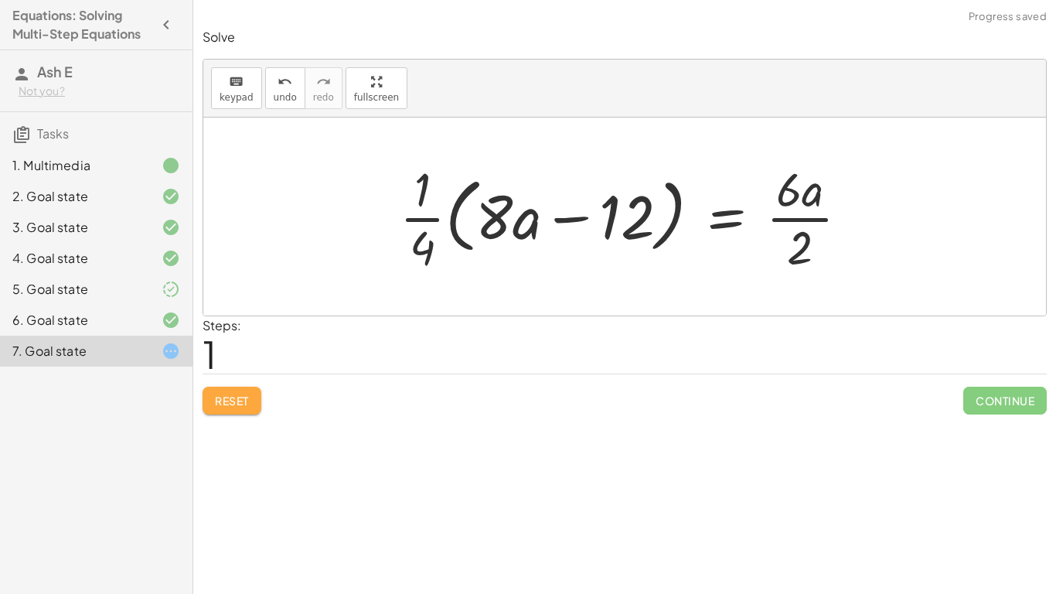
click at [243, 400] on span "Reset" at bounding box center [232, 400] width 34 height 14
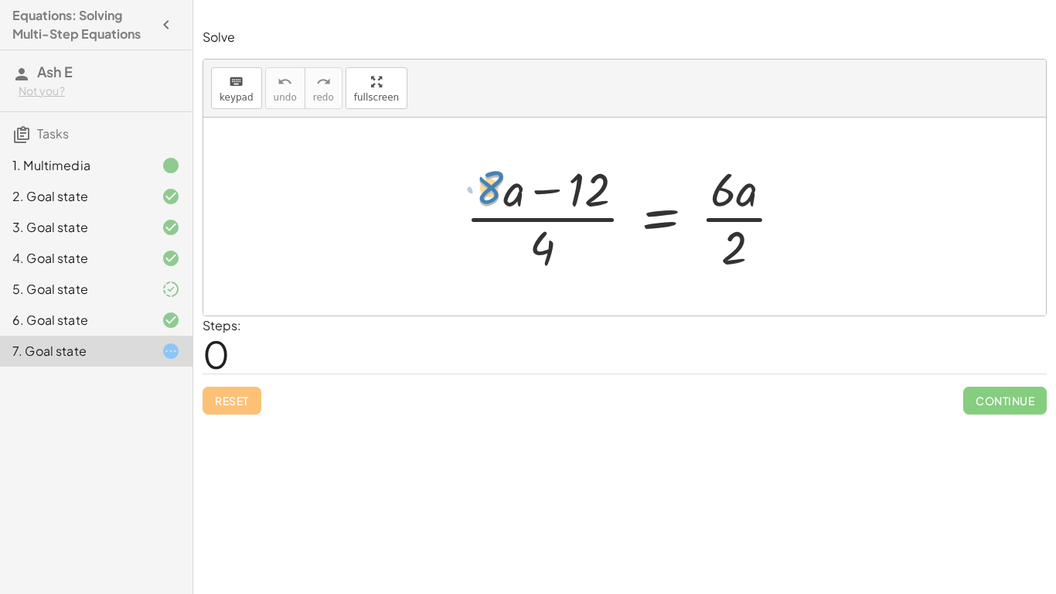
click at [489, 190] on div at bounding box center [630, 216] width 345 height 119
drag, startPoint x: 537, startPoint y: 244, endPoint x: 448, endPoint y: 208, distance: 96.0
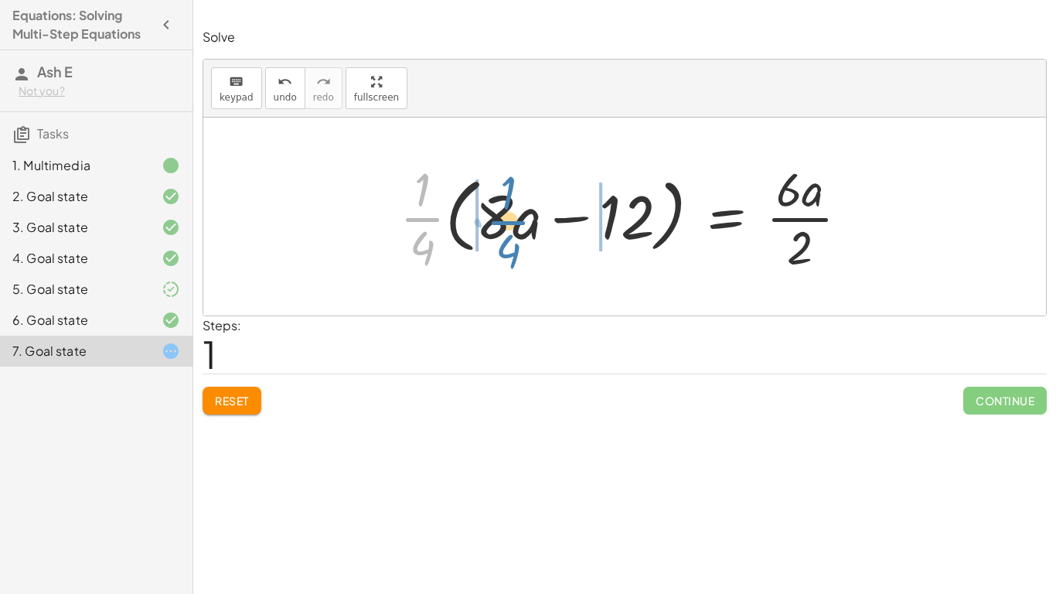
drag, startPoint x: 428, startPoint y: 219, endPoint x: 513, endPoint y: 223, distance: 85.1
click at [513, 223] on div at bounding box center [630, 216] width 476 height 119
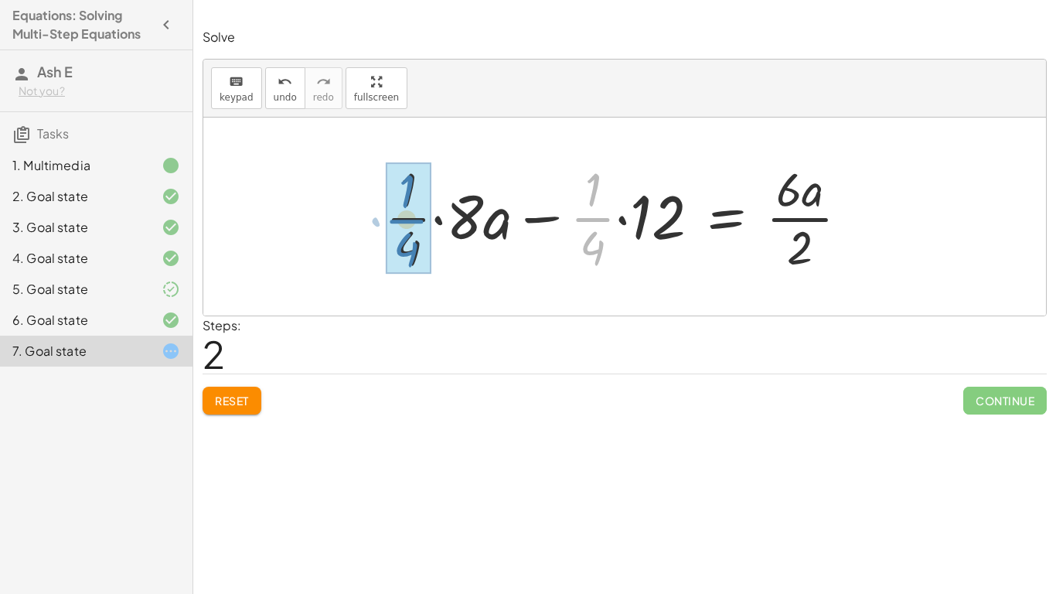
drag, startPoint x: 583, startPoint y: 220, endPoint x: 397, endPoint y: 220, distance: 186.3
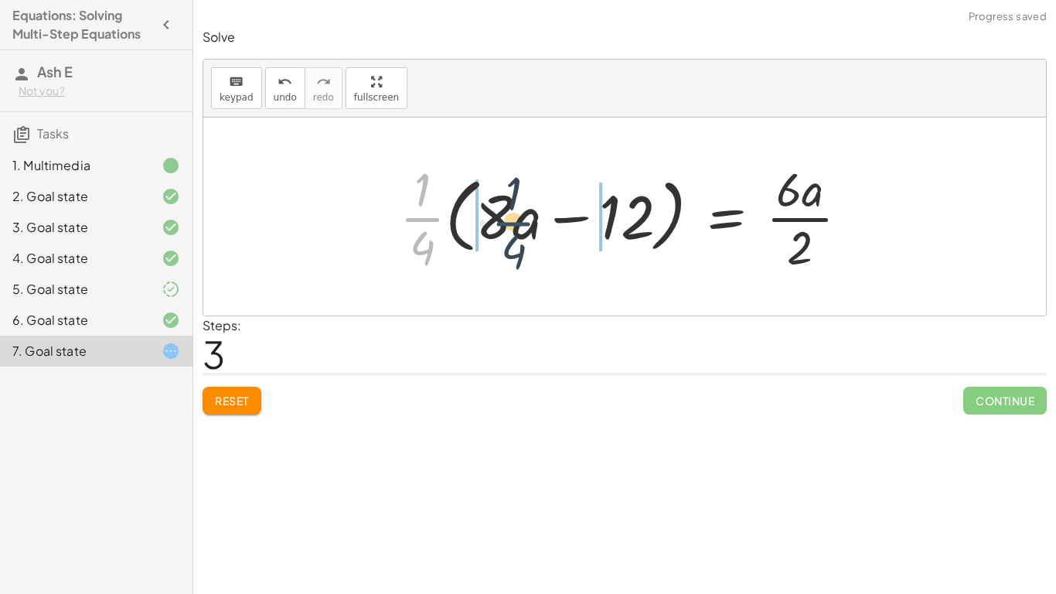
drag, startPoint x: 424, startPoint y: 222, endPoint x: 517, endPoint y: 226, distance: 93.6
click at [517, 226] on div at bounding box center [630, 216] width 476 height 119
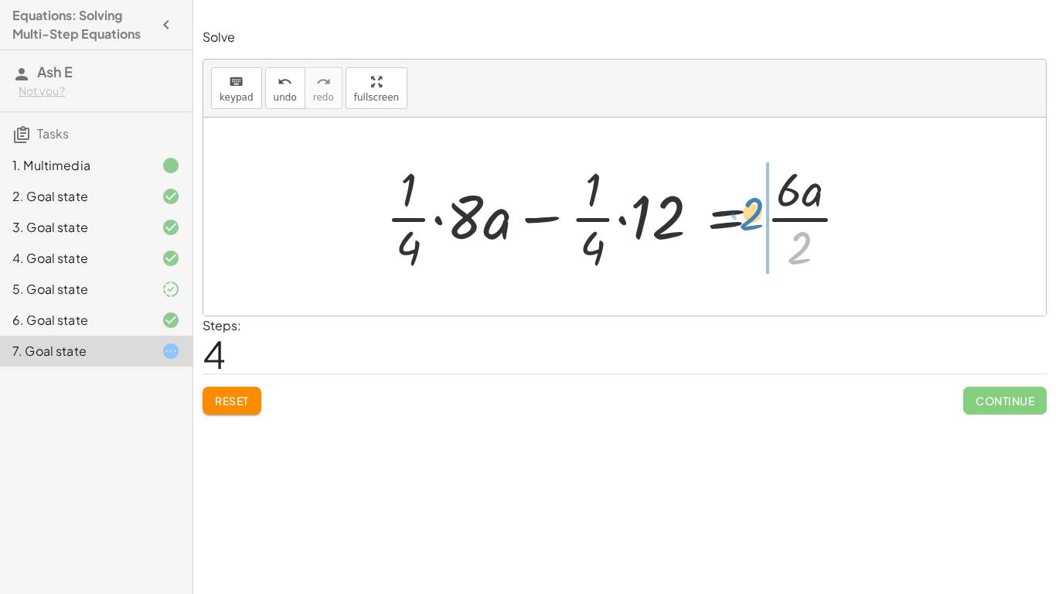
drag, startPoint x: 803, startPoint y: 238, endPoint x: 756, endPoint y: 205, distance: 57.7
click at [756, 205] on div at bounding box center [623, 216] width 490 height 119
click at [840, 230] on div at bounding box center [651, 216] width 547 height 119
drag, startPoint x: 840, startPoint y: 230, endPoint x: 875, endPoint y: 233, distance: 34.9
click at [875, 233] on div at bounding box center [651, 216] width 547 height 119
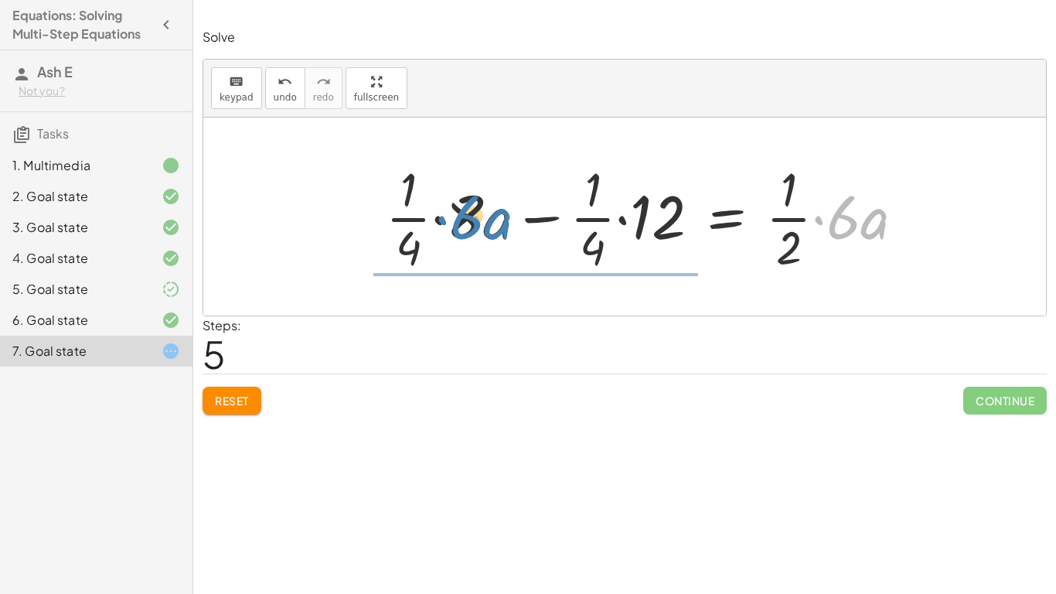
drag, startPoint x: 843, startPoint y: 236, endPoint x: 465, endPoint y: 235, distance: 378.0
click at [465, 235] on div at bounding box center [651, 216] width 547 height 119
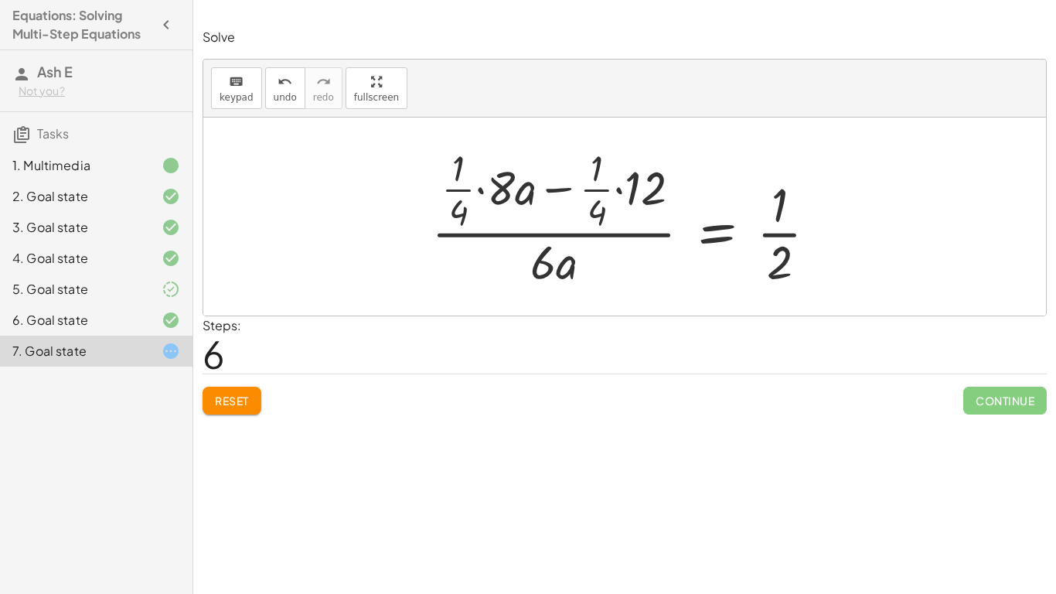
click at [240, 385] on div "Reset Continue" at bounding box center [625, 393] width 844 height 41
click at [242, 391] on button "Reset" at bounding box center [232, 401] width 59 height 28
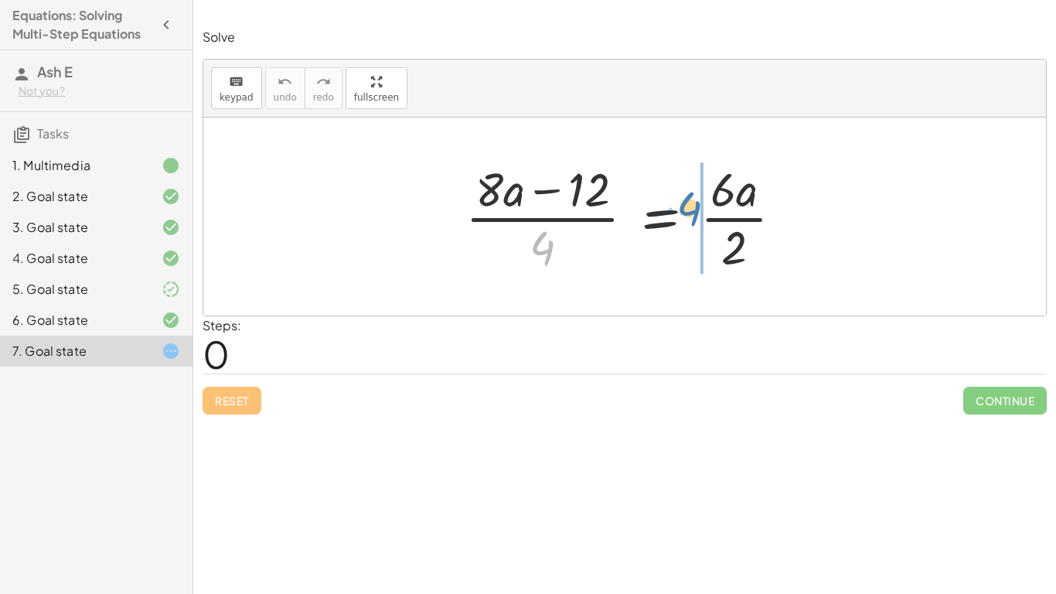
drag, startPoint x: 543, startPoint y: 242, endPoint x: 690, endPoint y: 203, distance: 151.9
click at [690, 203] on div at bounding box center [630, 216] width 345 height 119
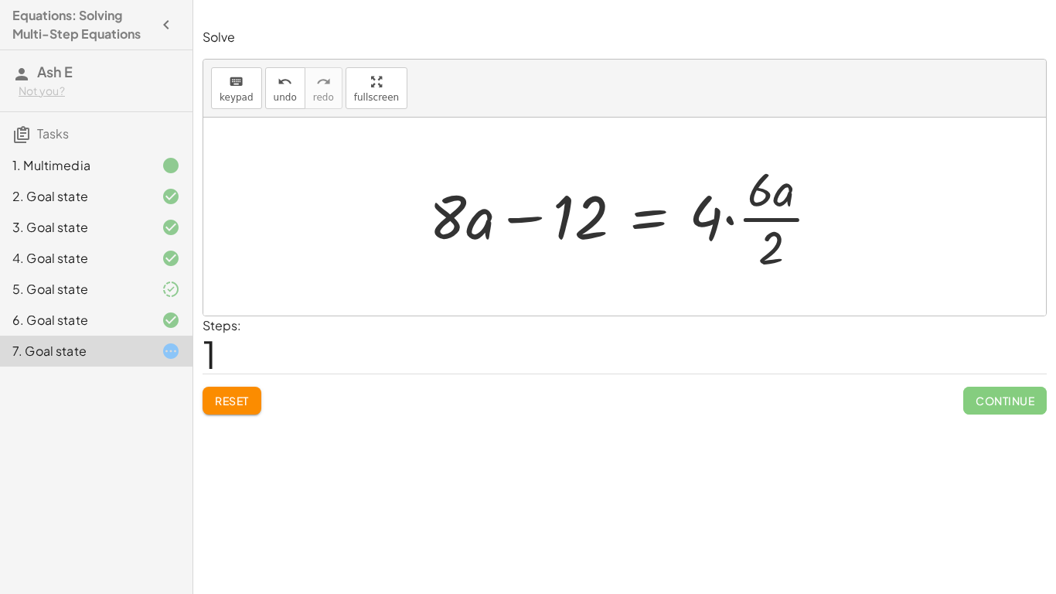
click at [765, 220] on div at bounding box center [630, 216] width 418 height 119
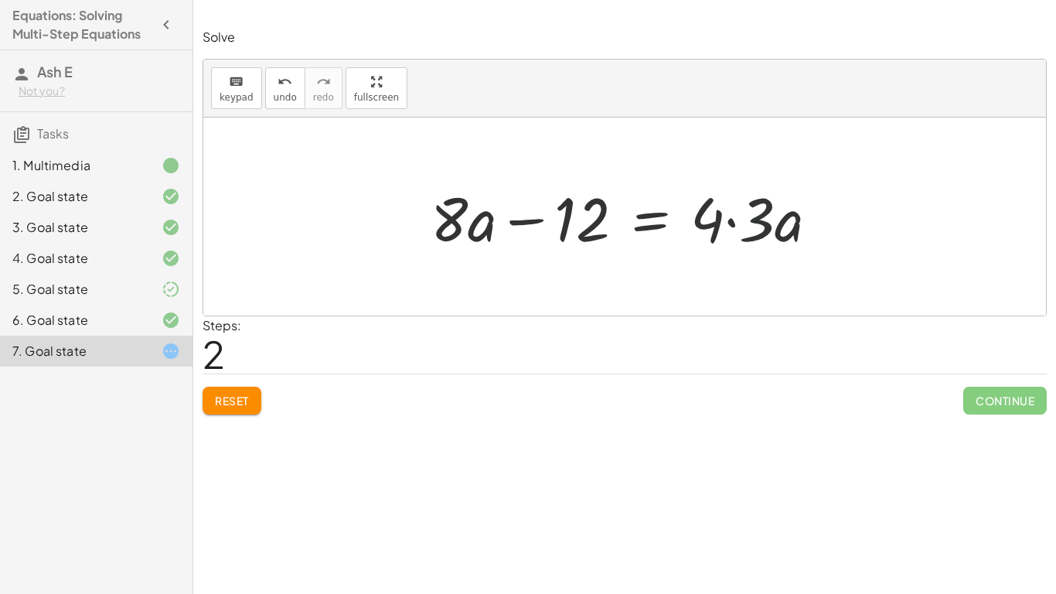
click at [765, 225] on div at bounding box center [630, 217] width 415 height 80
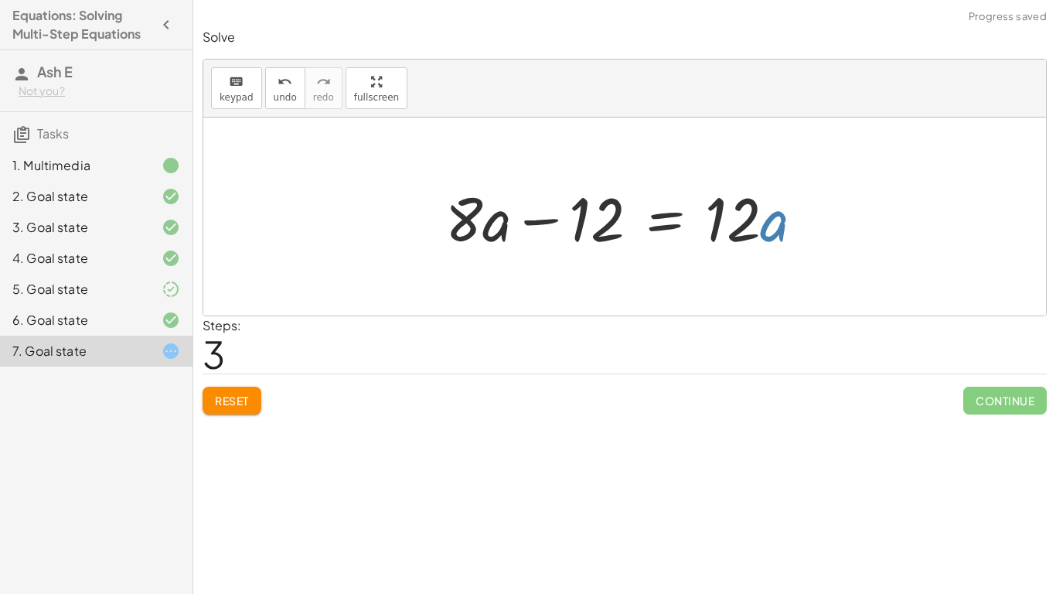
click at [765, 225] on div at bounding box center [631, 217] width 387 height 80
click at [275, 93] on span "undo" at bounding box center [285, 97] width 23 height 11
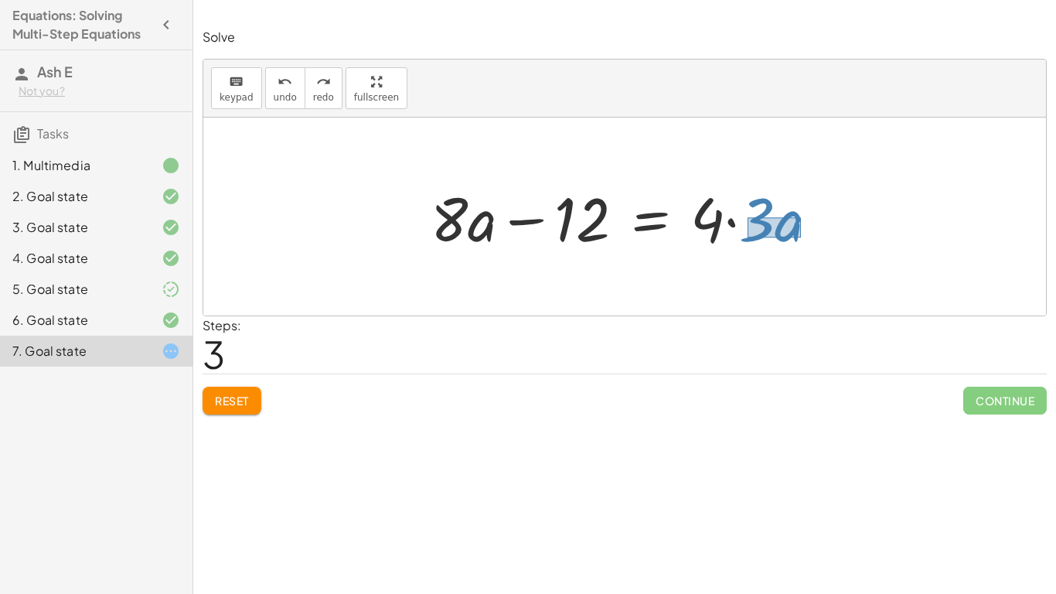
drag, startPoint x: 747, startPoint y: 217, endPoint x: 800, endPoint y: 237, distance: 56.0
click at [800, 237] on div at bounding box center [630, 217] width 415 height 80
drag, startPoint x: 777, startPoint y: 234, endPoint x: 474, endPoint y: 229, distance: 303.1
click at [474, 229] on div at bounding box center [630, 217] width 415 height 80
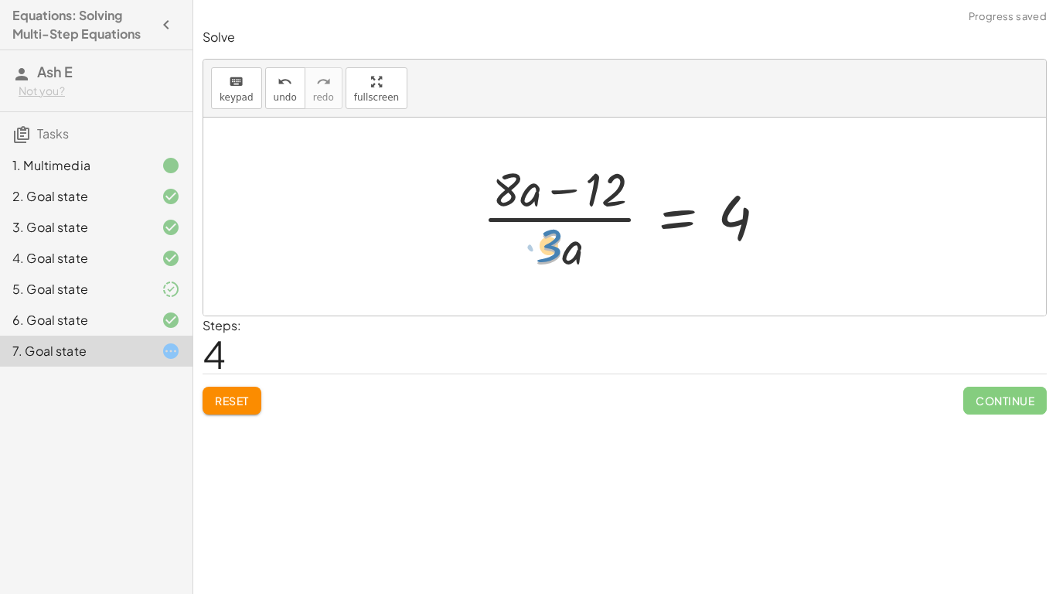
click at [553, 250] on div at bounding box center [631, 216] width 312 height 119
click at [282, 92] on span "undo" at bounding box center [285, 97] width 23 height 11
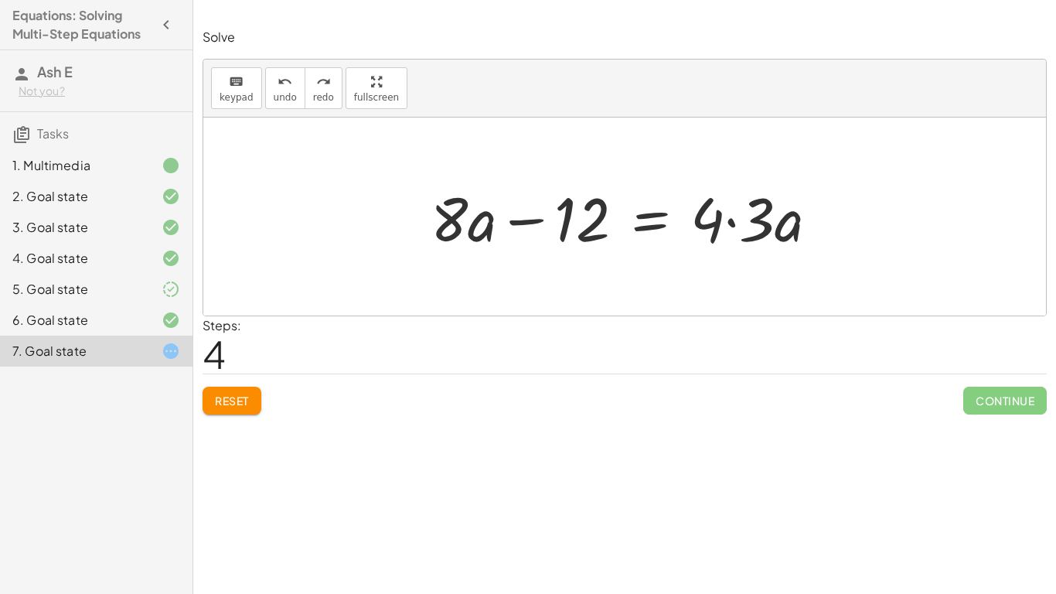
click at [717, 224] on div at bounding box center [630, 217] width 415 height 80
click at [717, 223] on div at bounding box center [630, 217] width 415 height 80
click at [731, 223] on div at bounding box center [630, 217] width 415 height 80
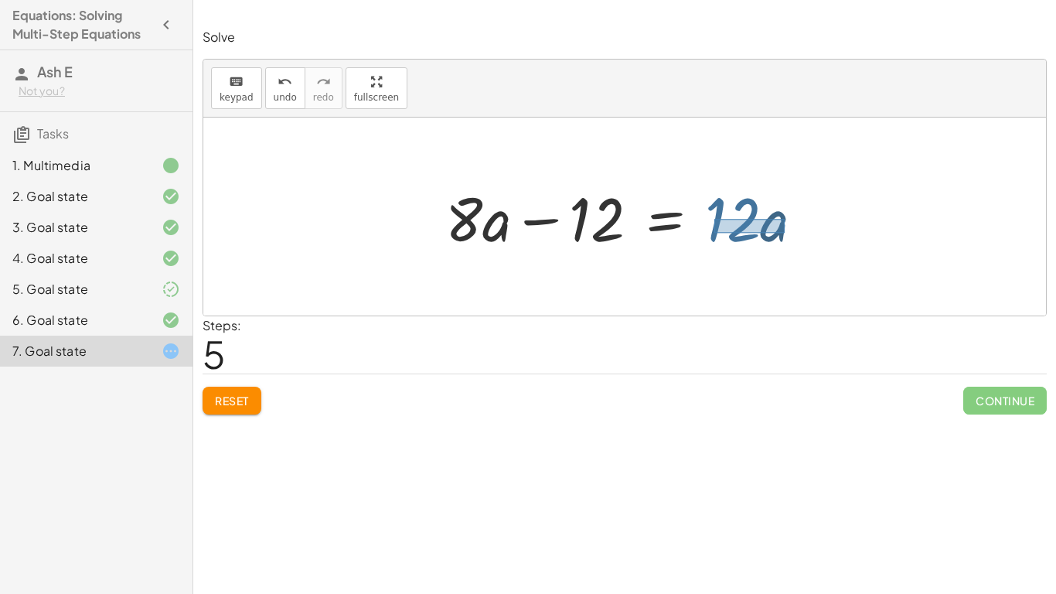
drag, startPoint x: 714, startPoint y: 219, endPoint x: 785, endPoint y: 232, distance: 71.6
click at [785, 232] on div at bounding box center [631, 217] width 387 height 80
drag, startPoint x: 747, startPoint y: 225, endPoint x: 466, endPoint y: 219, distance: 280.7
click at [466, 219] on div at bounding box center [631, 217] width 387 height 80
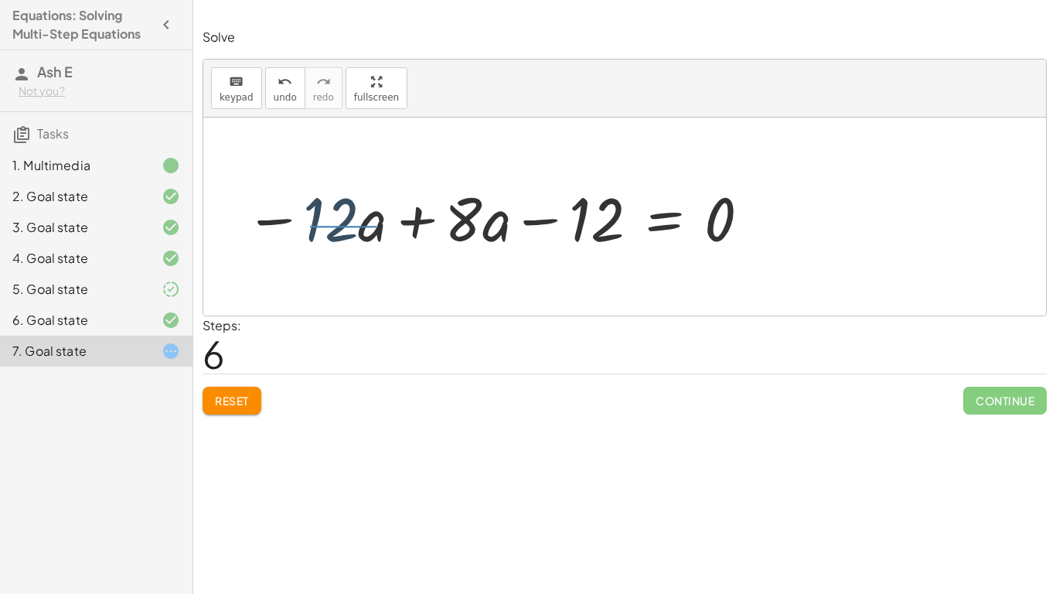
drag, startPoint x: 310, startPoint y: 226, endPoint x: 375, endPoint y: 227, distance: 65.0
click at [375, 227] on div at bounding box center [498, 217] width 523 height 80
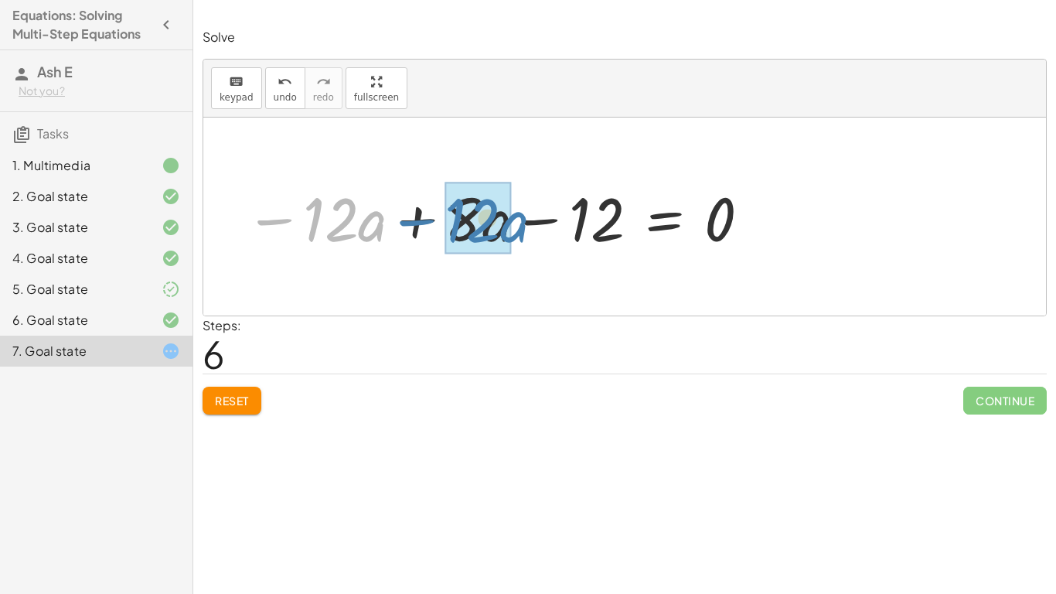
drag, startPoint x: 343, startPoint y: 221, endPoint x: 482, endPoint y: 219, distance: 138.4
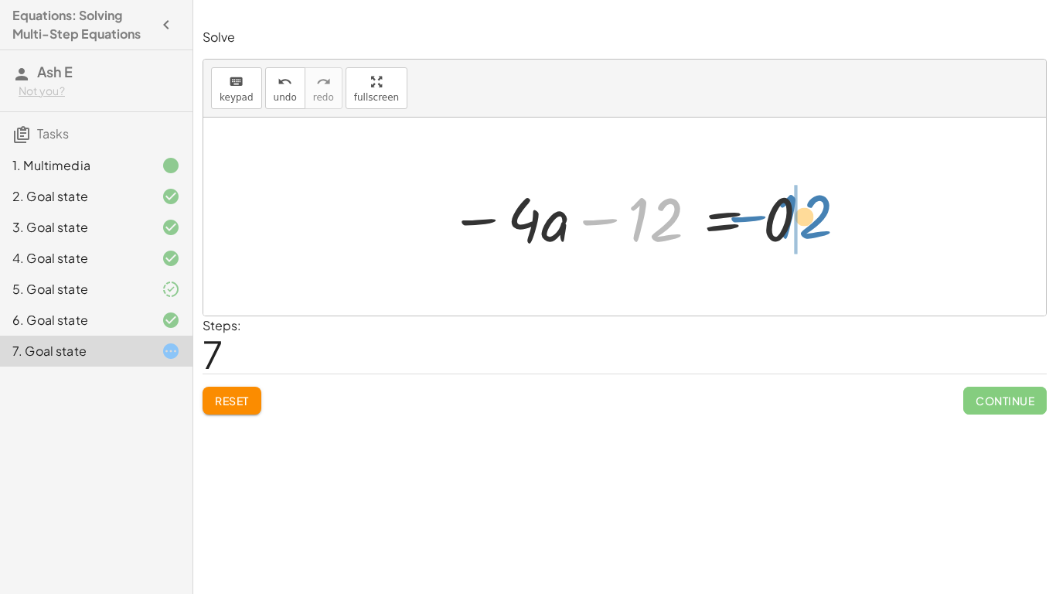
drag, startPoint x: 639, startPoint y: 226, endPoint x: 788, endPoint y: 223, distance: 148.5
click at [788, 223] on div at bounding box center [629, 217] width 377 height 80
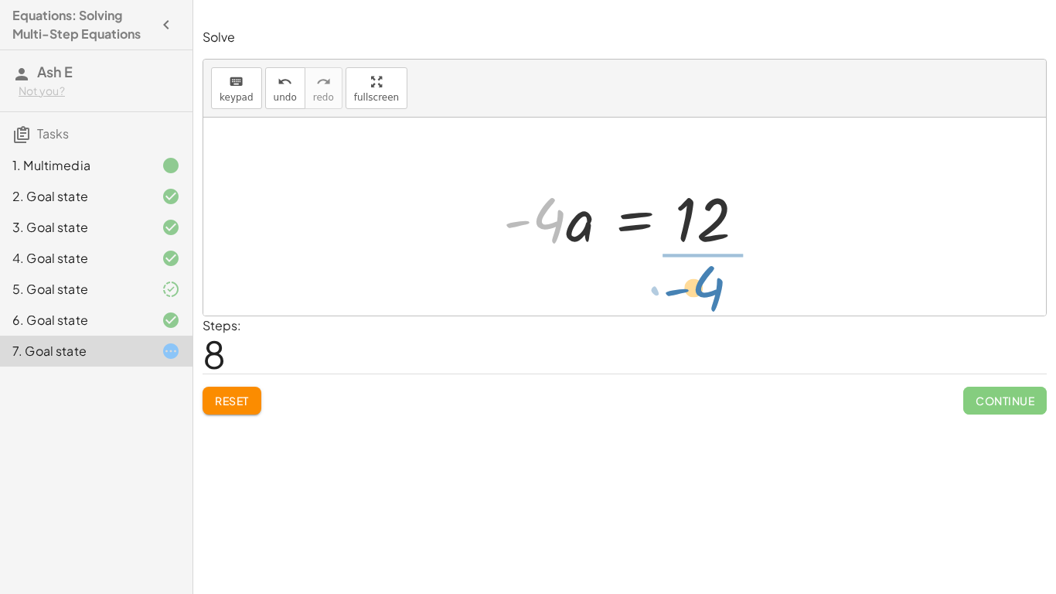
drag, startPoint x: 544, startPoint y: 227, endPoint x: 703, endPoint y: 295, distance: 172.9
click at [703, 295] on div "· ( + · 8 · a − 12 ) · 4 = · 6 · a · 2 + · 8 · a − 12 = · 4 · · 6 · a · 2 + · 8…" at bounding box center [624, 216] width 843 height 198
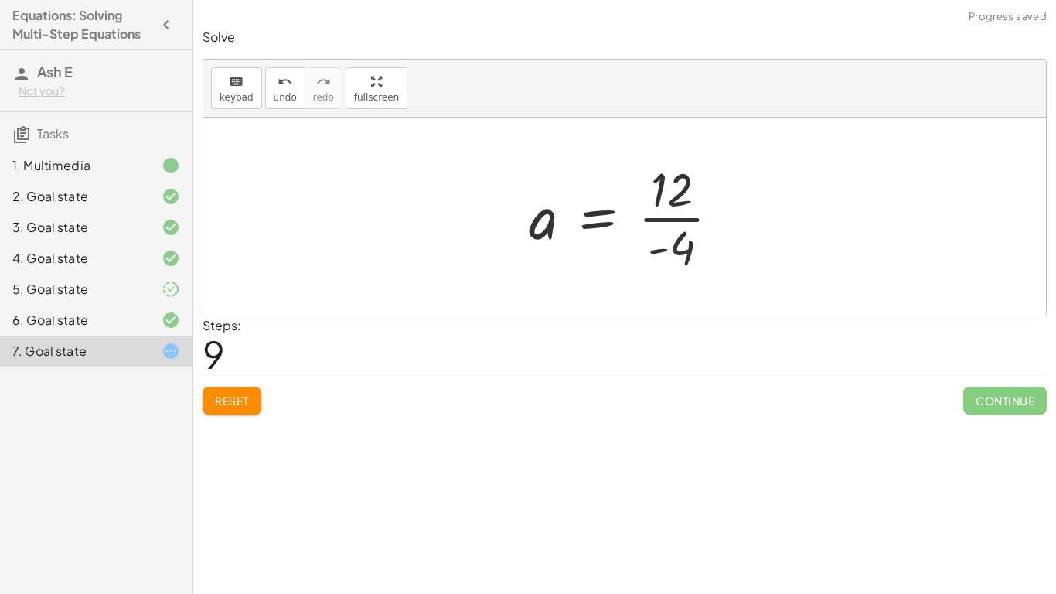
click at [658, 220] on div at bounding box center [630, 216] width 219 height 119
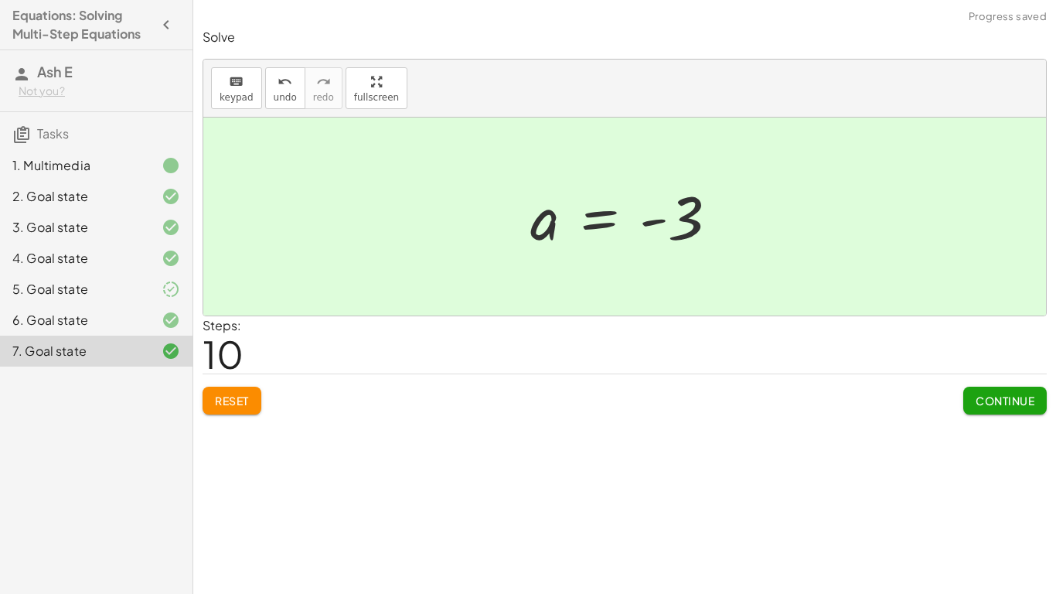
click at [1012, 399] on span "Continue" at bounding box center [1005, 400] width 59 height 14
